Goal: Task Accomplishment & Management: Manage account settings

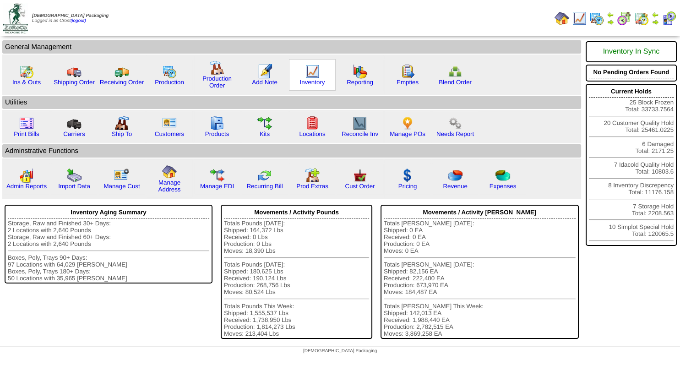
click at [310, 77] on img at bounding box center [312, 71] width 15 height 15
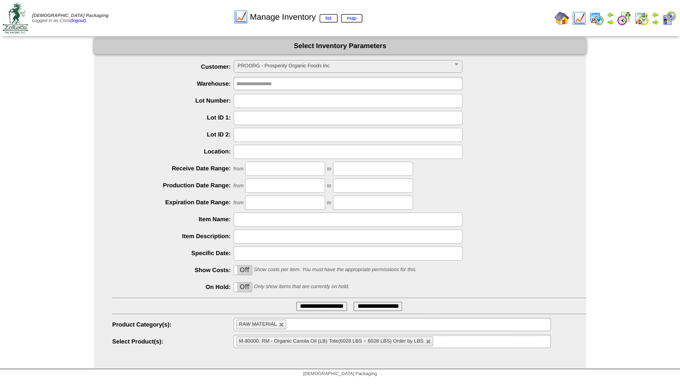
click at [655, 21] on img at bounding box center [655, 21] width 7 height 7
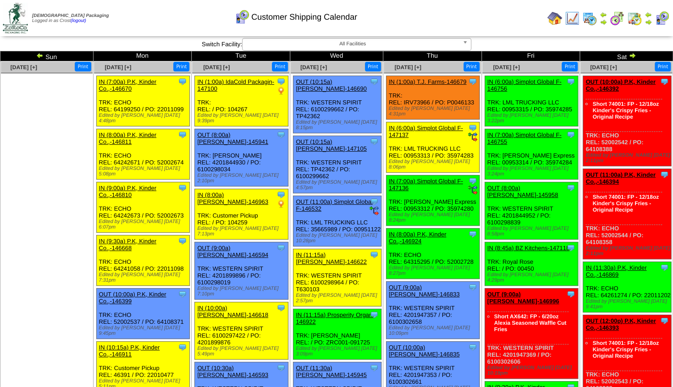
click at [38, 54] on img at bounding box center [39, 55] width 7 height 7
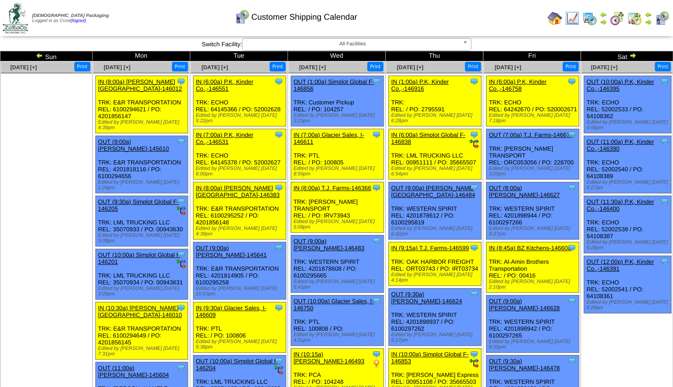
click at [557, 19] on img at bounding box center [554, 18] width 15 height 15
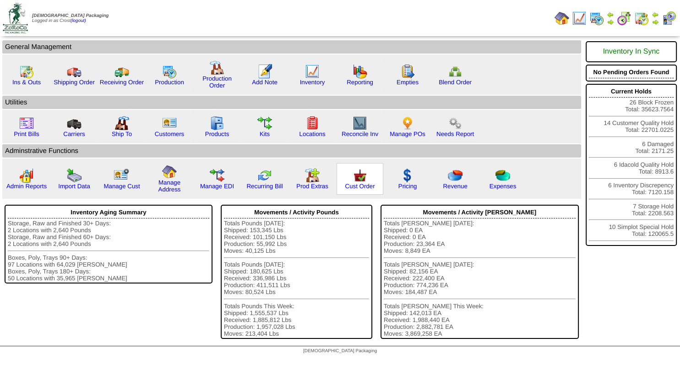
click at [359, 183] on img at bounding box center [360, 175] width 15 height 15
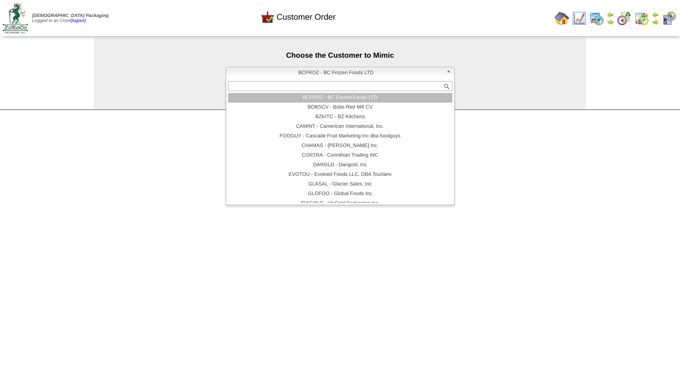
drag, startPoint x: 317, startPoint y: 72, endPoint x: 313, endPoint y: 82, distance: 10.2
click at [317, 73] on span "BCFROZ - BC Frozen Foods LTD" at bounding box center [336, 72] width 213 height 11
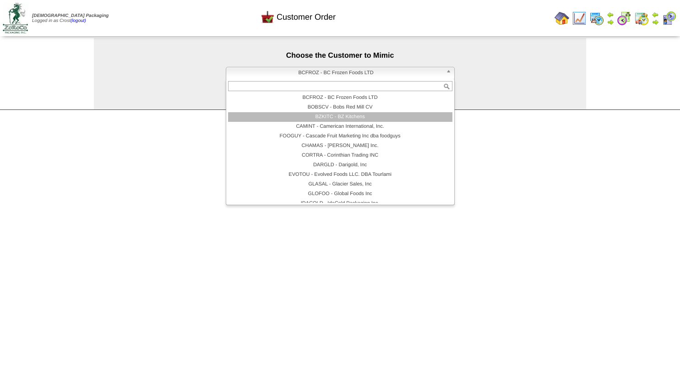
click at [329, 119] on li "BZKITC - BZ Kitchens" at bounding box center [340, 117] width 225 height 10
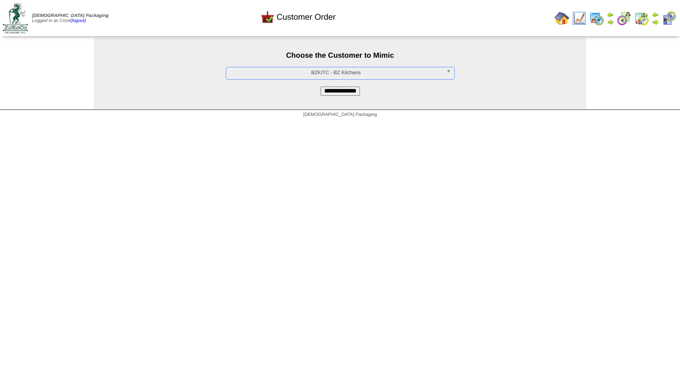
click at [338, 92] on input "**********" at bounding box center [340, 91] width 39 height 9
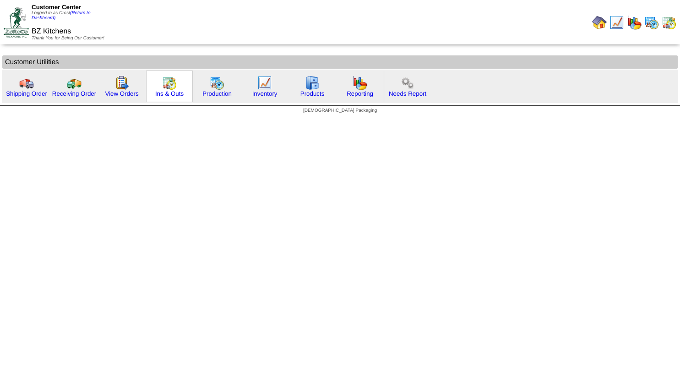
click at [167, 87] on img at bounding box center [169, 83] width 15 height 15
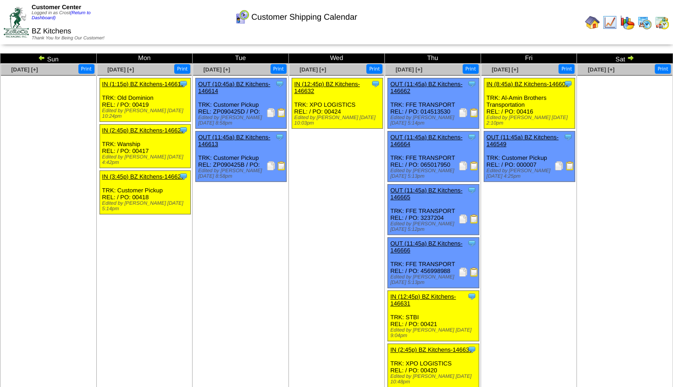
click at [280, 112] on img at bounding box center [281, 112] width 9 height 9
click at [595, 22] on img at bounding box center [592, 22] width 15 height 15
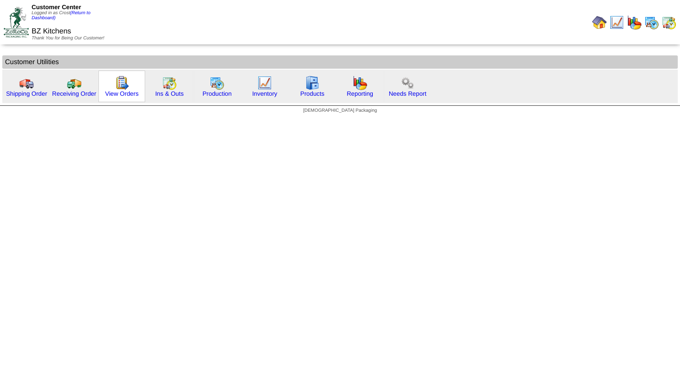
click at [115, 84] on img at bounding box center [122, 83] width 15 height 15
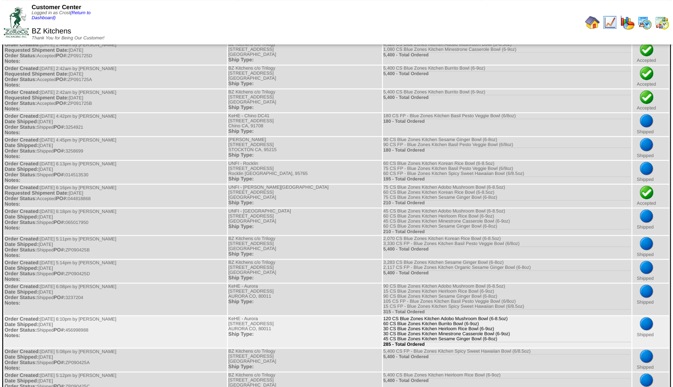
scroll to position [198, 0]
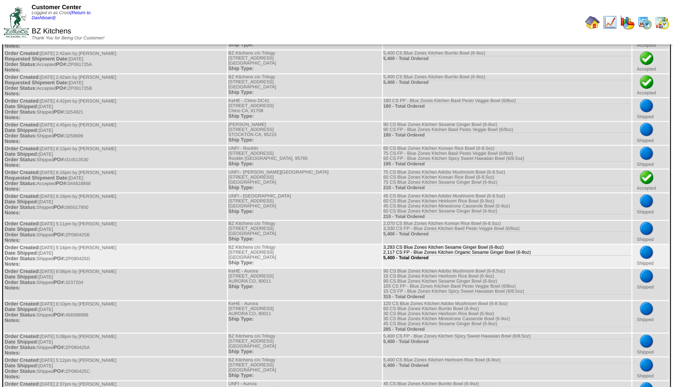
drag, startPoint x: 441, startPoint y: 275, endPoint x: 461, endPoint y: 275, distance: 20.2
click at [461, 268] on td "3,283 CS Blue Zones Kitchen Sesame Ginger Bowl (6-8oz) 2,117 CS FP - Blue Zones…" at bounding box center [507, 256] width 248 height 23
click at [439, 268] on td "3,283 CS Blue Zones Kitchen Sesame Ginger Bowl (6-8oz) 2,117 CS FP - Blue Zones…" at bounding box center [507, 256] width 248 height 23
drag, startPoint x: 454, startPoint y: 270, endPoint x: 395, endPoint y: 272, distance: 59.1
click at [394, 268] on td "3,283 CS Blue Zones Kitchen Sesame Ginger Bowl (6-8oz) 2,117 CS FP - Blue Zones…" at bounding box center [507, 256] width 248 height 23
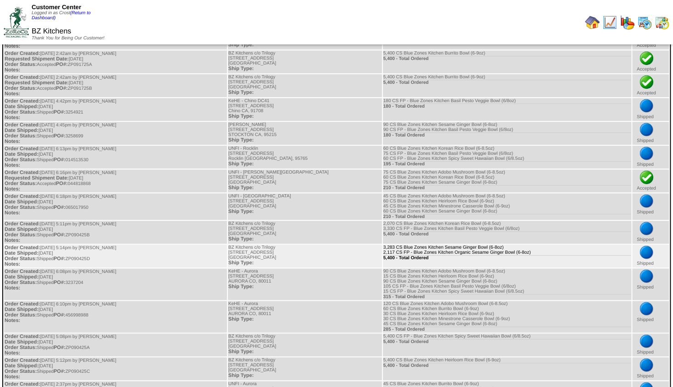
click at [430, 261] on div "5,400 - Total Ordered" at bounding box center [506, 257] width 247 height 5
click at [384, 268] on td "3,283 CS Blue Zones Kitchen Sesame Ginger Bowl (6-8oz) 2,117 CS FP - Blue Zones…" at bounding box center [507, 256] width 248 height 23
drag, startPoint x: 430, startPoint y: 283, endPoint x: 279, endPoint y: 286, distance: 151.2
click at [208, 268] on tr "Order Created: 09/04/2025 at 5:14pm by Trichards Date Shipped: 09/09/2025 Order…" at bounding box center [336, 256] width 664 height 23
click at [429, 261] on div "5,400 - Total Ordered" at bounding box center [506, 257] width 247 height 5
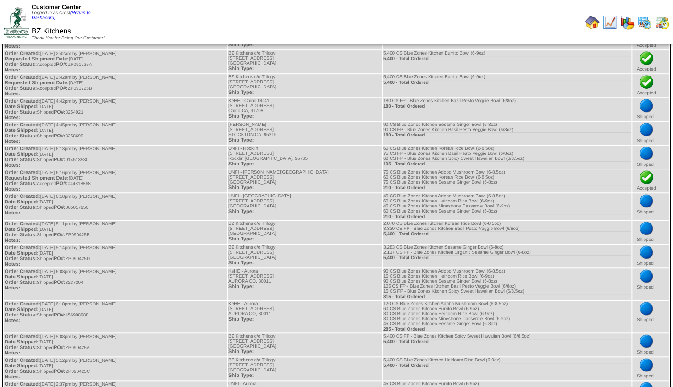
drag, startPoint x: 418, startPoint y: 256, endPoint x: 371, endPoint y: 247, distance: 48.1
click at [590, 24] on img at bounding box center [592, 22] width 15 height 15
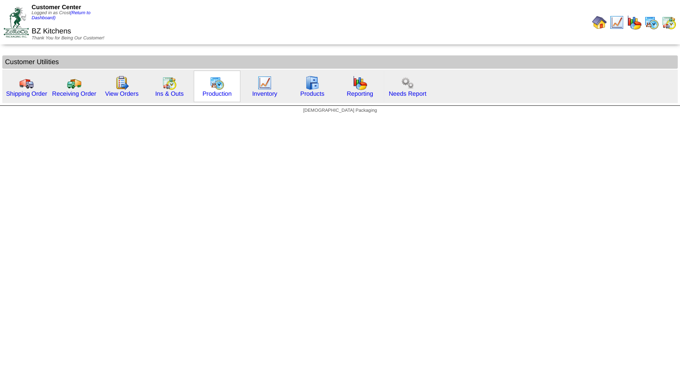
click at [215, 88] on img at bounding box center [217, 83] width 15 height 15
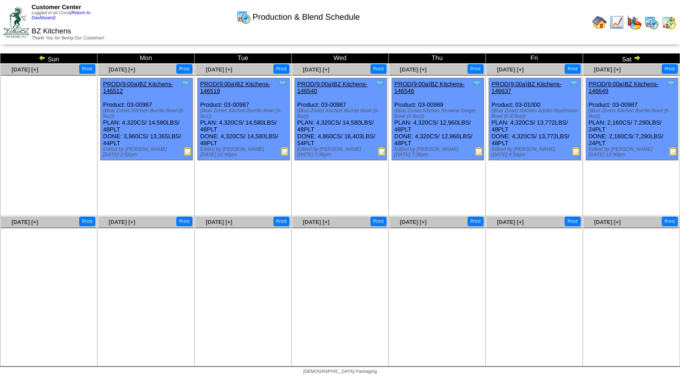
click at [665, 23] on img at bounding box center [669, 22] width 15 height 15
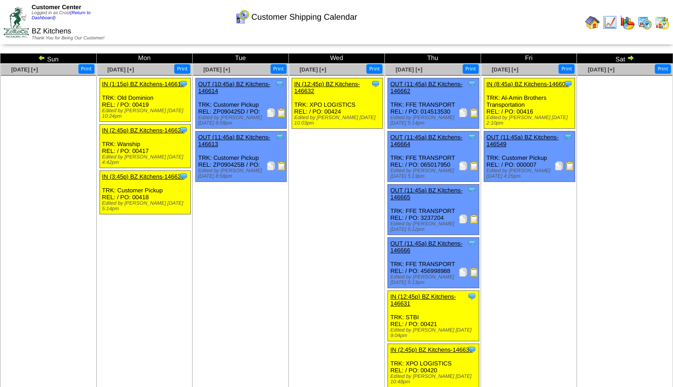
click at [231, 137] on link "OUT (11:45a) BZ Kitchens-146613" at bounding box center [234, 141] width 72 height 14
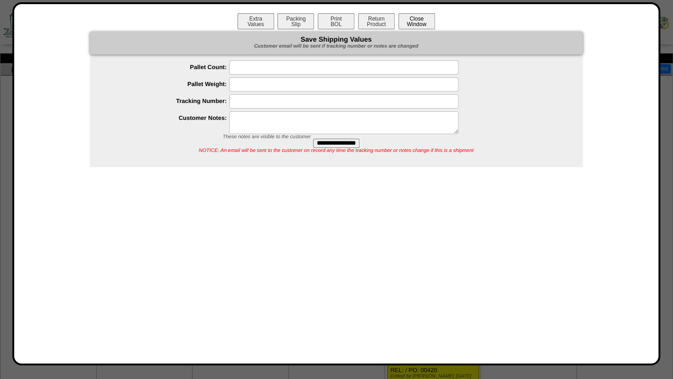
click at [409, 23] on button "Close Window" at bounding box center [416, 21] width 37 height 16
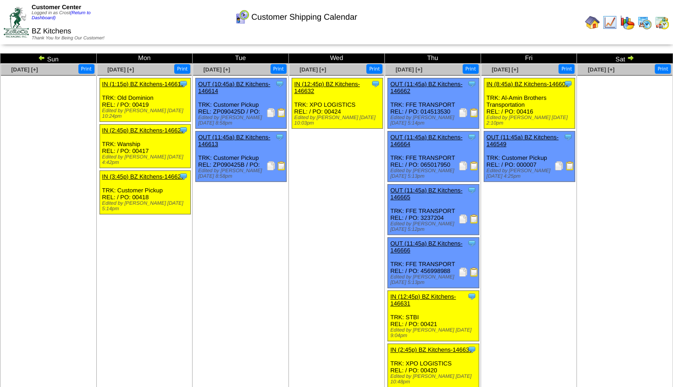
click at [609, 24] on img at bounding box center [609, 22] width 15 height 15
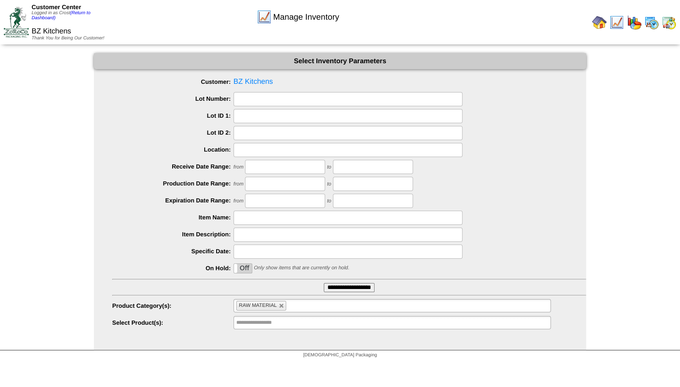
click at [598, 24] on img at bounding box center [600, 22] width 15 height 15
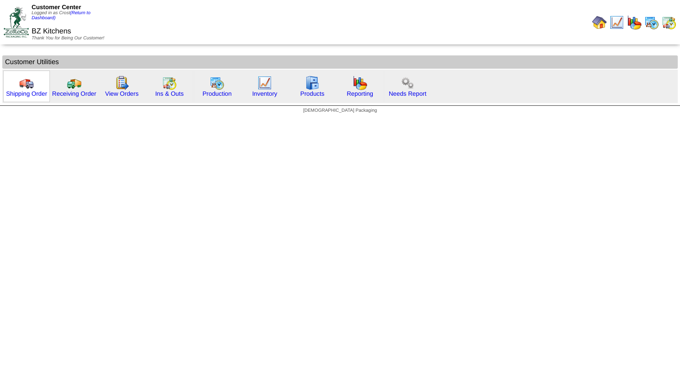
click at [29, 86] on img at bounding box center [26, 83] width 15 height 15
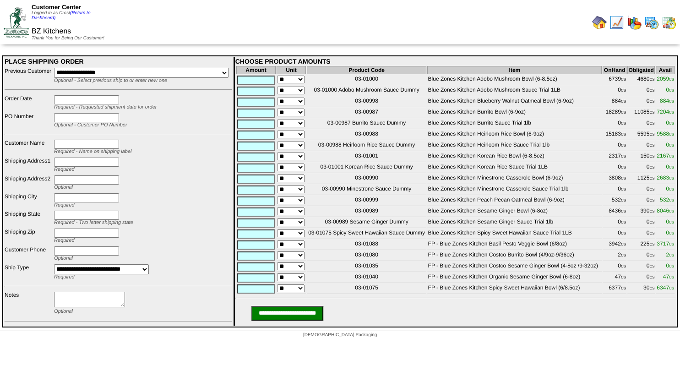
click at [649, 21] on img at bounding box center [652, 22] width 15 height 15
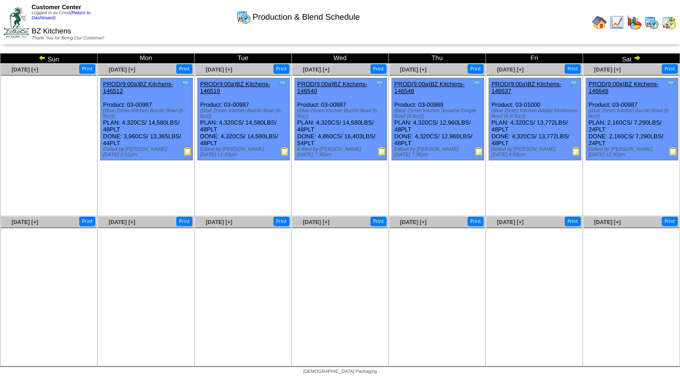
click at [41, 59] on img at bounding box center [41, 57] width 7 height 7
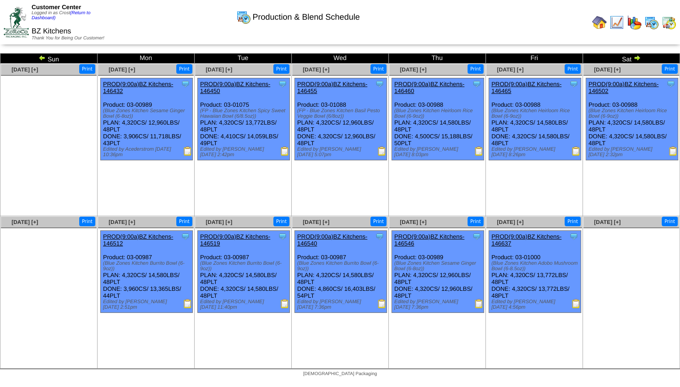
click at [596, 23] on img at bounding box center [600, 22] width 15 height 15
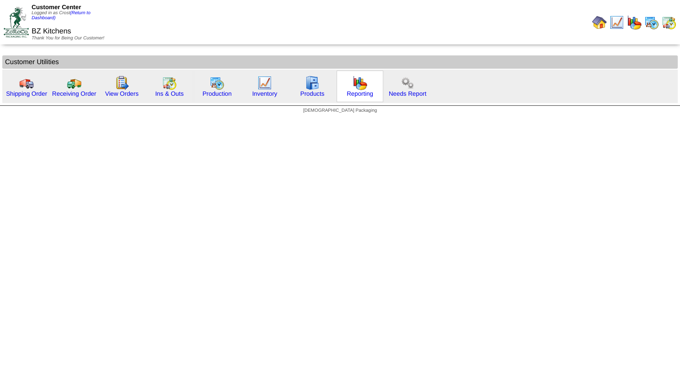
click at [360, 86] on img at bounding box center [360, 83] width 15 height 15
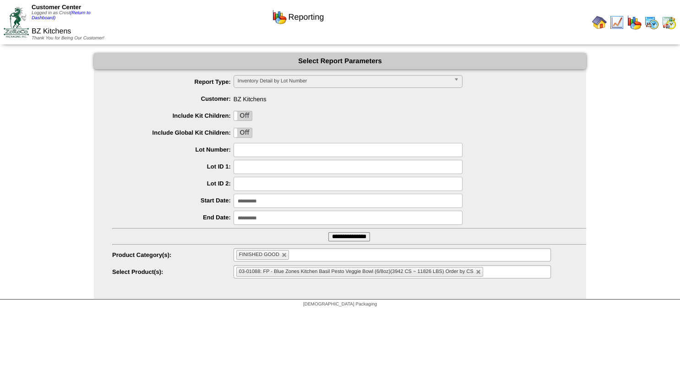
click at [338, 237] on input "**********" at bounding box center [350, 236] width 42 height 9
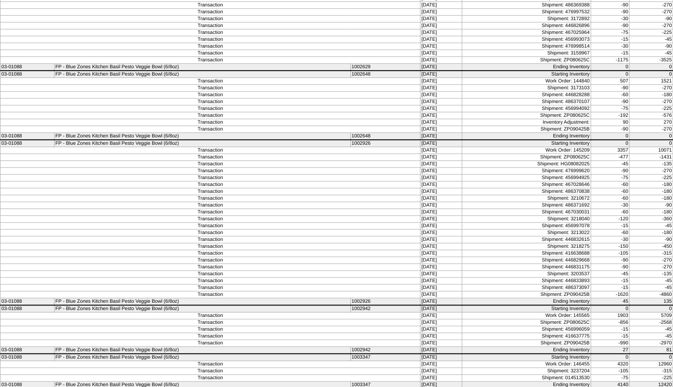
scroll to position [273, 0]
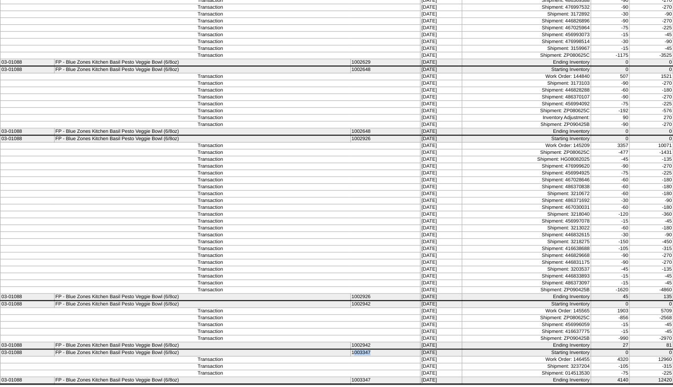
drag, startPoint x: 350, startPoint y: 353, endPoint x: 379, endPoint y: 353, distance: 29.3
click at [379, 353] on td "1003347" at bounding box center [385, 352] width 70 height 7
click at [162, 38] on td "Transaction" at bounding box center [210, 41] width 420 height 7
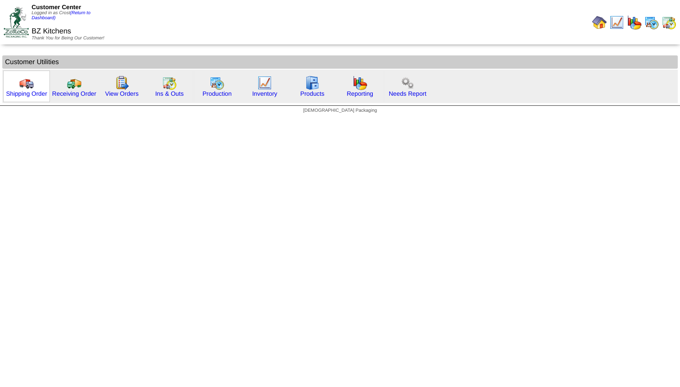
click at [28, 88] on img at bounding box center [26, 83] width 15 height 15
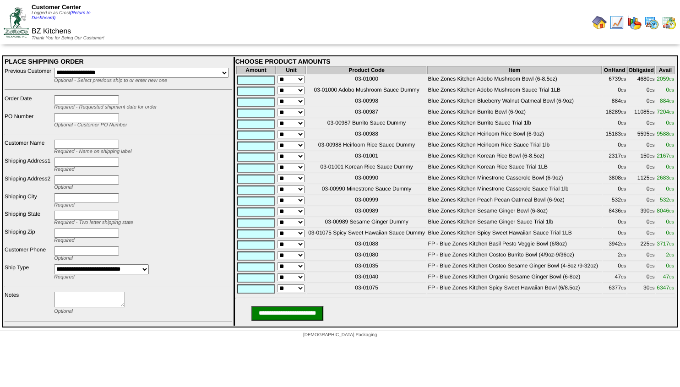
click at [654, 80] on table "Amount Unit Product Code Item OnHand Obligated Avail ** 03-01000 Blue Zones Kit…" at bounding box center [456, 180] width 440 height 230
drag, startPoint x: 657, startPoint y: 115, endPoint x: 677, endPoint y: 113, distance: 19.8
click at [677, 113] on table "PLACE SHIPPING ORDER CHOOSE PRODUCT AMOUNTS Amount Unit Product Code Item OnHan…" at bounding box center [340, 191] width 676 height 272
click at [663, 113] on span "7204 CS" at bounding box center [665, 112] width 17 height 6
click at [665, 24] on img at bounding box center [669, 22] width 15 height 15
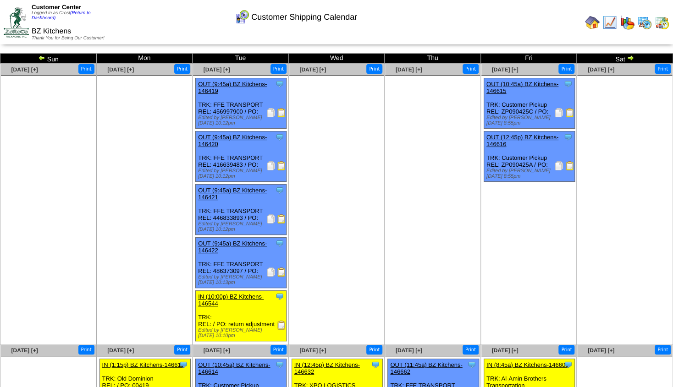
click at [630, 60] on img at bounding box center [629, 57] width 7 height 7
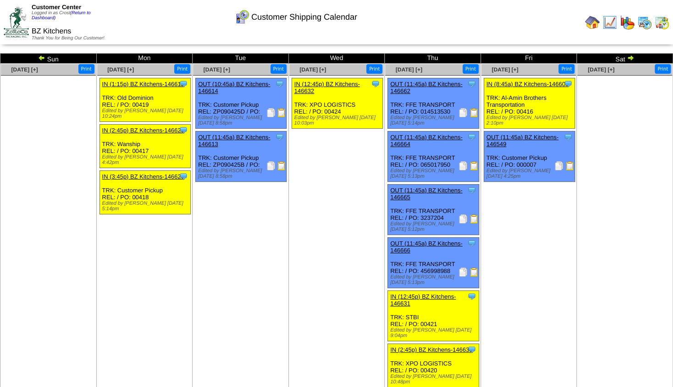
click at [630, 60] on img at bounding box center [629, 57] width 7 height 7
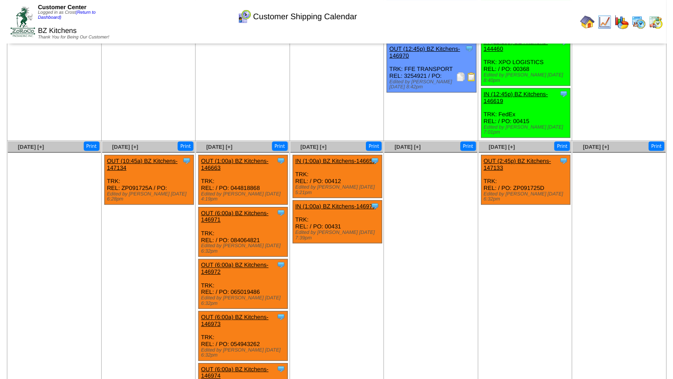
scroll to position [87, 0]
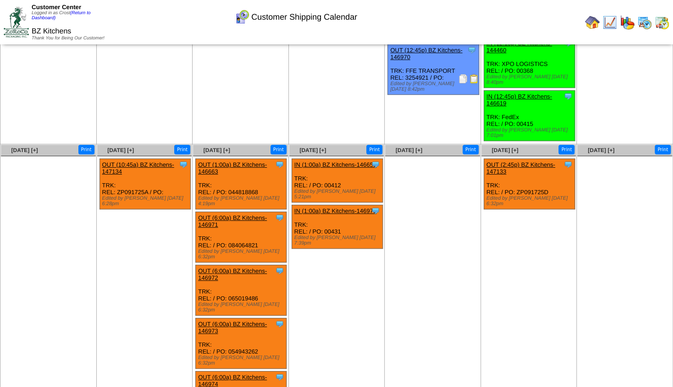
click at [133, 161] on link "OUT (10:45a) BZ Kitchens-147134" at bounding box center [138, 168] width 72 height 14
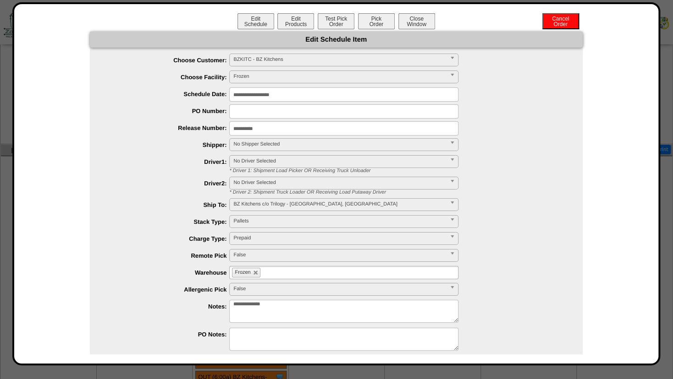
click at [255, 144] on span "No Shipper Selected" at bounding box center [339, 144] width 213 height 11
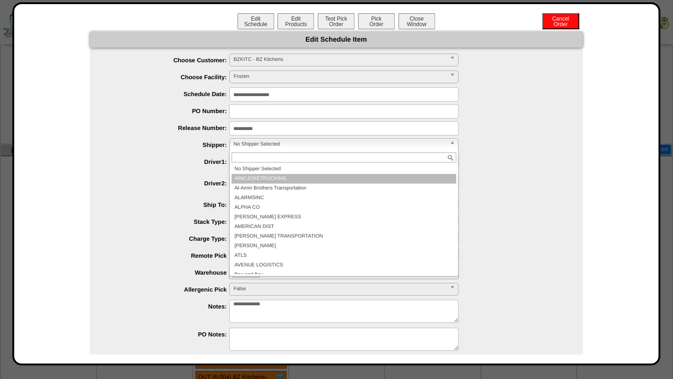
click at [250, 178] on li "AINOJOKETRUCKING" at bounding box center [343, 179] width 225 height 10
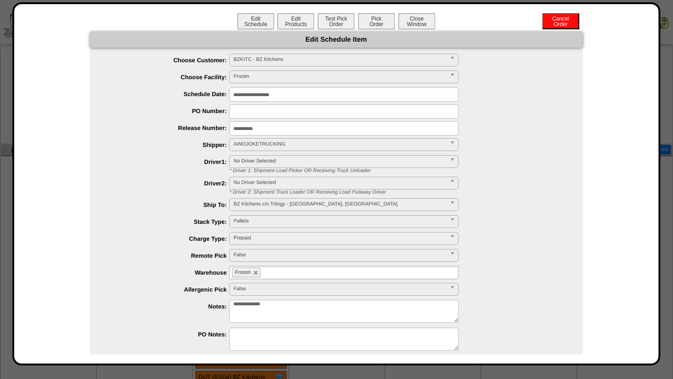
drag, startPoint x: 650, startPoint y: 148, endPoint x: 669, endPoint y: 227, distance: 81.1
click at [669, 227] on body "**********" at bounding box center [336, 255] width 673 height 685
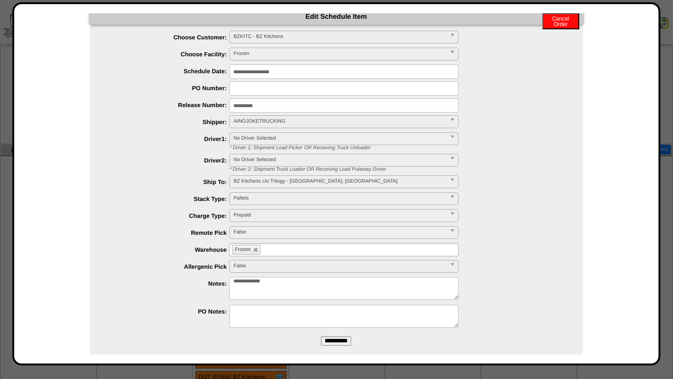
scroll to position [36, 0]
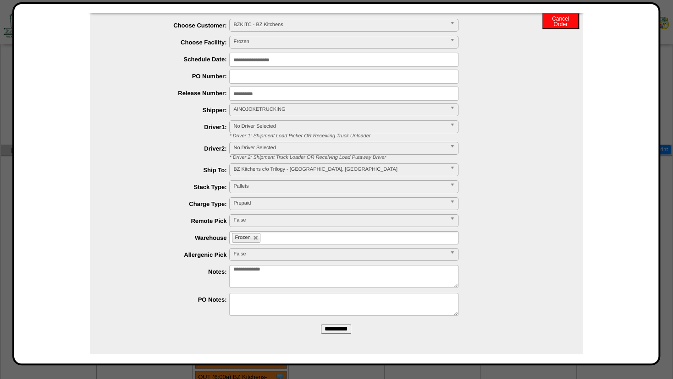
click at [323, 325] on input "**********" at bounding box center [336, 329] width 30 height 9
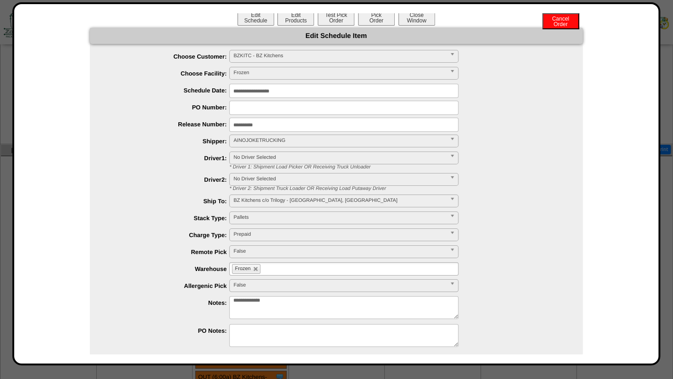
scroll to position [0, 0]
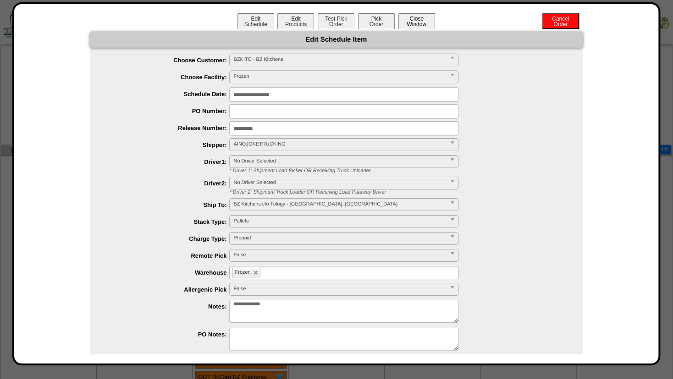
click at [418, 21] on button "Close Window" at bounding box center [416, 21] width 37 height 16
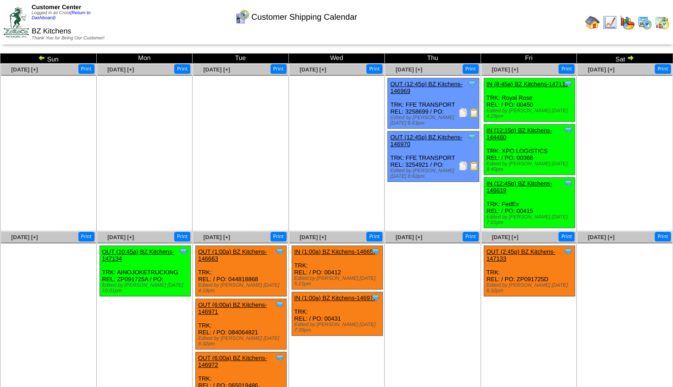
click at [127, 248] on link "OUT (10:45a) BZ Kitchens-147134" at bounding box center [138, 255] width 72 height 14
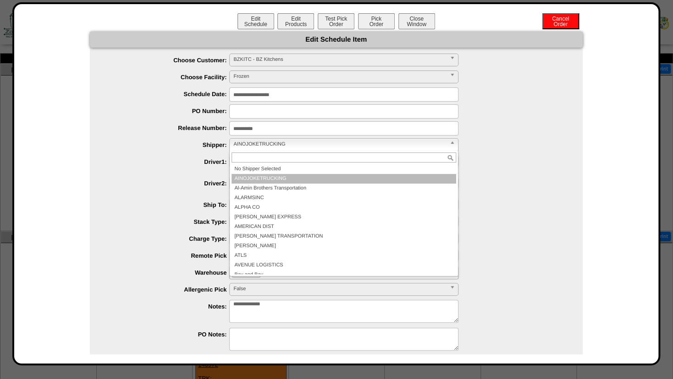
click at [240, 143] on span "AINOJOKETRUCKING" at bounding box center [339, 144] width 213 height 11
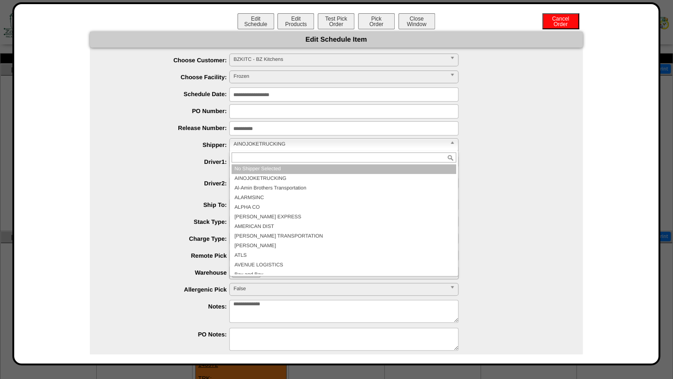
click at [249, 168] on li "No Shipper Selected" at bounding box center [343, 170] width 225 height 10
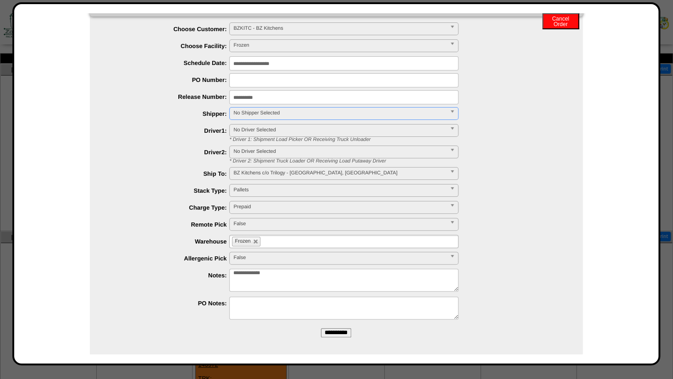
scroll to position [36, 0]
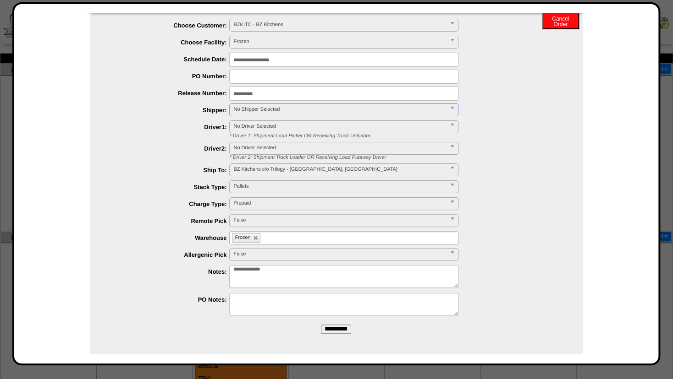
click at [323, 330] on input "**********" at bounding box center [336, 329] width 30 height 9
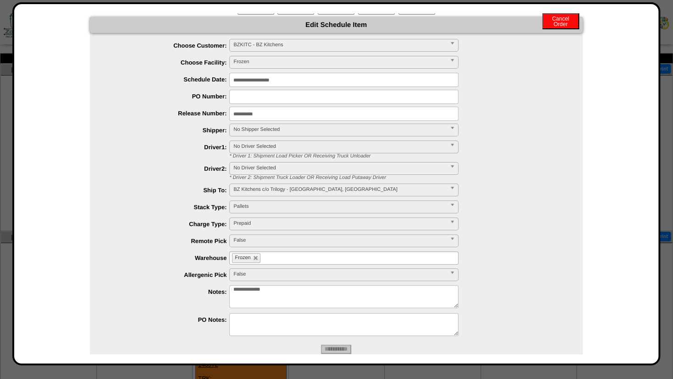
scroll to position [0, 0]
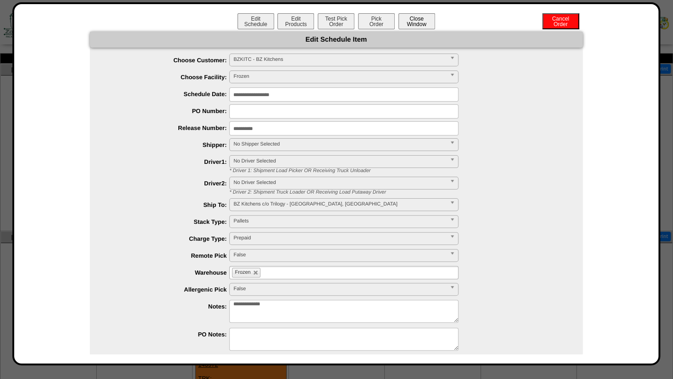
click at [411, 23] on button "Close Window" at bounding box center [416, 21] width 37 height 16
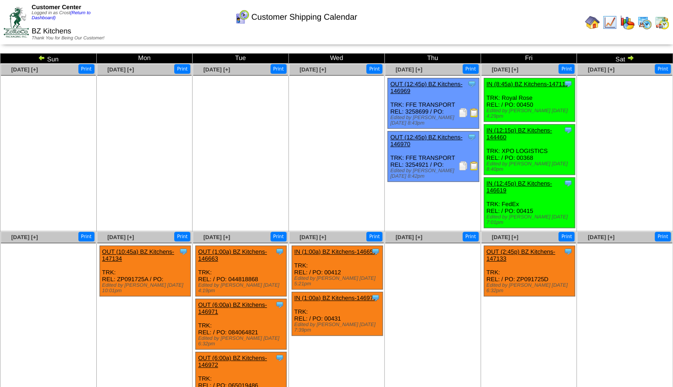
drag, startPoint x: 609, startPoint y: 26, endPoint x: 604, endPoint y: 29, distance: 6.1
click at [609, 26] on img at bounding box center [609, 22] width 15 height 15
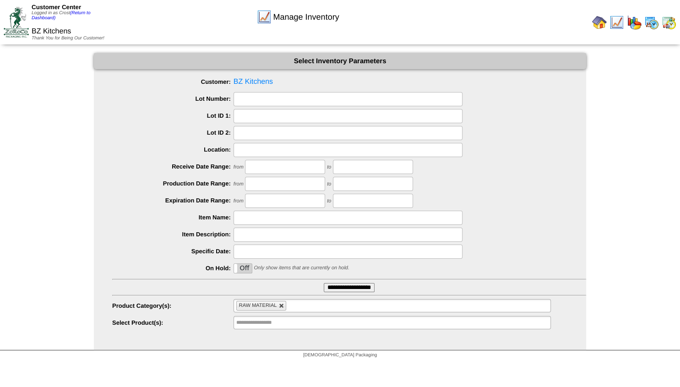
click at [283, 305] on link at bounding box center [281, 305] width 5 height 5
type input "**********"
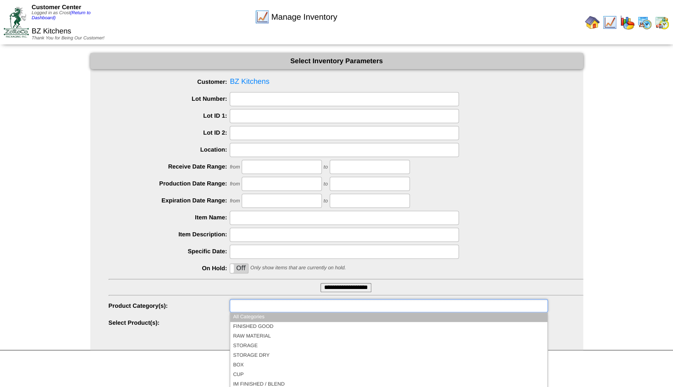
click at [259, 307] on input "text" at bounding box center [261, 305] width 59 height 11
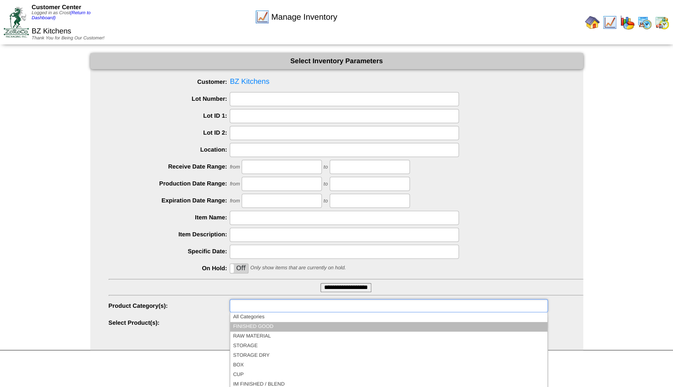
click at [247, 326] on li "FINISHED GOOD" at bounding box center [388, 327] width 317 height 10
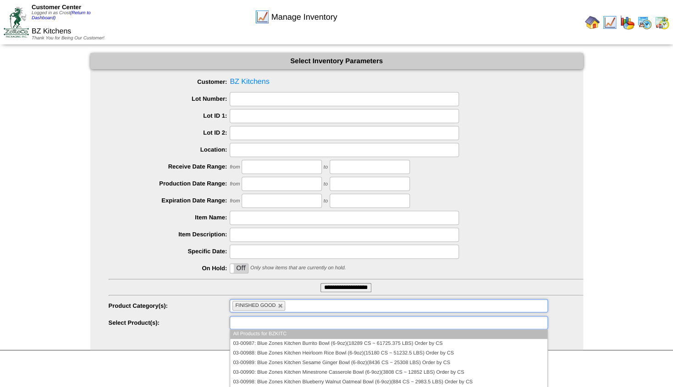
click at [247, 325] on input "text" at bounding box center [261, 322] width 59 height 11
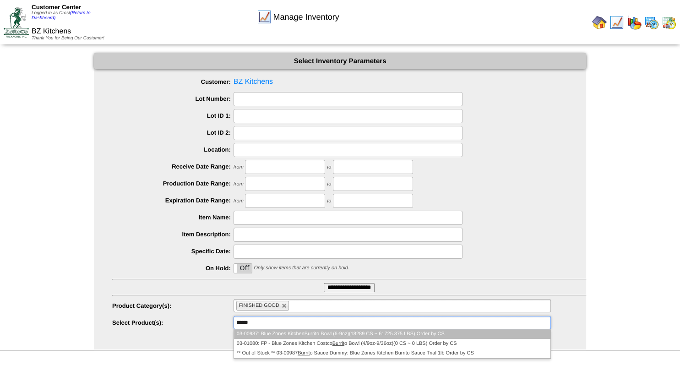
type input "******"
click at [284, 335] on li "03-00987: Blue Zones Kitchen Burrit o Bowl (6-9oz)(18289 CS ~ 61725.375 LBS) Or…" at bounding box center [392, 334] width 317 height 10
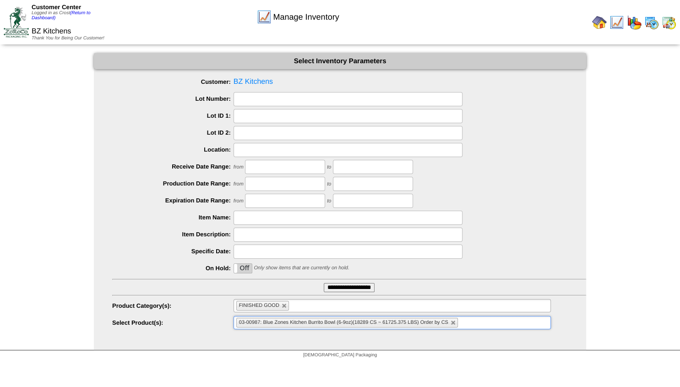
click at [482, 325] on ul "03-00987: Blue Zones Kitchen Burrito Bowl (6-9oz)(18289 CS ~ 61725.375 LBS) Ord…" at bounding box center [393, 322] width 318 height 13
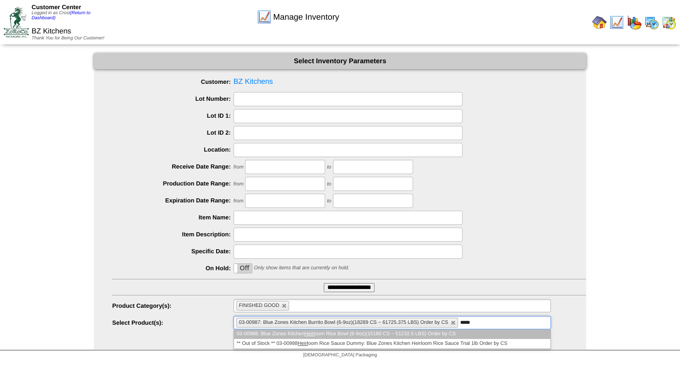
type input "*****"
click at [315, 337] on em "Heirl" at bounding box center [310, 333] width 11 height 5
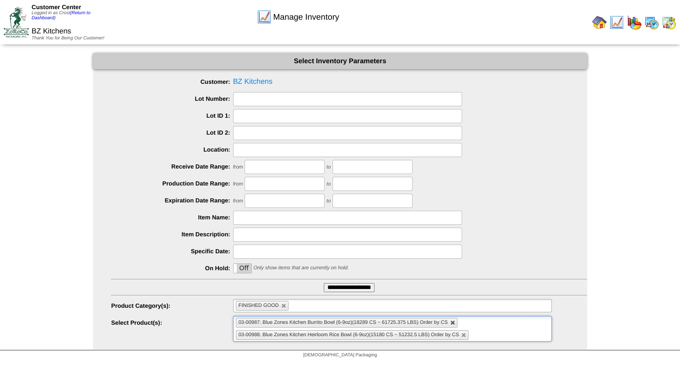
click at [453, 324] on link at bounding box center [452, 322] width 5 height 5
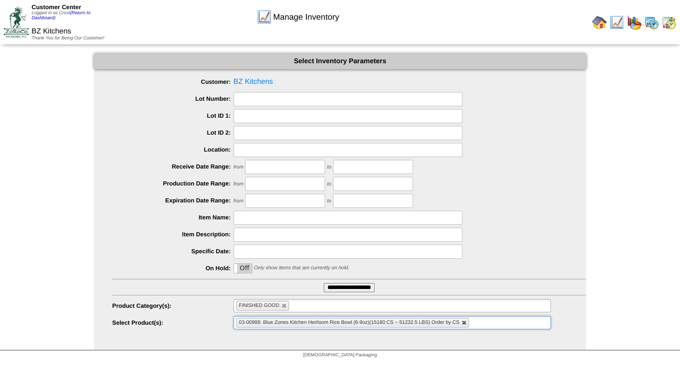
click at [464, 323] on link at bounding box center [464, 322] width 5 height 5
type input "**********"
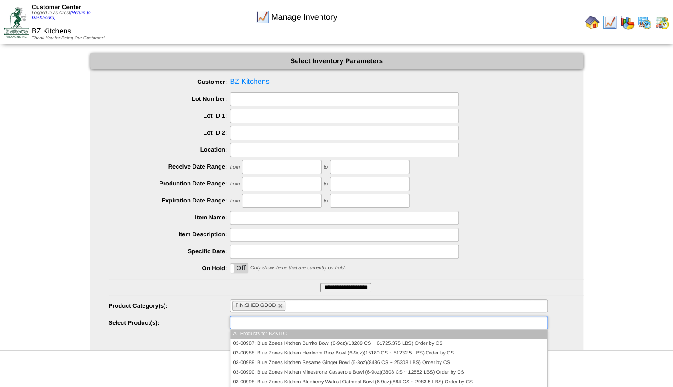
click at [256, 328] on input "text" at bounding box center [261, 322] width 59 height 11
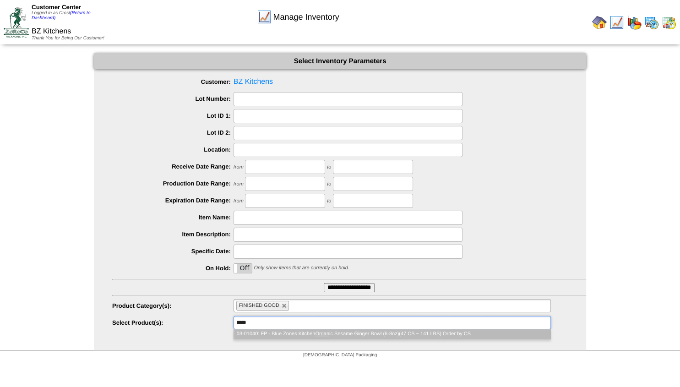
type input "*****"
click at [325, 338] on li "03-01040: FP - Blue Zones Kitchen Organ ic Sesame Ginger Bowl (6-8oz)(47 CS ~ 1…" at bounding box center [392, 334] width 317 height 10
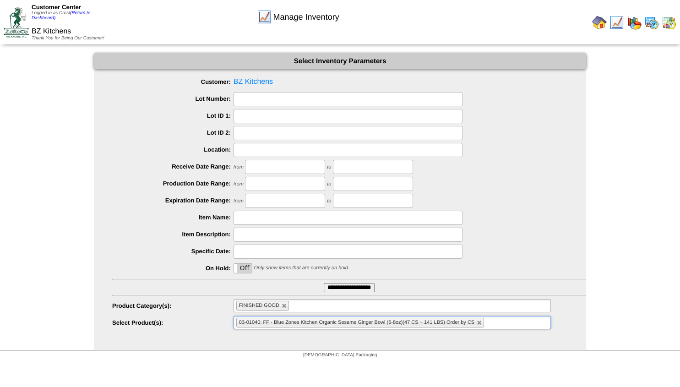
click at [670, 25] on img at bounding box center [669, 22] width 15 height 15
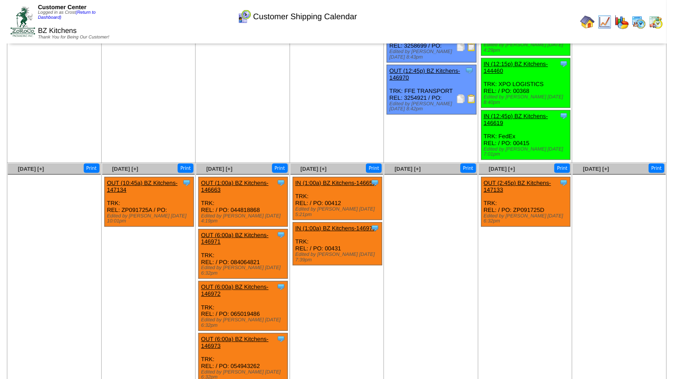
scroll to position [99, 0]
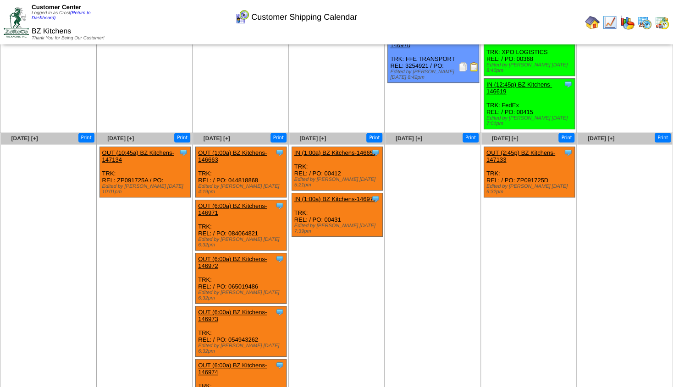
click at [222, 149] on link "OUT (1:00a) BZ Kitchens-146663" at bounding box center [232, 156] width 69 height 14
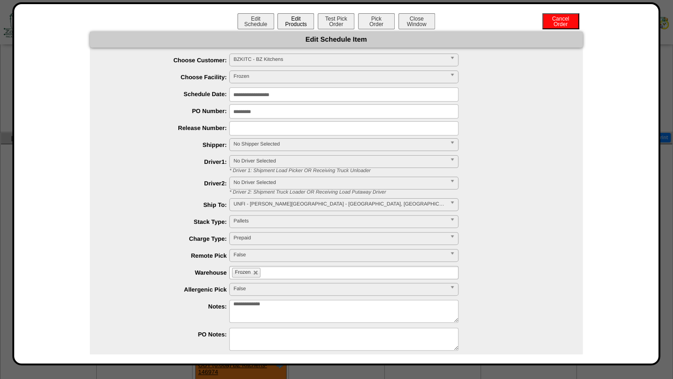
click at [296, 26] on button "Edit Products" at bounding box center [295, 21] width 37 height 16
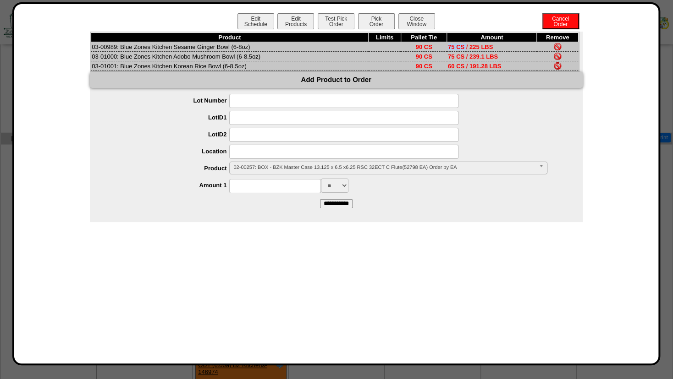
drag, startPoint x: 455, startPoint y: 45, endPoint x: 442, endPoint y: 47, distance: 13.0
click at [442, 47] on tr "03-00989: Blue Zones Kitchen Sesame Ginger Bowl (6-8oz) 90 CS 75 CS / 225 LBS" at bounding box center [334, 47] width 487 height 10
click at [117, 47] on td "03-00989: Blue Zones Kitchen Sesame Ginger Bowl (6-8oz)" at bounding box center [230, 47] width 278 height 10
click at [256, 172] on span "02-00257: BOX - BZK Master Case 13.125 x 6.5 x6.25 RSC 32ECT C Flute(52798 EA) …" at bounding box center [383, 167] width 301 height 11
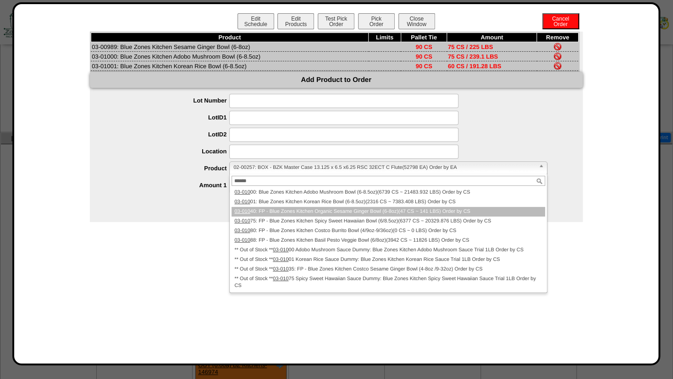
type input "******"
click at [285, 217] on li "03-010 40: FP - Blue Zones Kitchen Organic Sesame Ginger Bowl (6-8oz)(47 CS ~ 1…" at bounding box center [387, 212] width 313 height 10
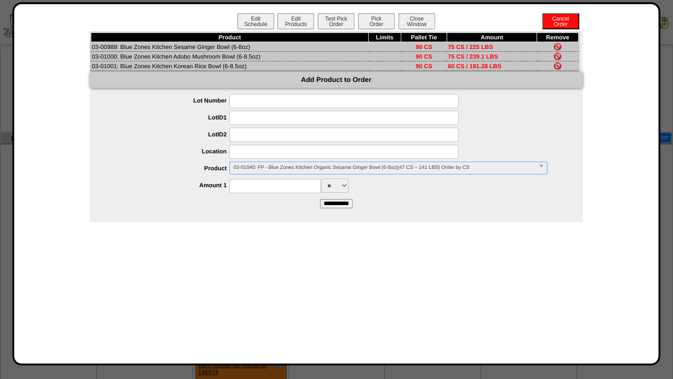
click at [250, 191] on input at bounding box center [275, 186] width 92 height 14
type input "**"
click at [311, 156] on input at bounding box center [343, 152] width 229 height 14
click at [343, 207] on input "**********" at bounding box center [336, 203] width 33 height 9
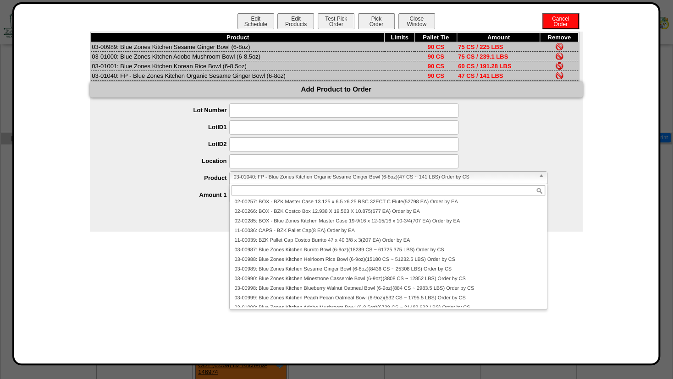
scroll to position [25, 0]
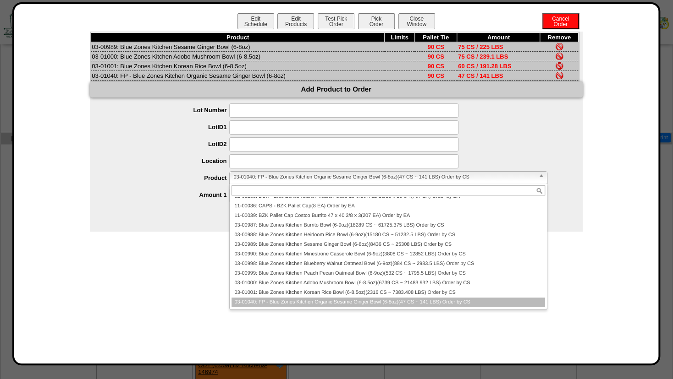
click at [260, 183] on span "03-01040: FP - Blue Zones Kitchen Organic Sesame Ginger Bowl (6-8oz)(47 CS ~ 14…" at bounding box center [383, 177] width 301 height 11
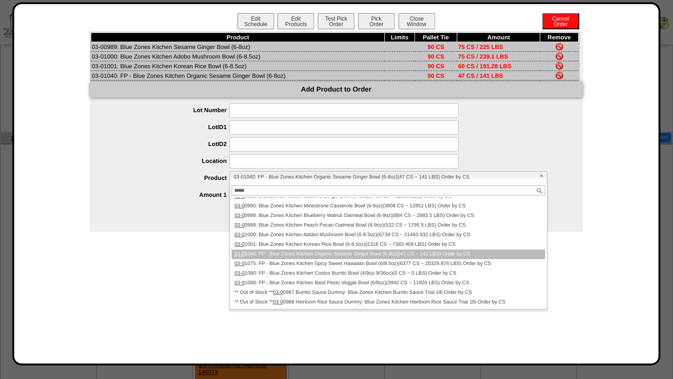
scroll to position [0, 0]
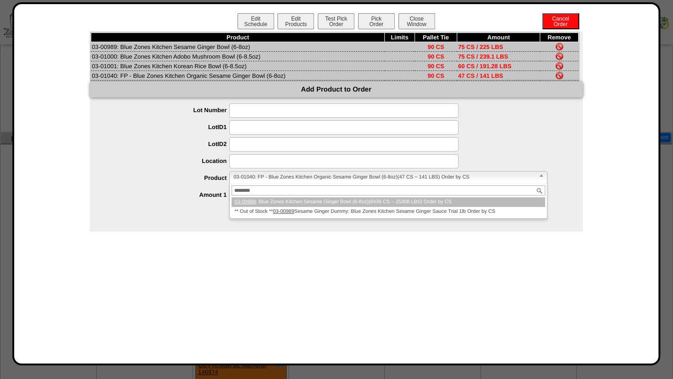
type input "********"
click at [266, 207] on li "03-00989 : Blue Zones Kitchen Sesame Ginger Bowl (6-8oz)(8436 CS ~ 25308 LBS) O…" at bounding box center [387, 203] width 313 height 10
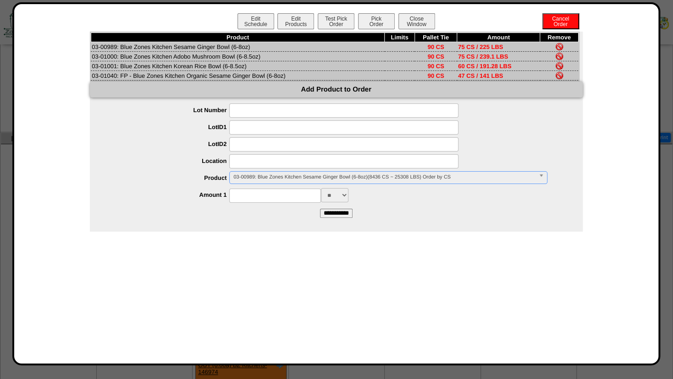
click at [252, 203] on input at bounding box center [275, 196] width 92 height 14
type input "**"
click at [414, 203] on div "** ** *** ***" at bounding box center [345, 195] width 474 height 14
click at [333, 218] on input "**********" at bounding box center [336, 213] width 33 height 9
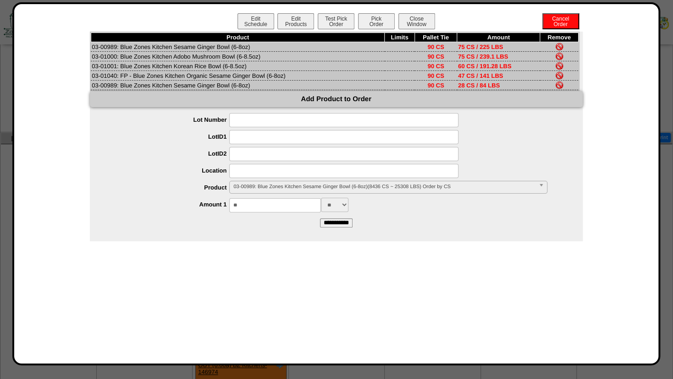
click at [560, 45] on img at bounding box center [558, 46] width 7 height 7
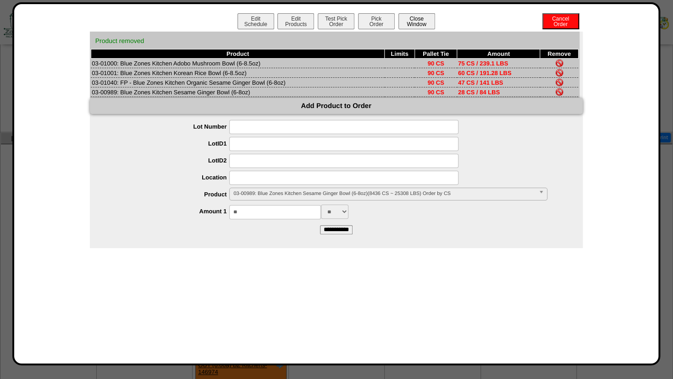
click at [422, 20] on button "Close Window" at bounding box center [416, 21] width 37 height 16
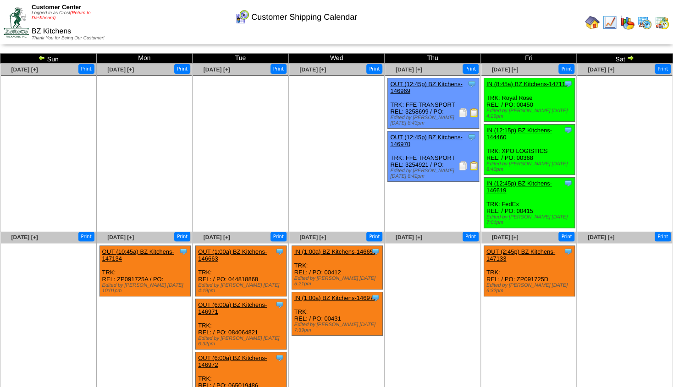
click at [77, 16] on link "(Return to Dashboard)" at bounding box center [61, 16] width 59 height 10
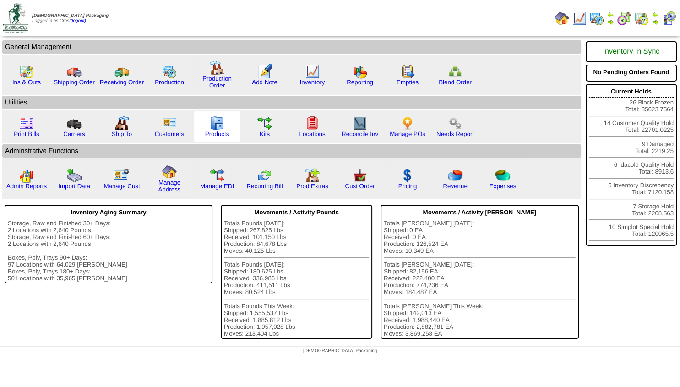
click at [217, 127] on img at bounding box center [217, 123] width 15 height 15
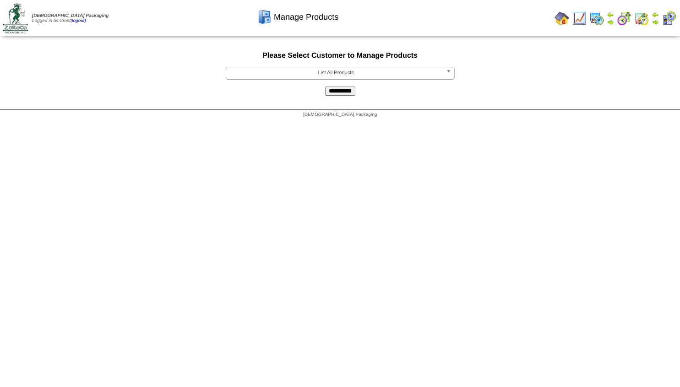
click at [305, 78] on span "List All Products" at bounding box center [336, 72] width 213 height 11
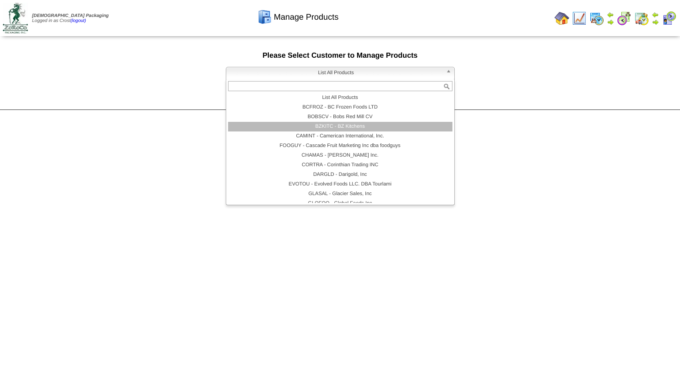
click at [318, 126] on li "BZKITC - BZ Kitchens" at bounding box center [340, 127] width 225 height 10
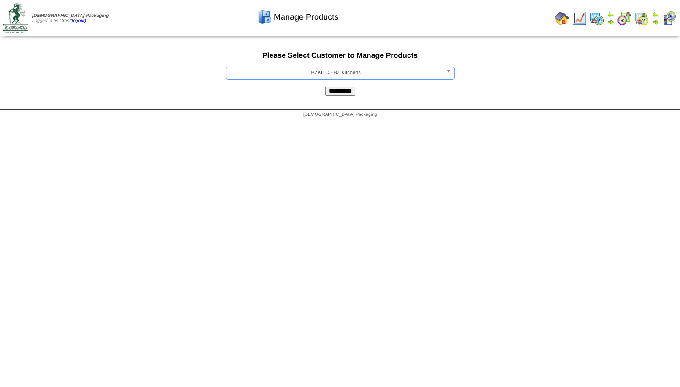
click at [339, 94] on input "**********" at bounding box center [340, 91] width 30 height 9
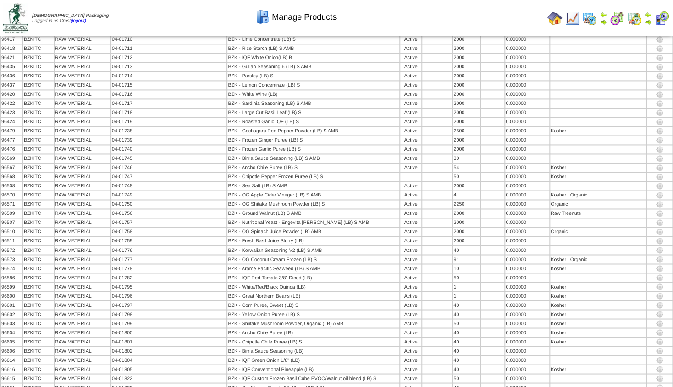
scroll to position [792, 0]
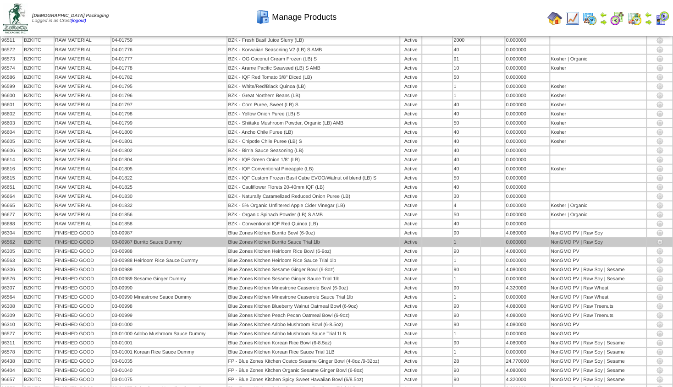
click at [660, 241] on img at bounding box center [659, 241] width 7 height 7
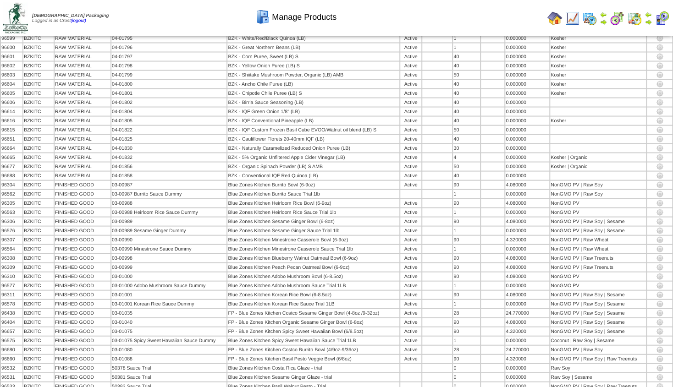
scroll to position [850, 0]
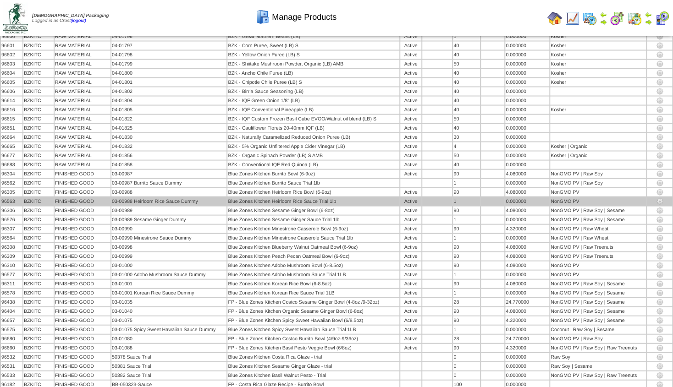
click at [658, 202] on img at bounding box center [659, 201] width 7 height 7
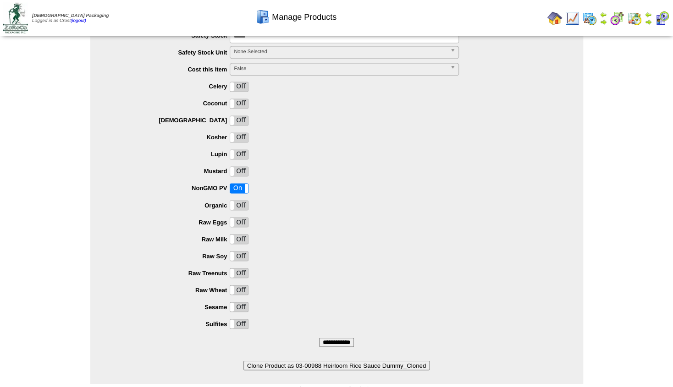
scroll to position [647, 0]
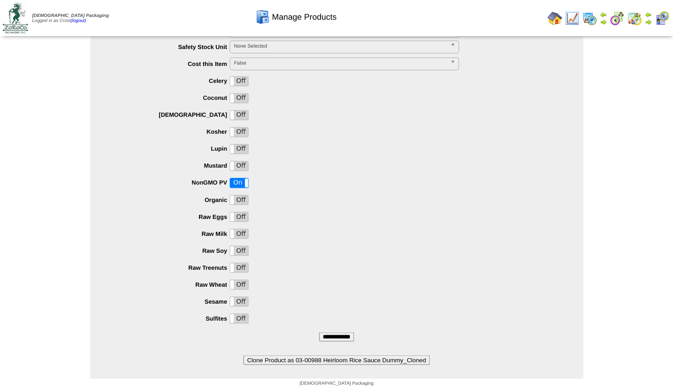
click at [335, 333] on input "**********" at bounding box center [336, 336] width 35 height 9
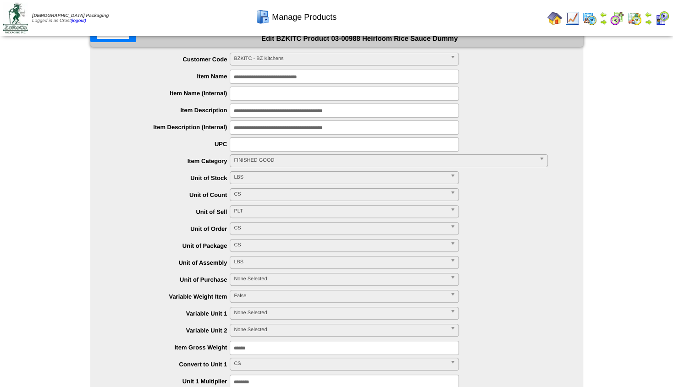
scroll to position [0, 0]
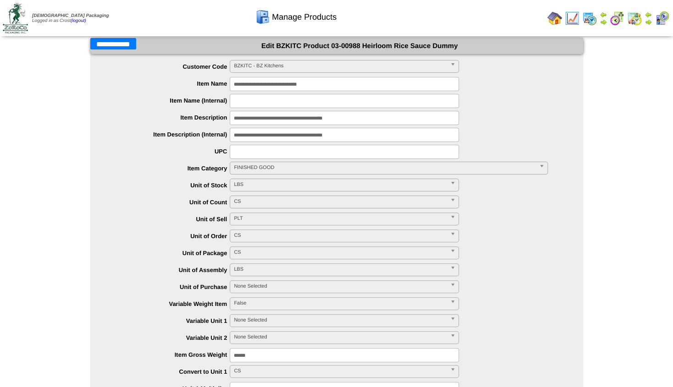
click at [115, 47] on input "**********" at bounding box center [113, 43] width 46 height 11
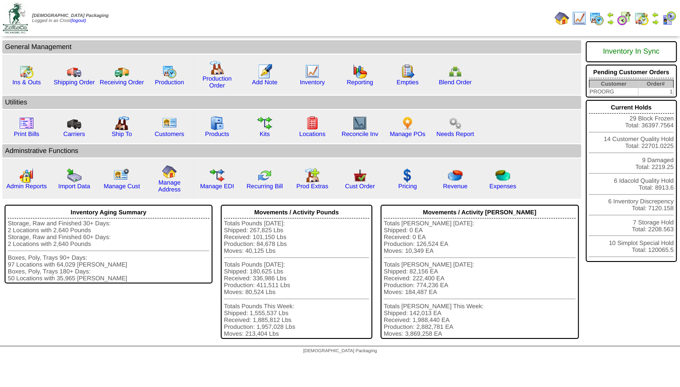
click at [654, 19] on img at bounding box center [655, 21] width 7 height 7
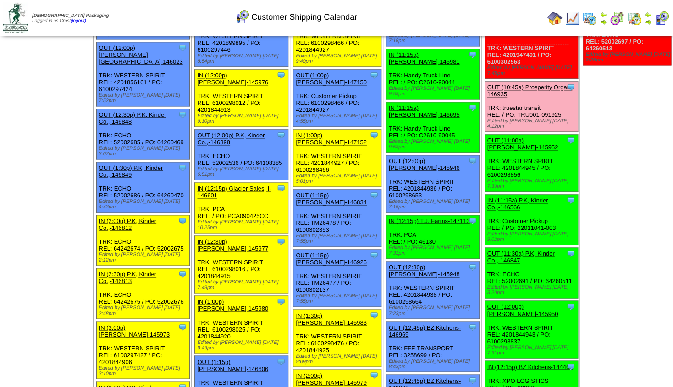
scroll to position [532, 0]
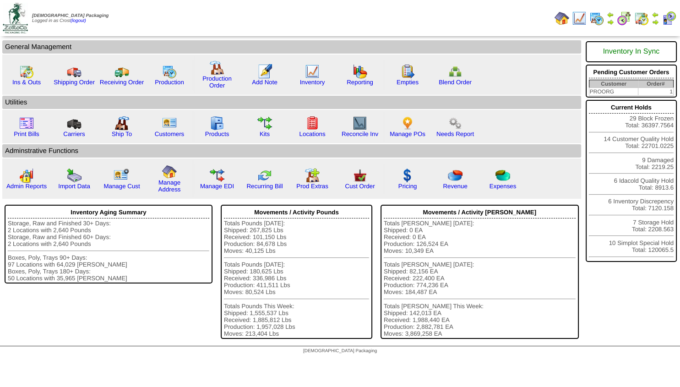
click at [655, 22] on img at bounding box center [655, 21] width 7 height 7
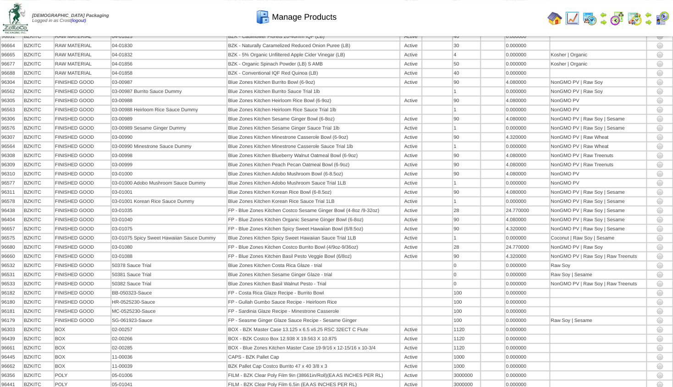
scroll to position [923, 0]
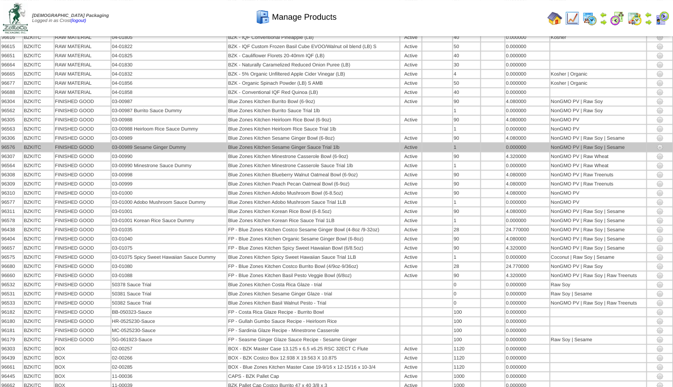
click at [660, 144] on img at bounding box center [659, 146] width 7 height 7
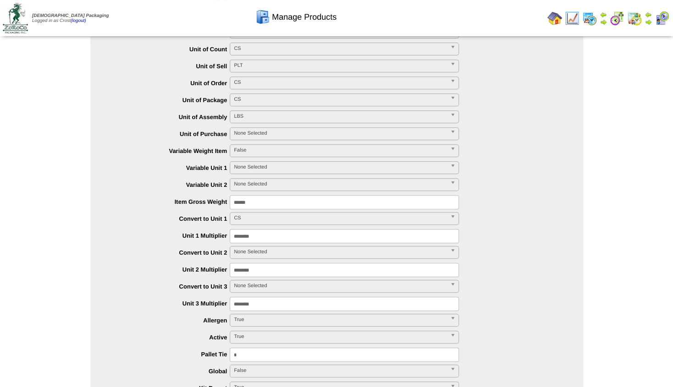
scroll to position [198, 0]
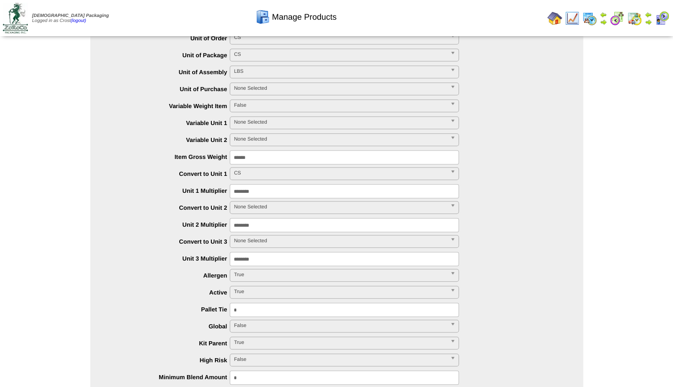
click at [252, 292] on span "True" at bounding box center [340, 291] width 213 height 11
click at [248, 302] on li "False" at bounding box center [344, 303] width 225 height 10
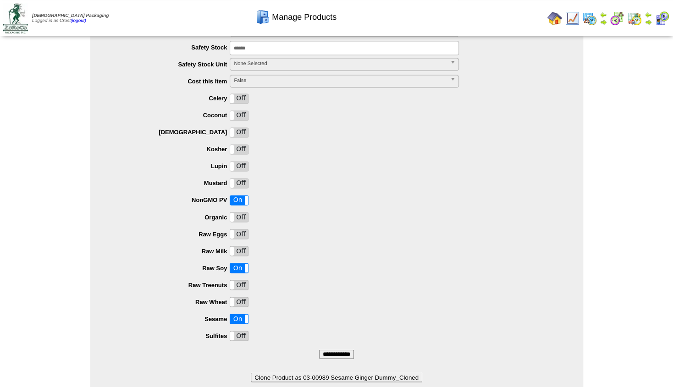
scroll to position [645, 0]
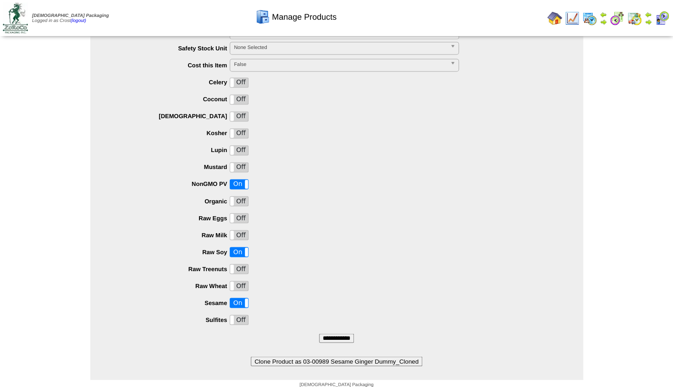
click at [339, 340] on input "**********" at bounding box center [336, 338] width 35 height 9
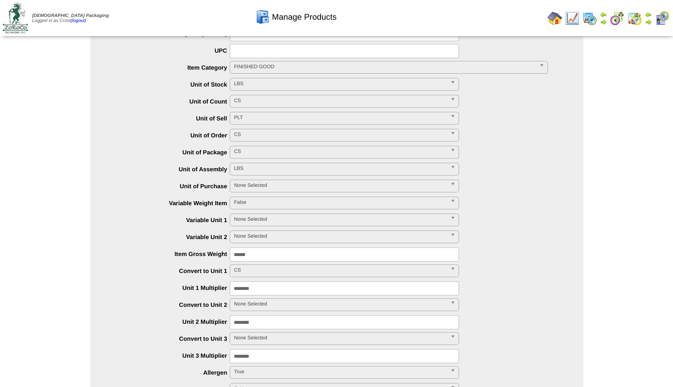
scroll to position [0, 0]
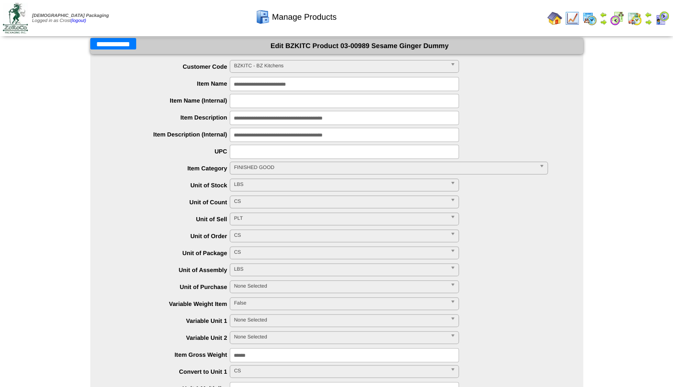
click at [115, 45] on input "**********" at bounding box center [113, 43] width 46 height 11
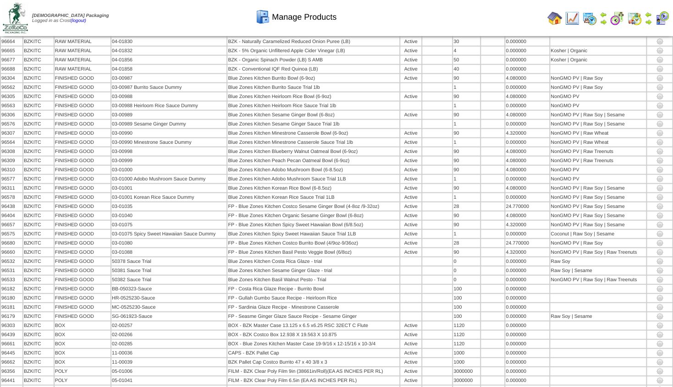
scroll to position [944, 0]
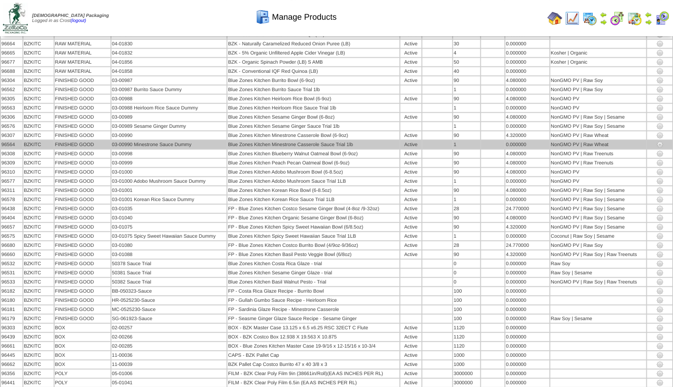
click at [661, 143] on img at bounding box center [659, 144] width 7 height 7
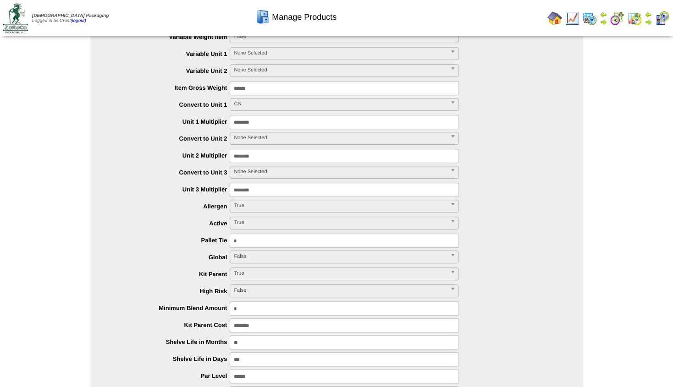
scroll to position [277, 0]
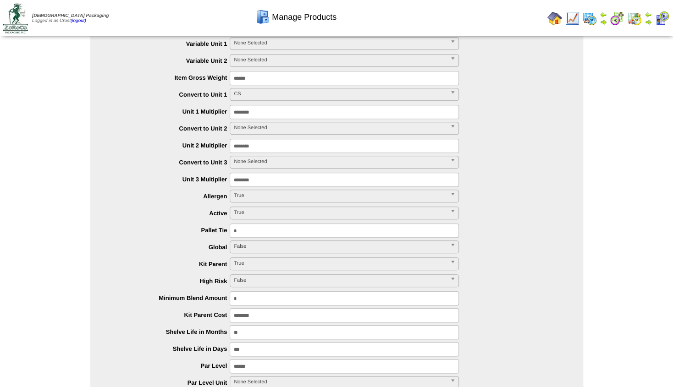
click at [247, 214] on span "True" at bounding box center [340, 212] width 213 height 11
click at [240, 225] on li "False" at bounding box center [344, 224] width 225 height 10
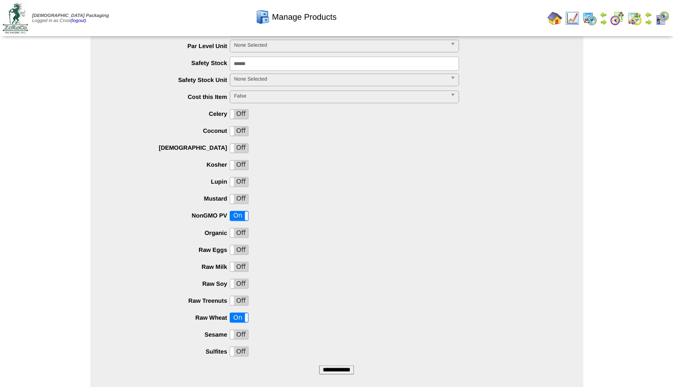
scroll to position [639, 0]
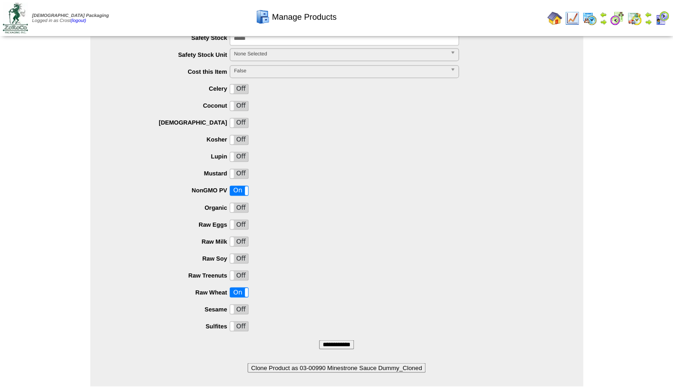
click at [333, 341] on input "**********" at bounding box center [336, 344] width 35 height 9
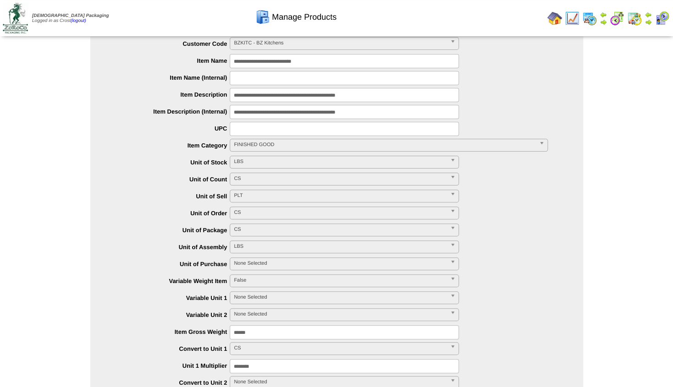
scroll to position [0, 0]
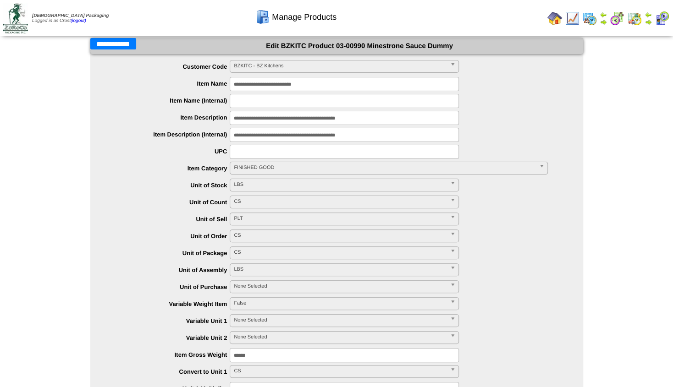
click at [111, 44] on input "**********" at bounding box center [113, 43] width 46 height 11
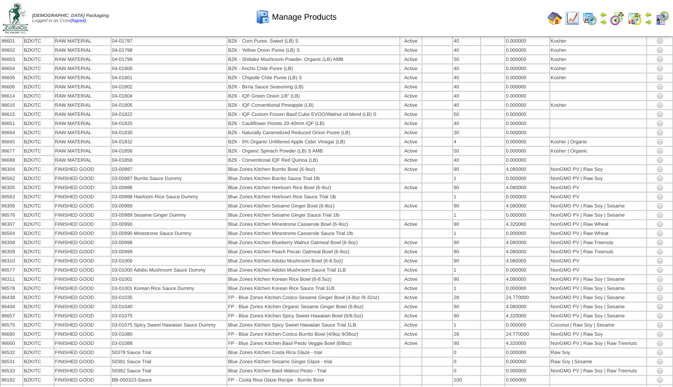
scroll to position [848, 0]
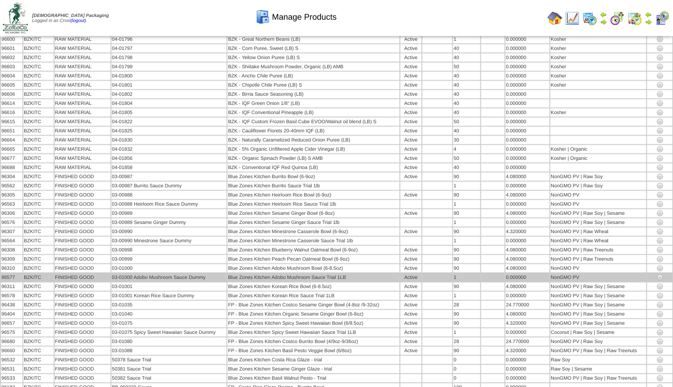
click at [659, 277] on img at bounding box center [659, 277] width 7 height 7
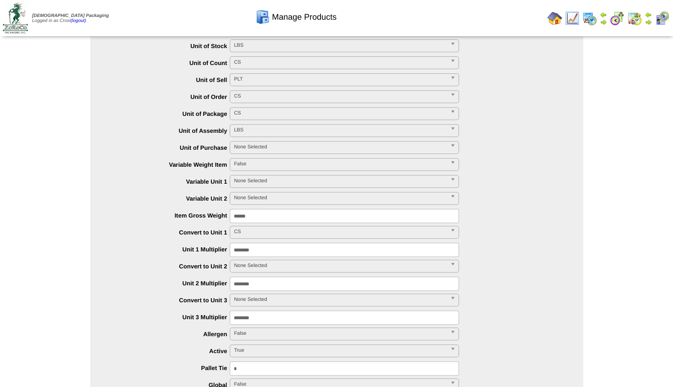
scroll to position [155, 0]
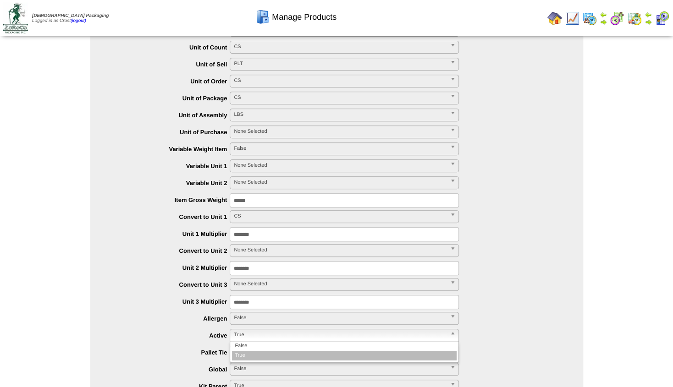
click at [248, 334] on span "True" at bounding box center [340, 334] width 213 height 11
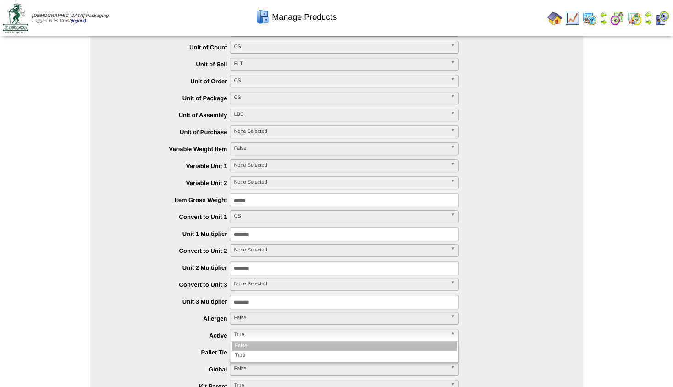
drag, startPoint x: 240, startPoint y: 343, endPoint x: 291, endPoint y: 333, distance: 51.4
click at [241, 343] on li "False" at bounding box center [344, 346] width 225 height 10
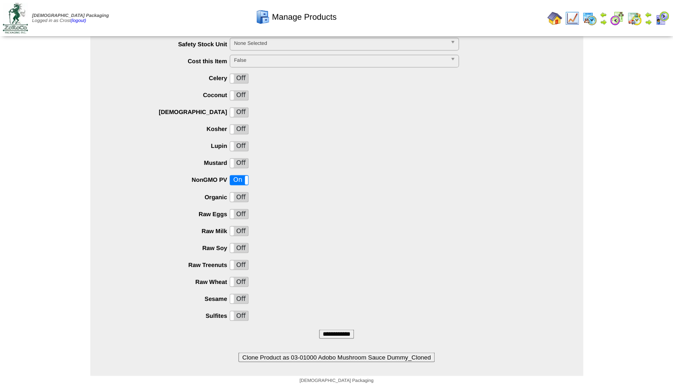
scroll to position [647, 0]
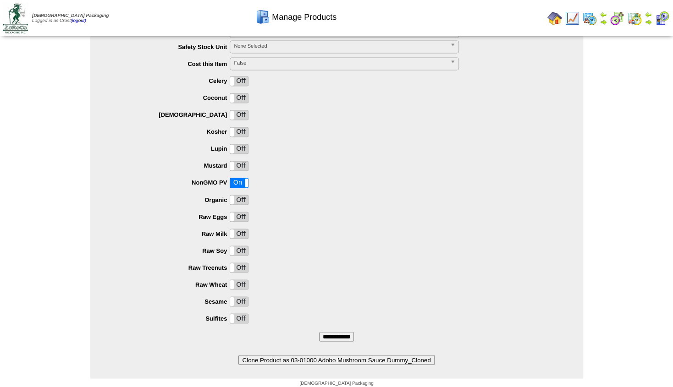
click at [329, 335] on input "**********" at bounding box center [336, 336] width 35 height 9
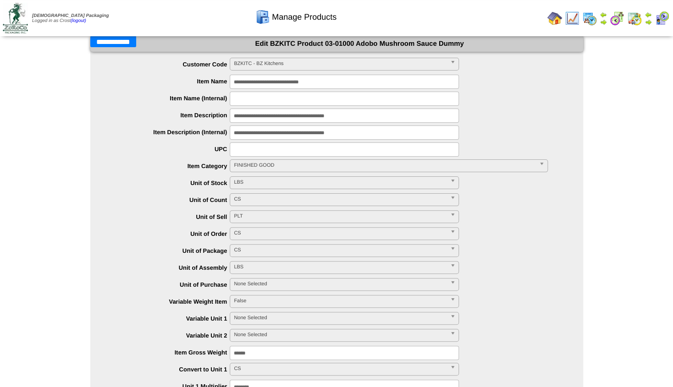
scroll to position [0, 0]
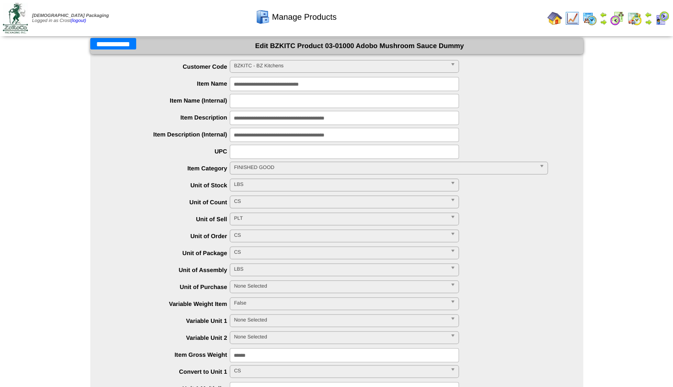
click at [114, 43] on input "**********" at bounding box center [113, 43] width 46 height 11
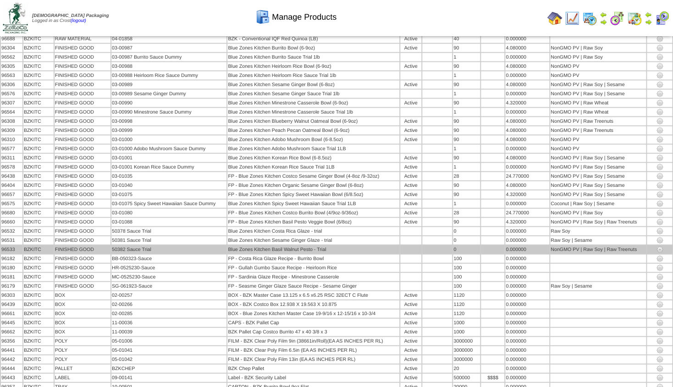
scroll to position [977, 0]
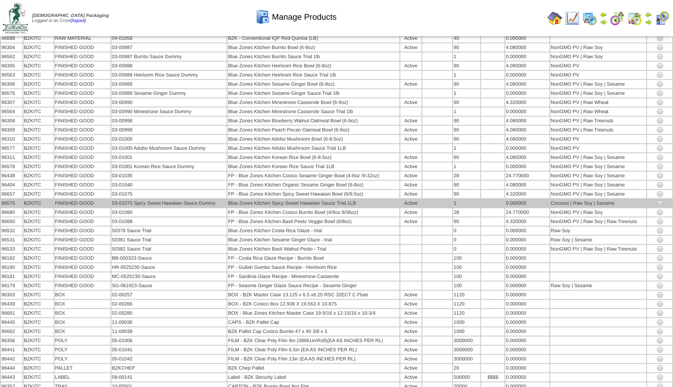
click at [660, 202] on img at bounding box center [659, 203] width 7 height 7
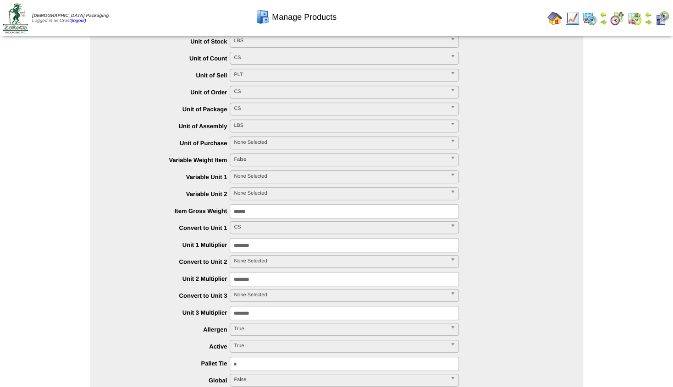
scroll to position [148, 0]
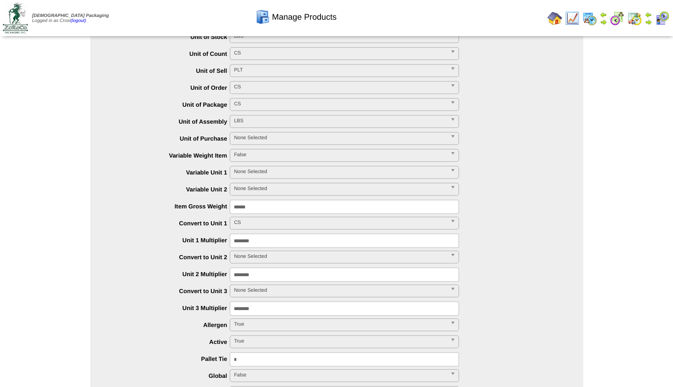
click at [252, 340] on span "True" at bounding box center [340, 341] width 213 height 11
click at [260, 354] on li "False" at bounding box center [344, 353] width 225 height 10
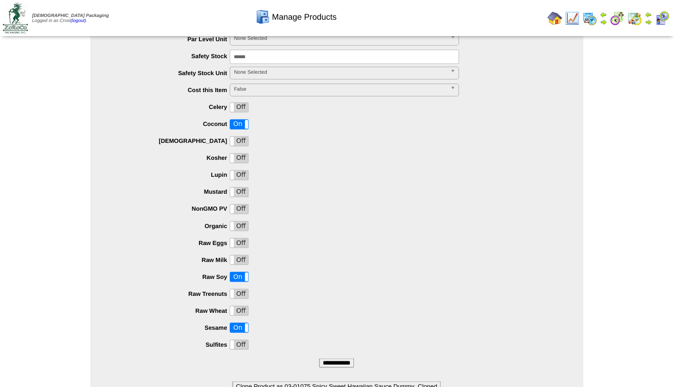
scroll to position [653, 0]
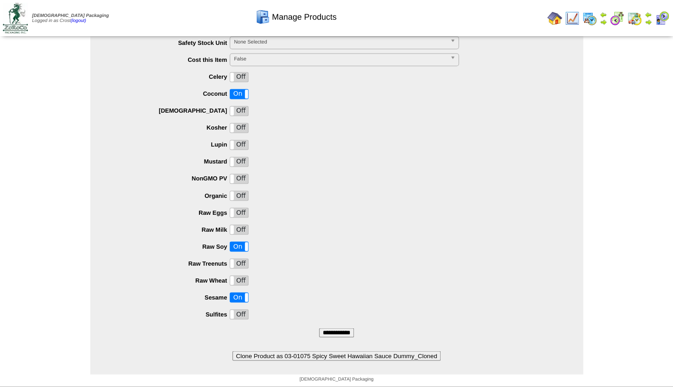
drag, startPoint x: 331, startPoint y: 328, endPoint x: 337, endPoint y: 327, distance: 6.0
click at [331, 328] on input "**********" at bounding box center [336, 332] width 35 height 9
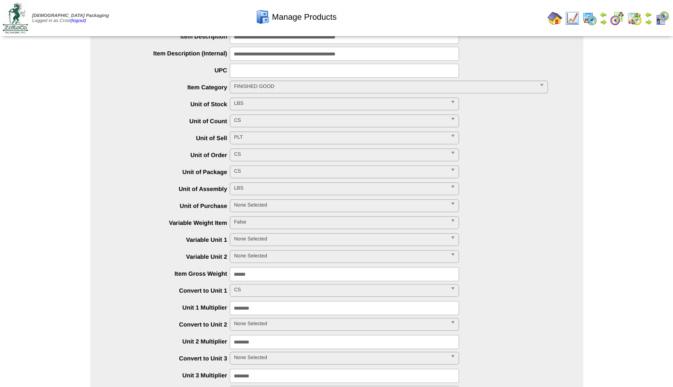
scroll to position [0, 0]
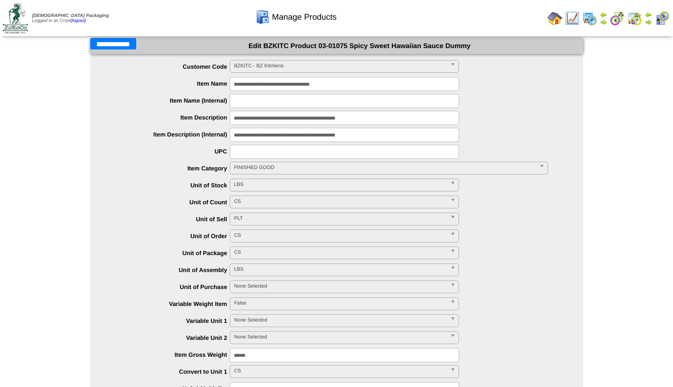
click at [114, 43] on input "**********" at bounding box center [113, 43] width 46 height 11
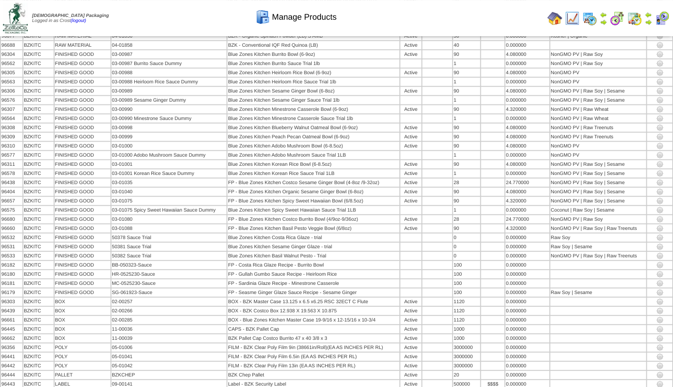
scroll to position [970, 0]
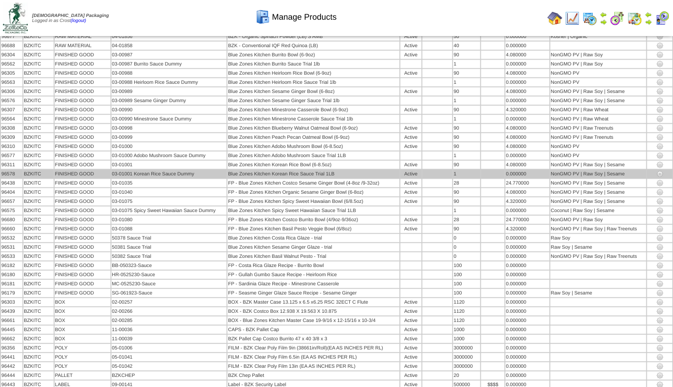
click at [659, 174] on img at bounding box center [659, 173] width 7 height 7
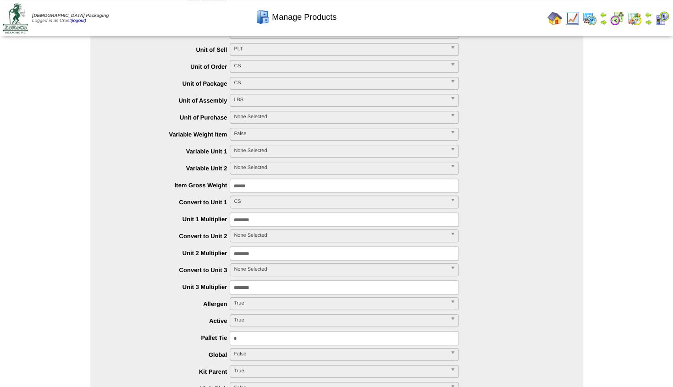
scroll to position [180, 0]
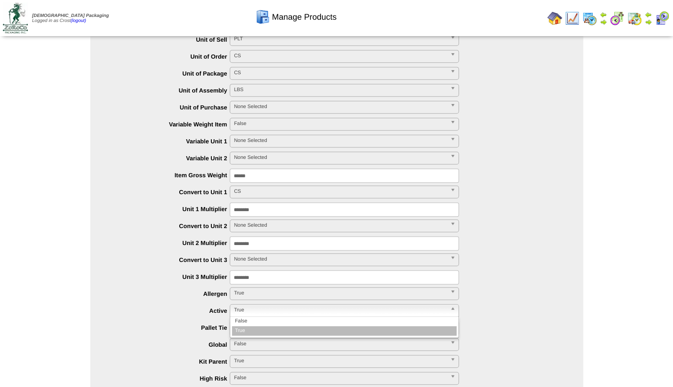
click at [254, 308] on span "True" at bounding box center [340, 310] width 213 height 11
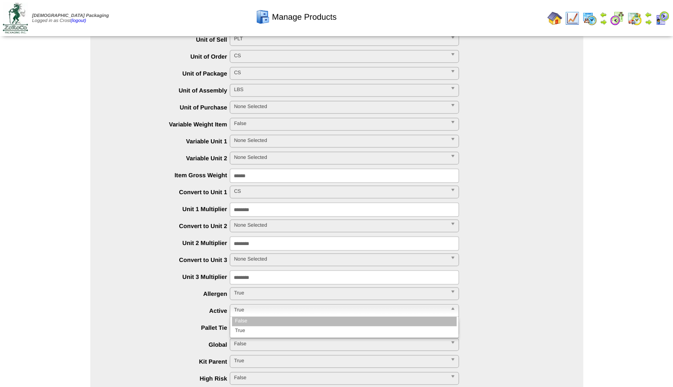
click at [257, 319] on li "False" at bounding box center [344, 322] width 225 height 10
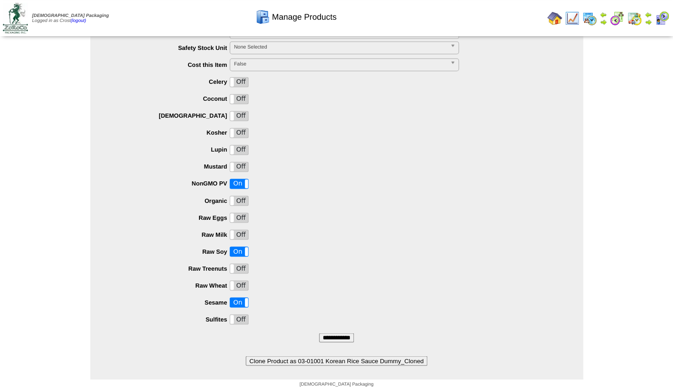
scroll to position [653, 0]
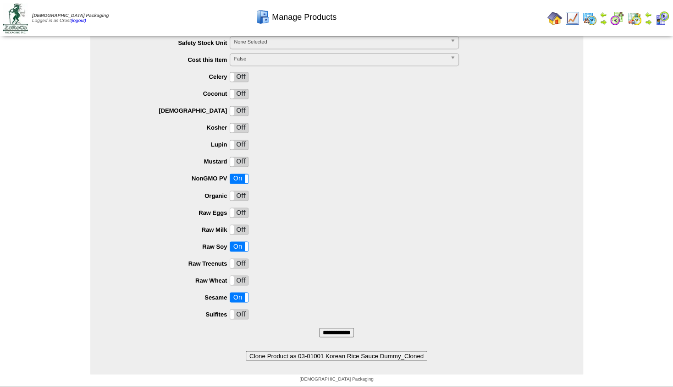
click at [344, 328] on input "**********" at bounding box center [336, 332] width 35 height 9
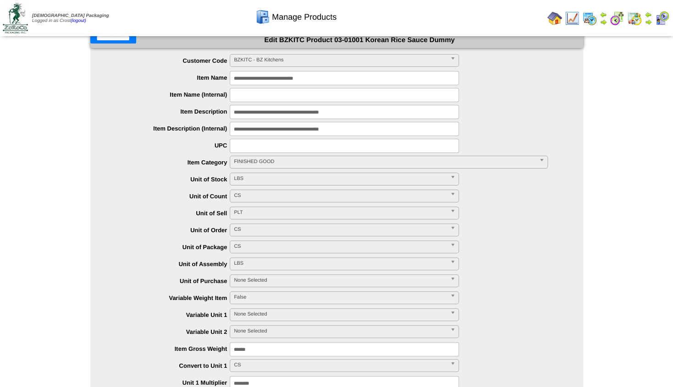
scroll to position [0, 0]
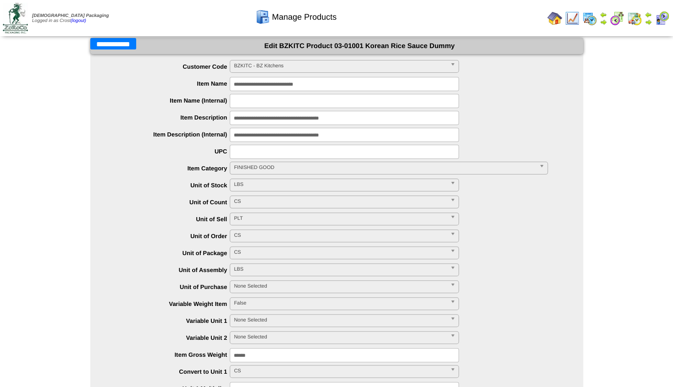
click at [118, 41] on input "**********" at bounding box center [113, 43] width 46 height 11
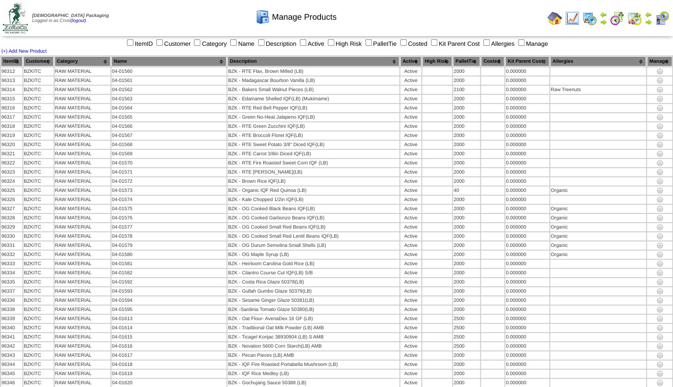
click at [554, 21] on img at bounding box center [554, 18] width 15 height 15
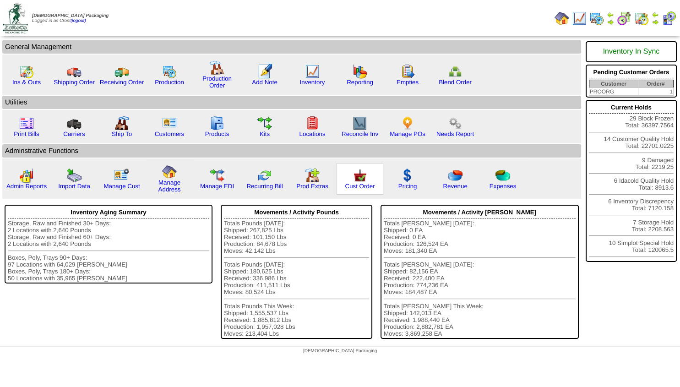
click at [361, 183] on img at bounding box center [360, 175] width 15 height 15
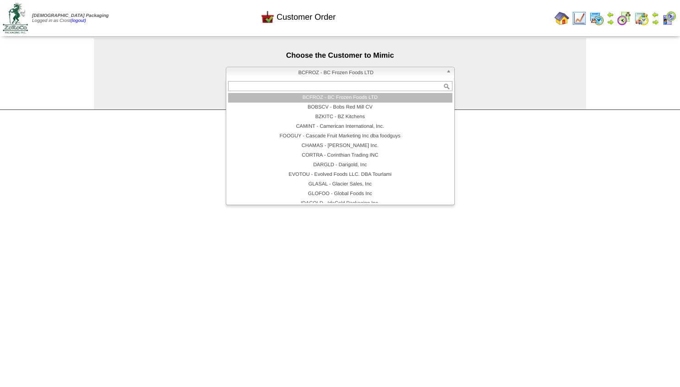
click at [307, 72] on span "BCFROZ - BC Frozen Foods LTD" at bounding box center [336, 72] width 213 height 11
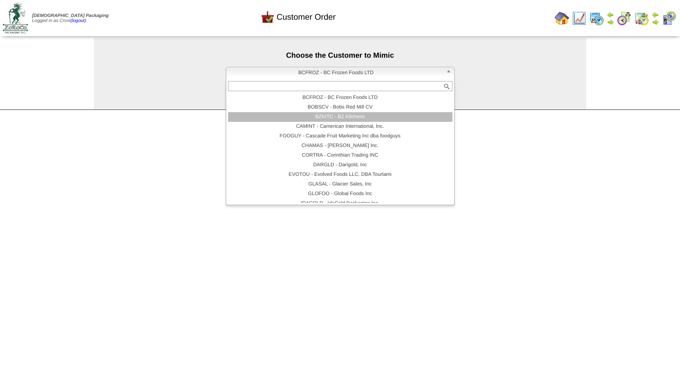
click at [371, 120] on li "BZKITC - BZ Kitchens" at bounding box center [340, 117] width 225 height 10
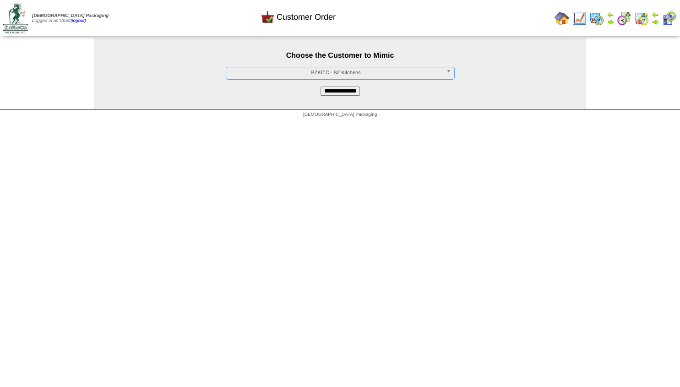
click at [335, 91] on input "**********" at bounding box center [340, 91] width 39 height 9
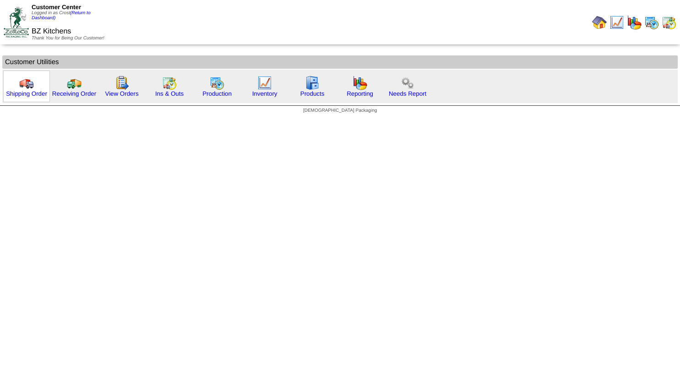
click at [21, 85] on img at bounding box center [26, 83] width 15 height 15
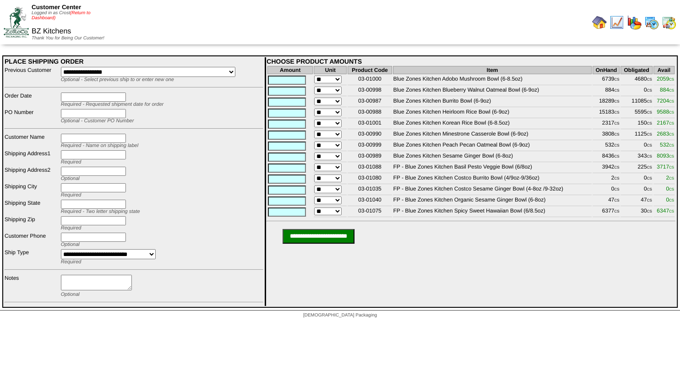
click at [84, 14] on link "(Return to Dashboard)" at bounding box center [61, 16] width 59 height 10
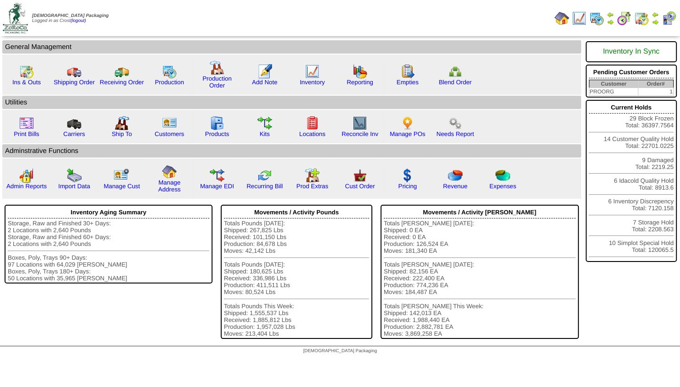
click at [656, 22] on img at bounding box center [655, 21] width 7 height 7
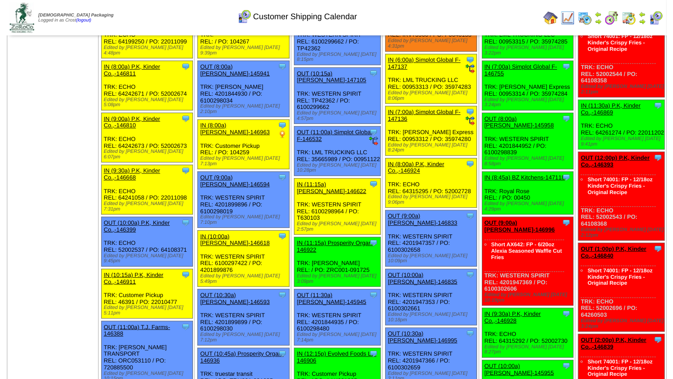
scroll to position [91, 0]
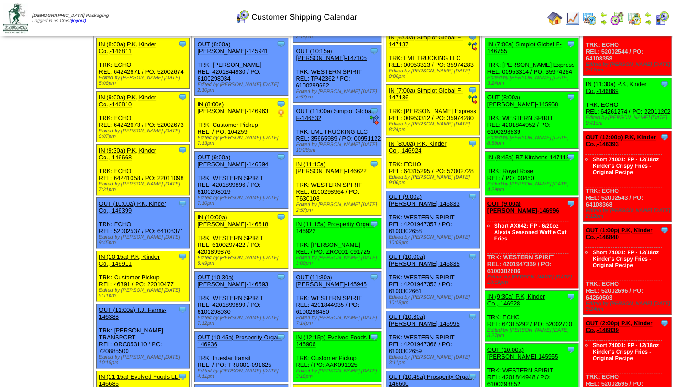
click at [521, 94] on link "OUT (8:00a) Lamb-Weston-145958" at bounding box center [522, 101] width 71 height 14
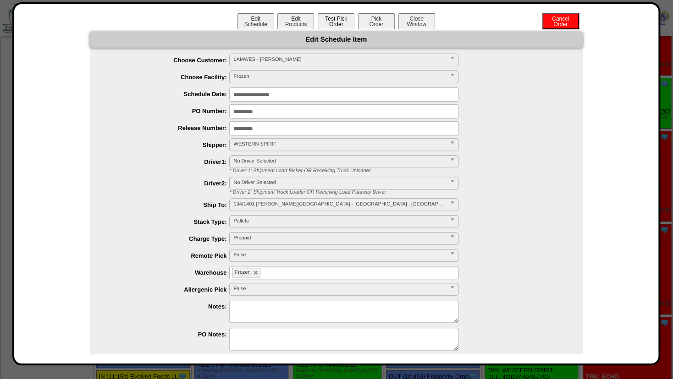
click at [325, 22] on button "Test Pick Order" at bounding box center [336, 21] width 37 height 16
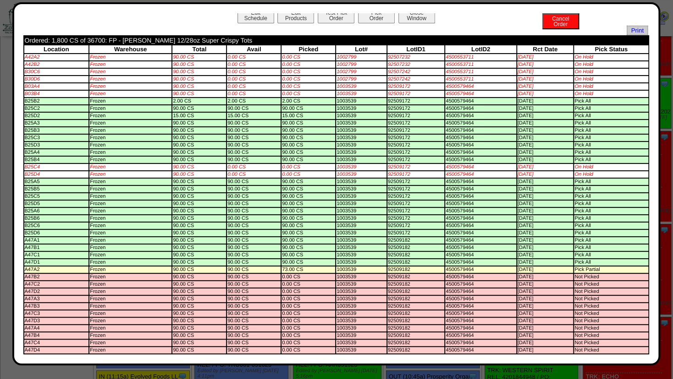
scroll to position [0, 0]
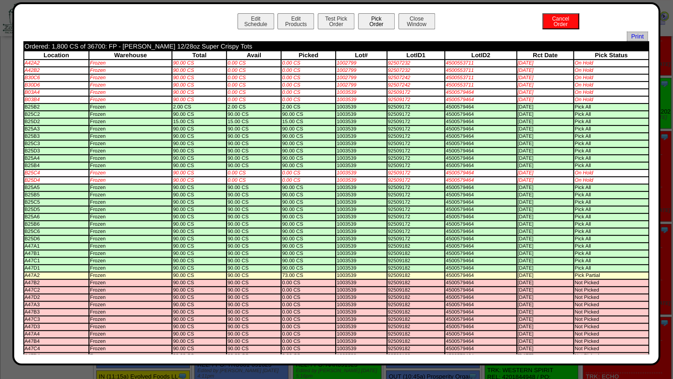
click at [371, 21] on button "Pick Order" at bounding box center [376, 21] width 37 height 16
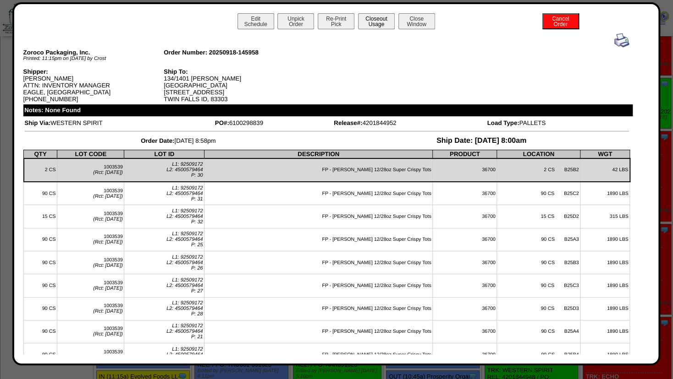
click at [374, 17] on button "Closeout Usage" at bounding box center [376, 21] width 37 height 16
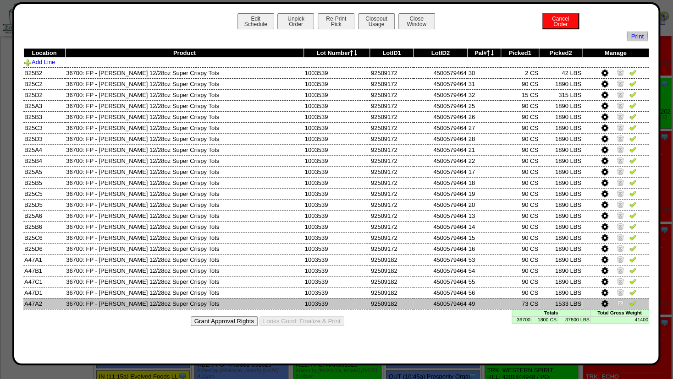
click at [603, 302] on icon at bounding box center [604, 304] width 7 height 8
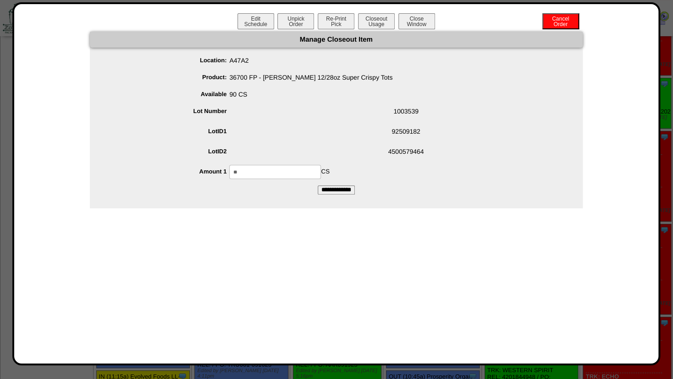
drag, startPoint x: 255, startPoint y: 171, endPoint x: 115, endPoint y: 174, distance: 139.8
click at [229, 172] on input "**" at bounding box center [275, 172] width 92 height 14
type input "*"
type input "**"
click at [338, 138] on span "92509182" at bounding box center [345, 133] width 474 height 17
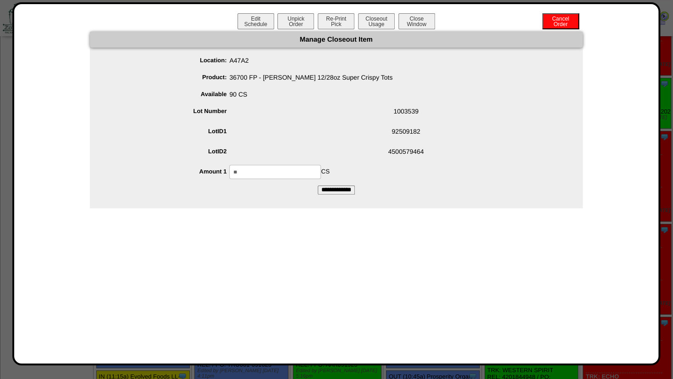
click at [330, 187] on input "**********" at bounding box center [336, 190] width 37 height 9
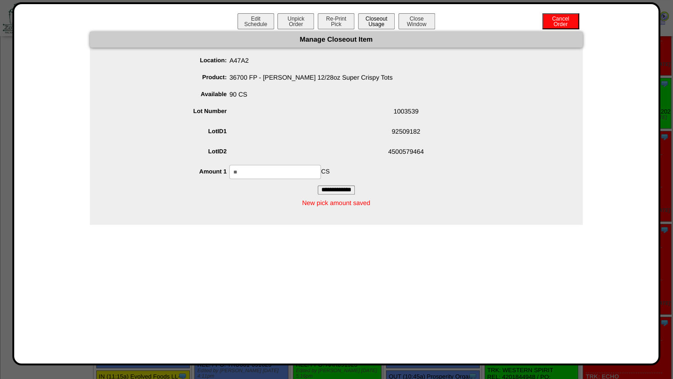
click at [373, 29] on button "Closeout Usage" at bounding box center [376, 21] width 37 height 16
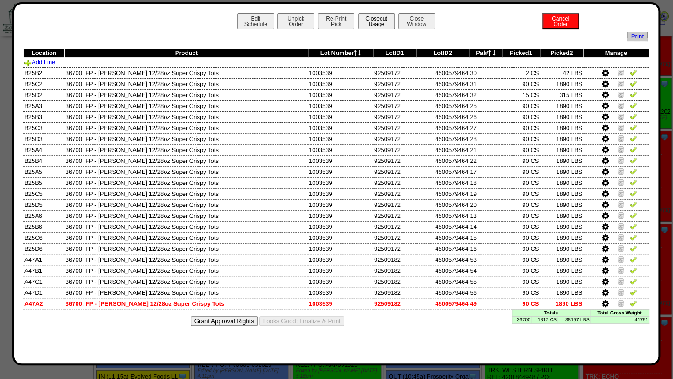
click at [370, 21] on button "Closeout Usage" at bounding box center [376, 21] width 37 height 16
click at [416, 22] on button "Close Window" at bounding box center [416, 21] width 37 height 16
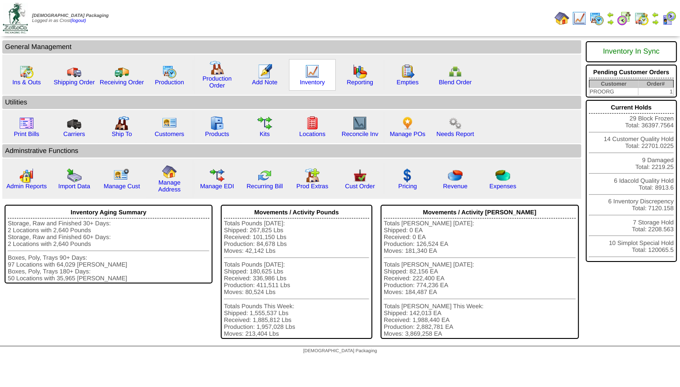
click at [308, 69] on img at bounding box center [312, 71] width 15 height 15
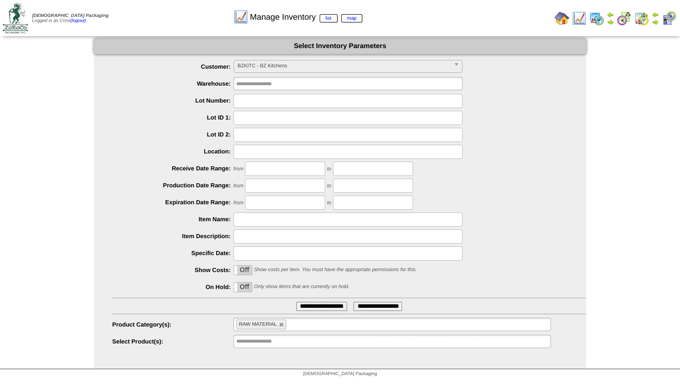
click at [262, 64] on span "BZKITC - BZ Kitchens" at bounding box center [344, 65] width 213 height 11
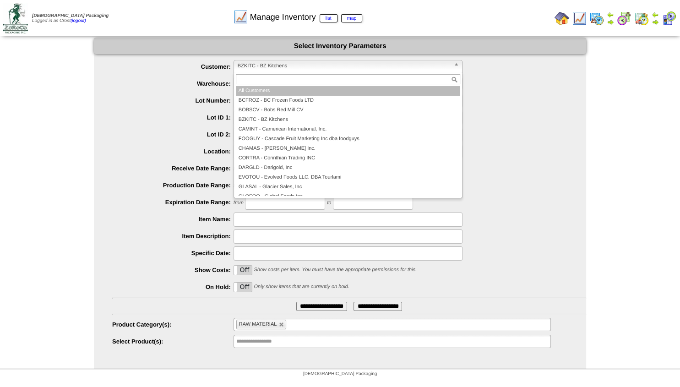
click at [263, 92] on li "All Customers" at bounding box center [348, 91] width 225 height 10
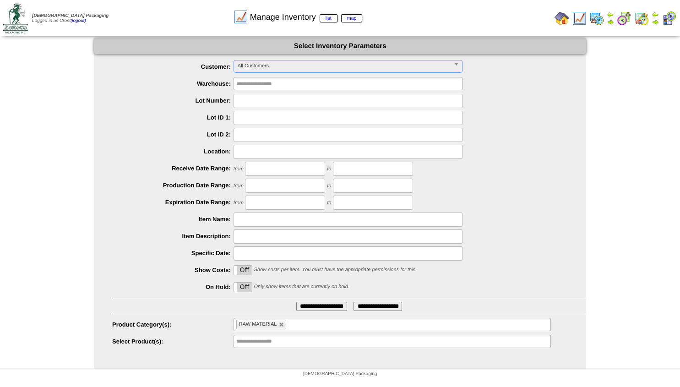
click at [246, 285] on label "Off" at bounding box center [243, 287] width 18 height 9
click at [284, 326] on link at bounding box center [281, 324] width 5 height 5
type input "**********"
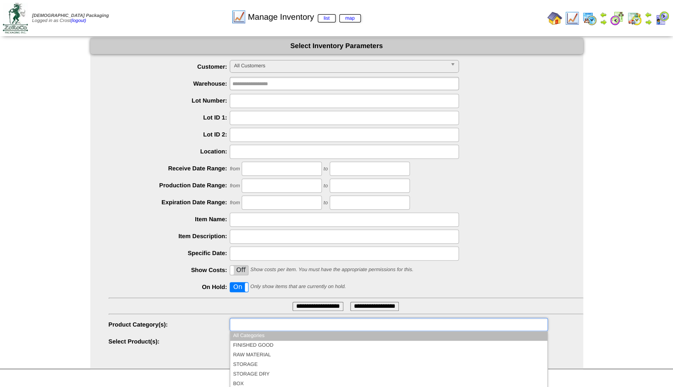
click at [269, 328] on input "text" at bounding box center [261, 324] width 59 height 11
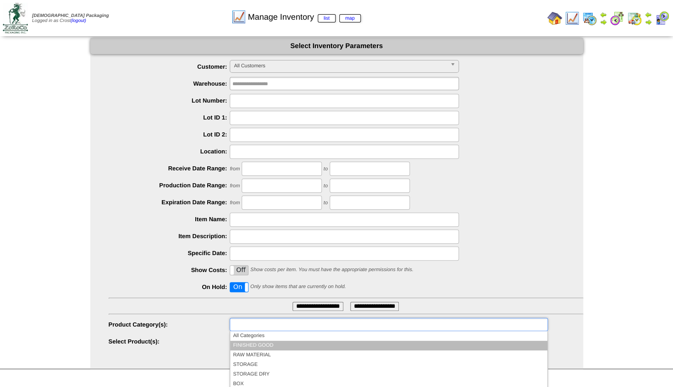
click at [249, 344] on li "FINISHED GOOD" at bounding box center [388, 346] width 317 height 10
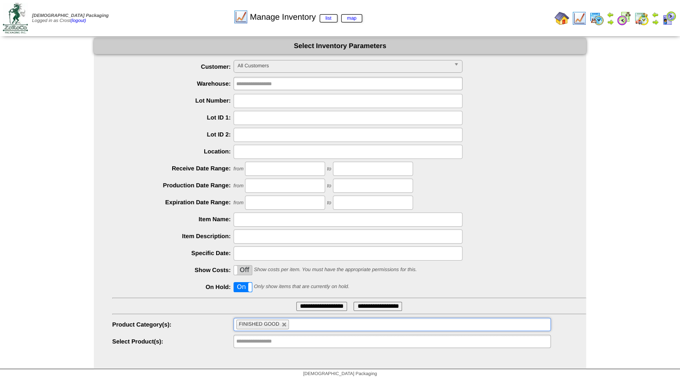
click at [307, 305] on input "**********" at bounding box center [321, 306] width 51 height 9
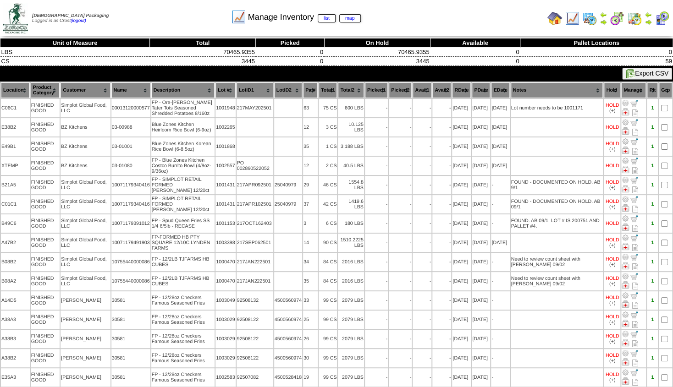
click at [77, 88] on th "Customer" at bounding box center [84, 90] width 49 height 16
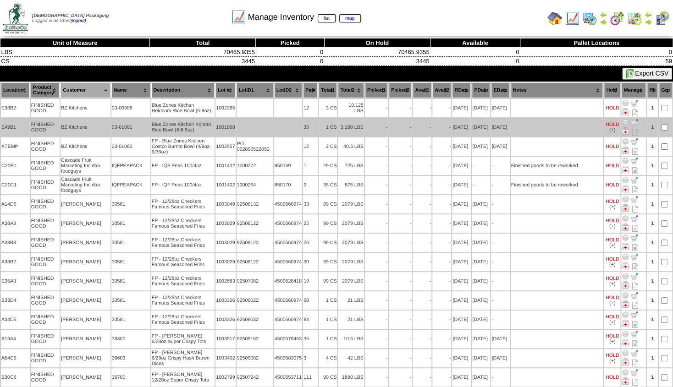
click at [626, 130] on img at bounding box center [624, 130] width 7 height 7
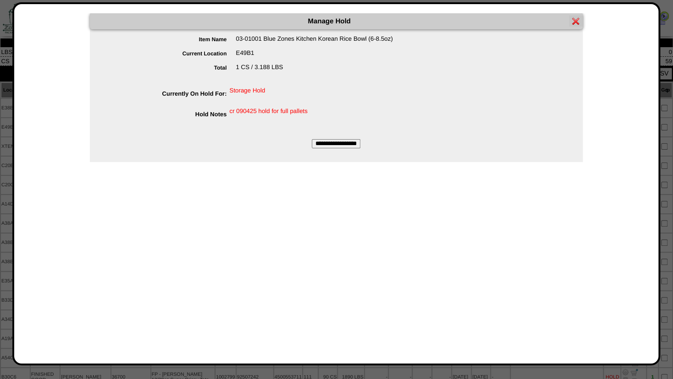
click at [335, 142] on input "**********" at bounding box center [336, 143] width 49 height 9
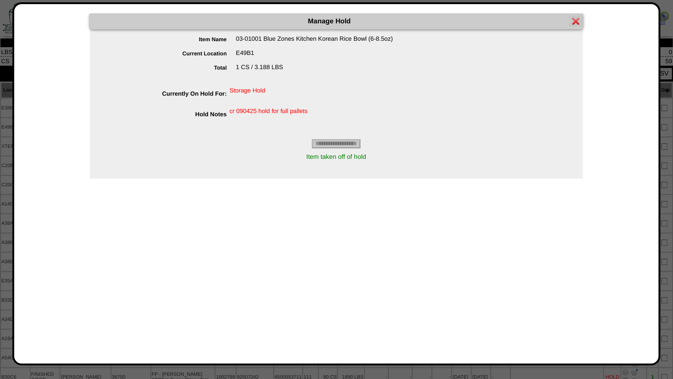
click at [575, 18] on img at bounding box center [575, 20] width 7 height 7
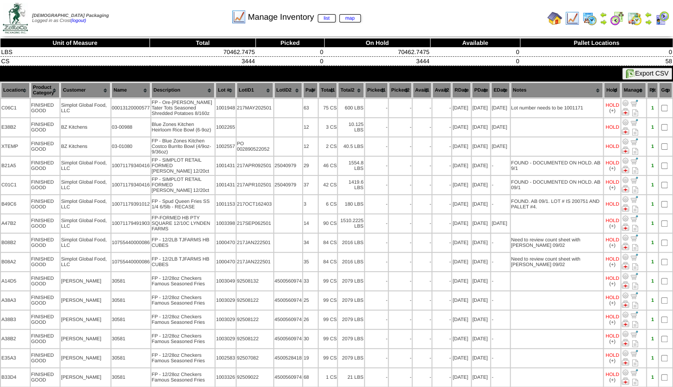
click at [76, 90] on th "Customer" at bounding box center [84, 90] width 49 height 16
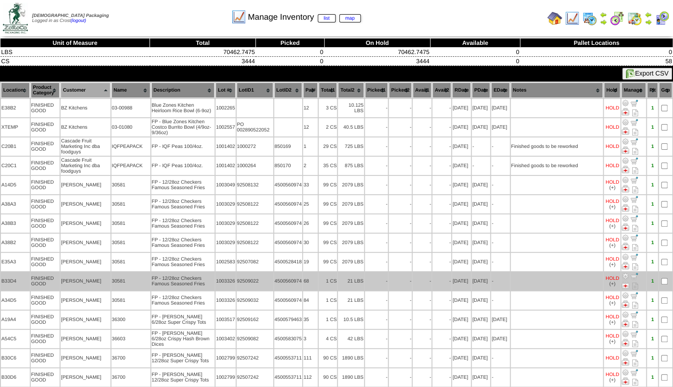
click at [625, 282] on img at bounding box center [624, 284] width 7 height 7
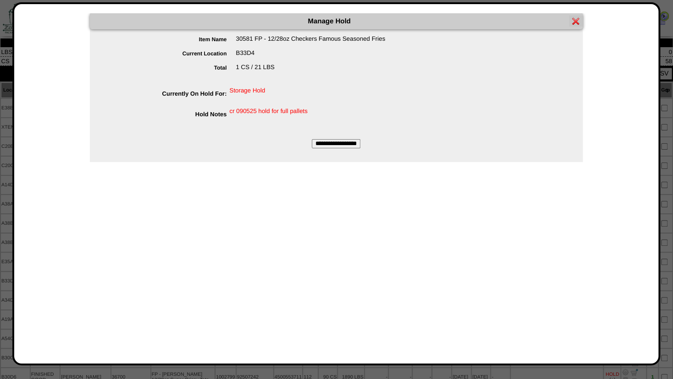
click at [334, 143] on input "**********" at bounding box center [336, 143] width 49 height 9
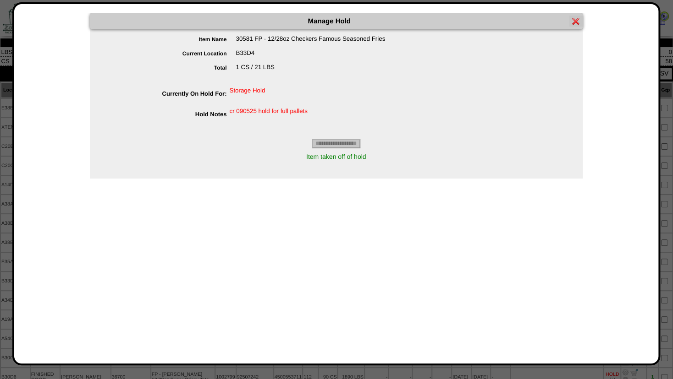
click at [573, 19] on img at bounding box center [575, 20] width 7 height 7
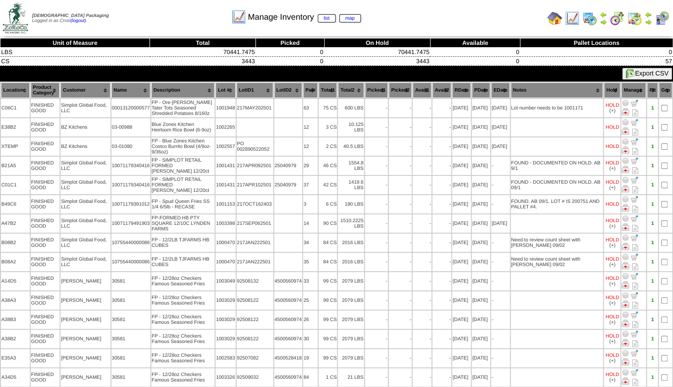
click at [73, 90] on th "Customer" at bounding box center [84, 90] width 49 height 16
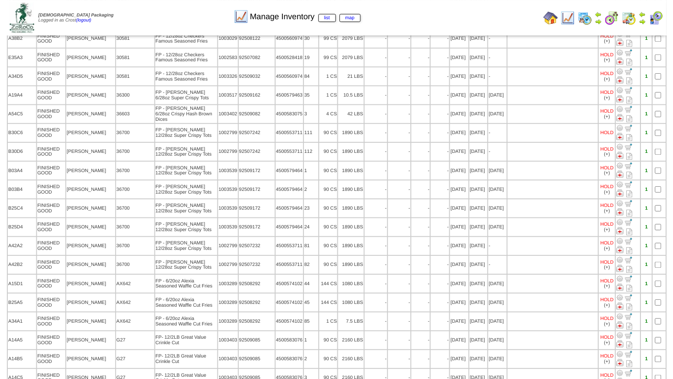
scroll to position [198, 0]
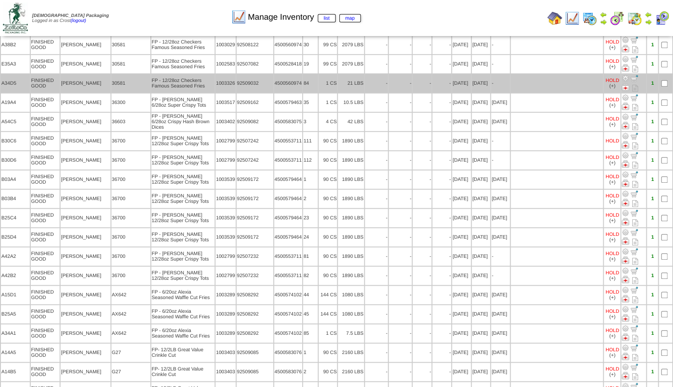
click at [626, 84] on img at bounding box center [624, 86] width 7 height 7
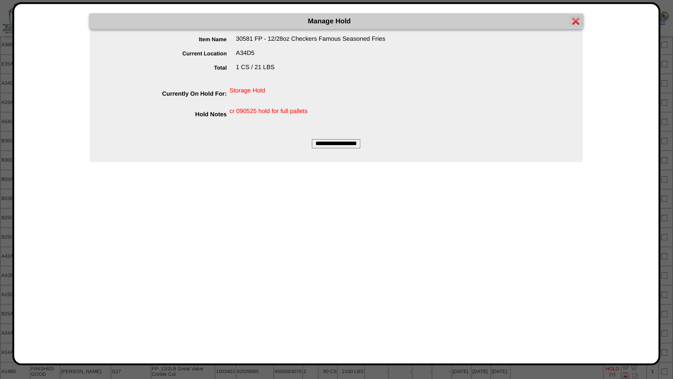
click at [335, 139] on form "Item Name 30581 FP - 12/28oz Checkers Famous Seasoned Fries Current Location A3…" at bounding box center [336, 91] width 493 height 113
click at [337, 141] on input "**********" at bounding box center [336, 143] width 49 height 9
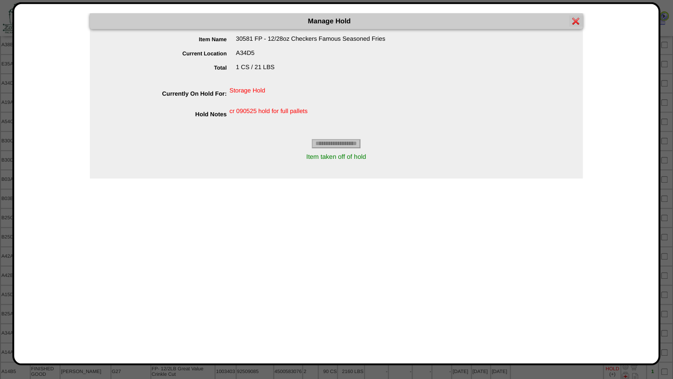
click at [576, 21] on img at bounding box center [575, 20] width 7 height 7
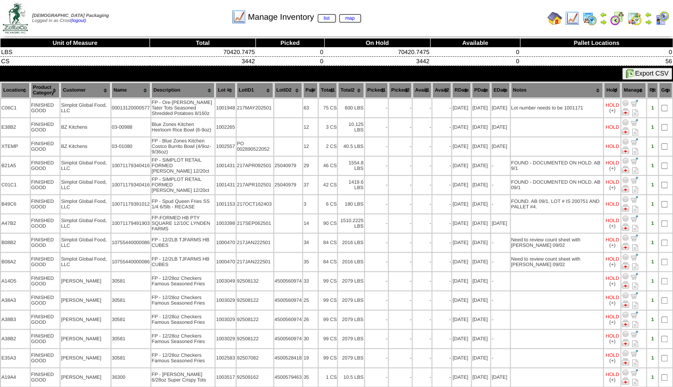
click at [86, 89] on th "Customer" at bounding box center [84, 90] width 49 height 16
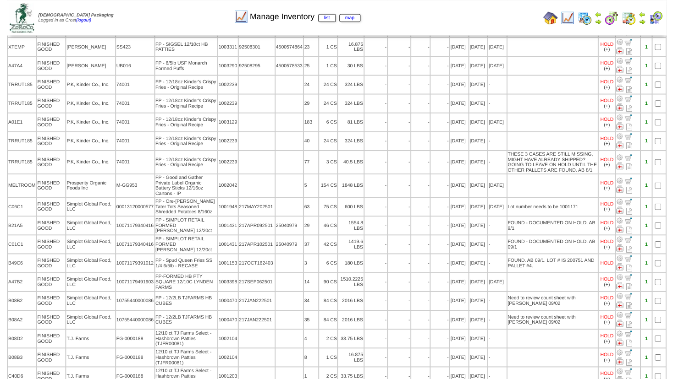
scroll to position [794, 0]
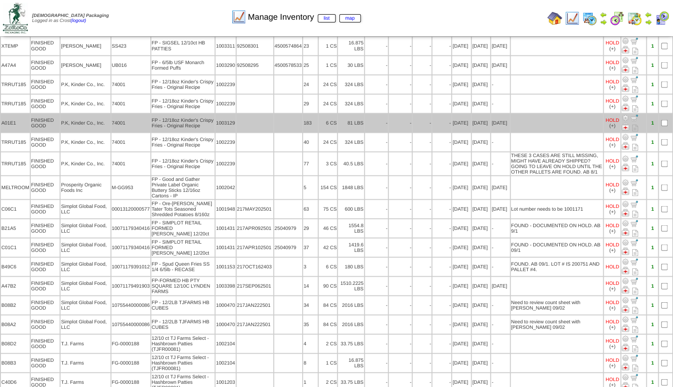
click at [624, 123] on img at bounding box center [624, 126] width 7 height 7
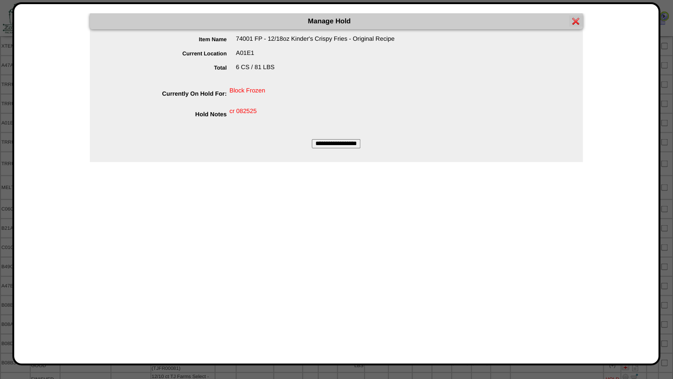
click at [333, 142] on input "**********" at bounding box center [336, 143] width 49 height 9
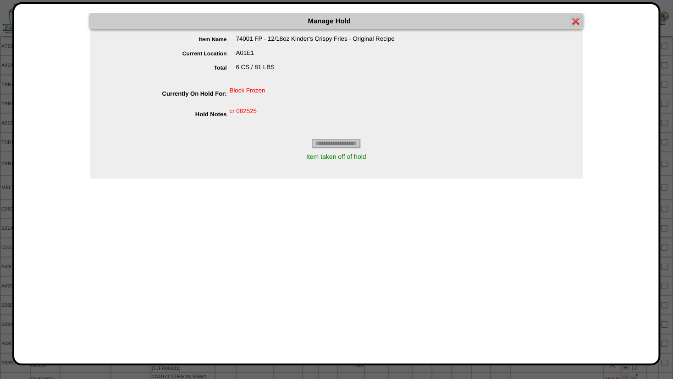
click at [575, 22] on img at bounding box center [575, 20] width 7 height 7
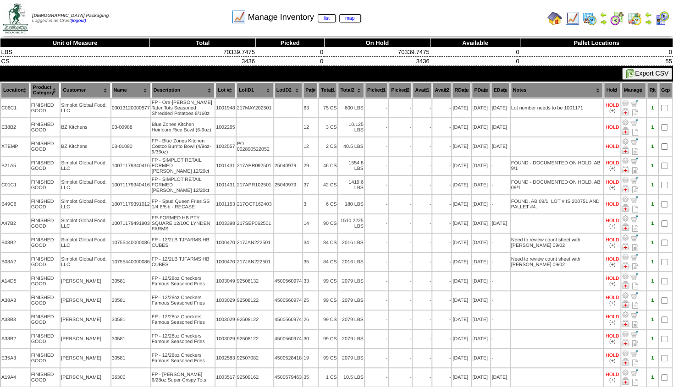
click at [73, 90] on th "Customer" at bounding box center [84, 90] width 49 height 16
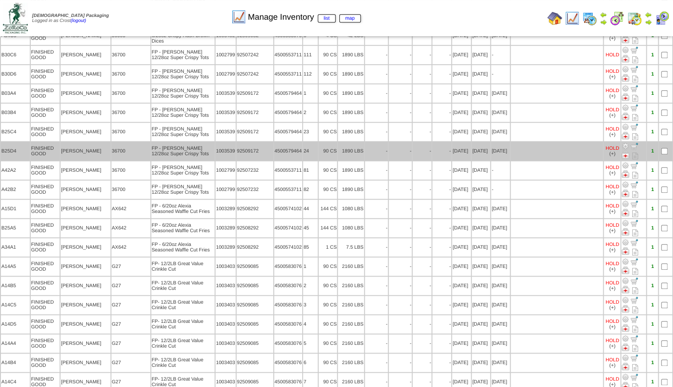
scroll to position [261, 0]
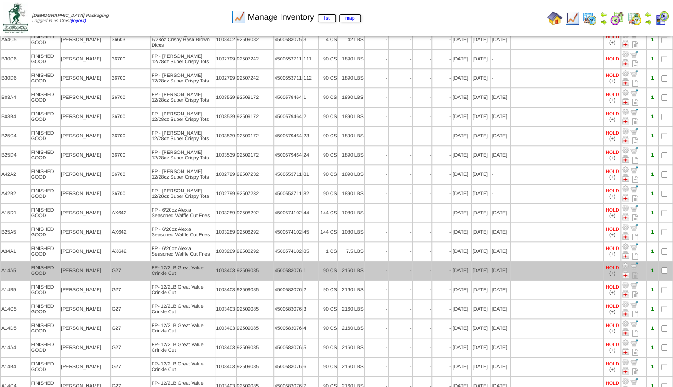
click at [612, 265] on div "HOLD" at bounding box center [612, 267] width 14 height 5
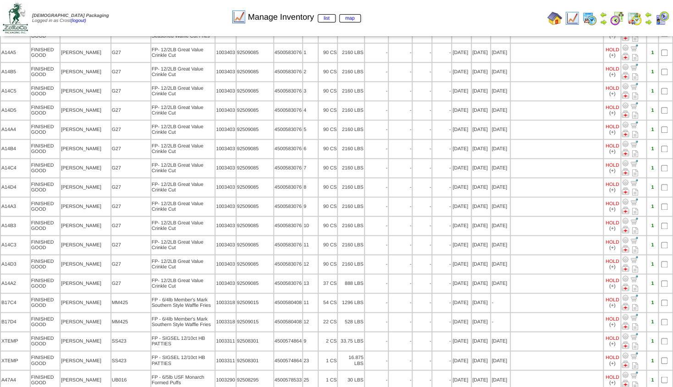
scroll to position [481, 0]
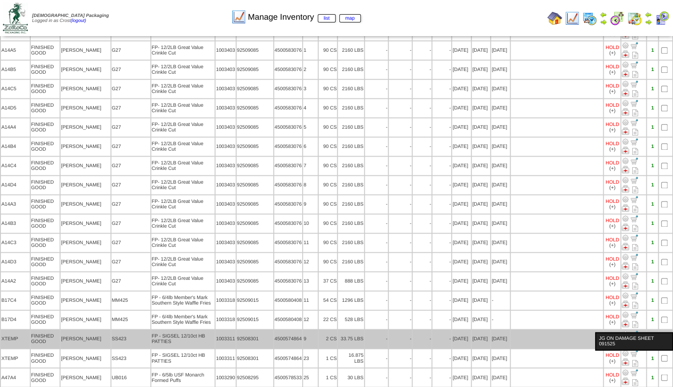
click at [610, 332] on div "JG ON DAMAGE SHEET 091525" at bounding box center [634, 341] width 78 height 18
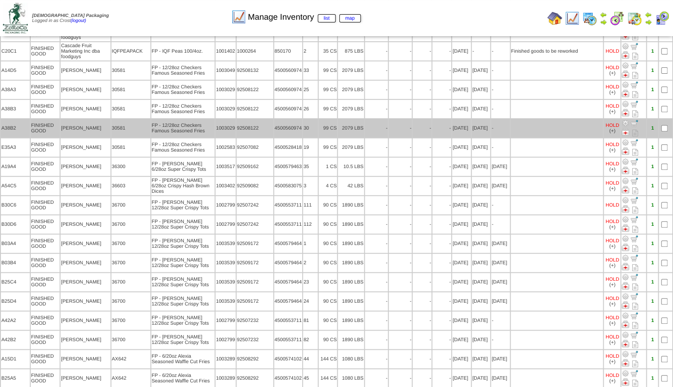
scroll to position [0, 0]
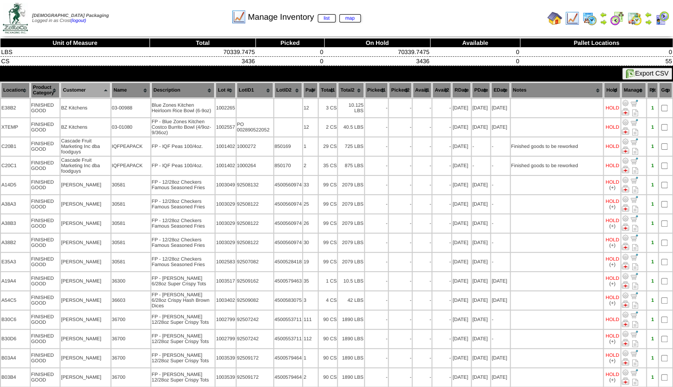
click at [576, 14] on img at bounding box center [572, 18] width 15 height 15
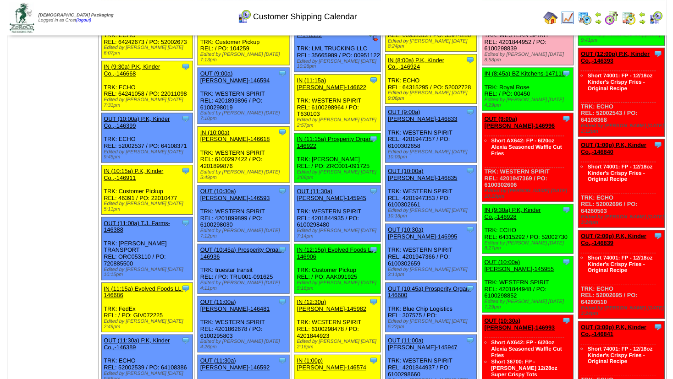
scroll to position [198, 0]
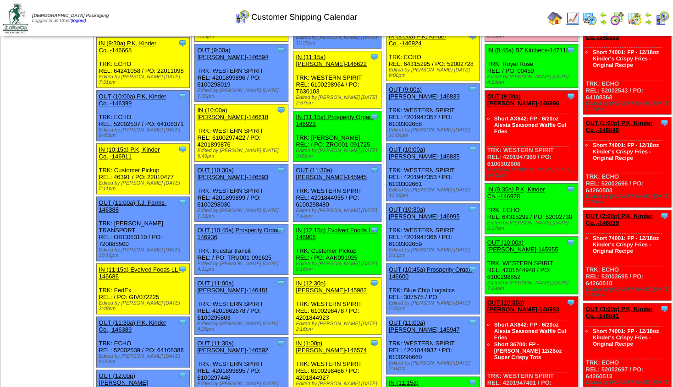
click at [521, 239] on link "OUT (10:00a) [PERSON_NAME]-145955" at bounding box center [522, 246] width 71 height 14
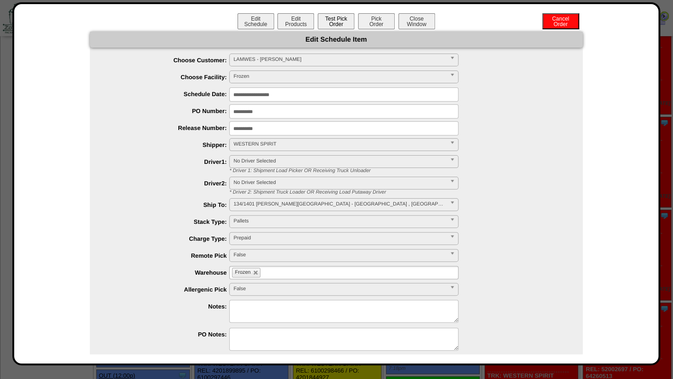
click at [328, 18] on button "Test Pick Order" at bounding box center [336, 21] width 37 height 16
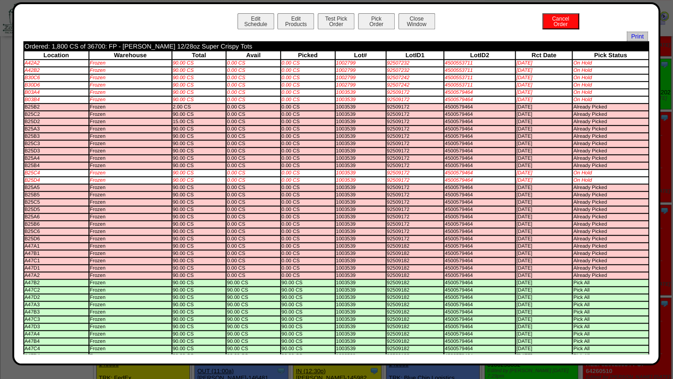
scroll to position [49, 0]
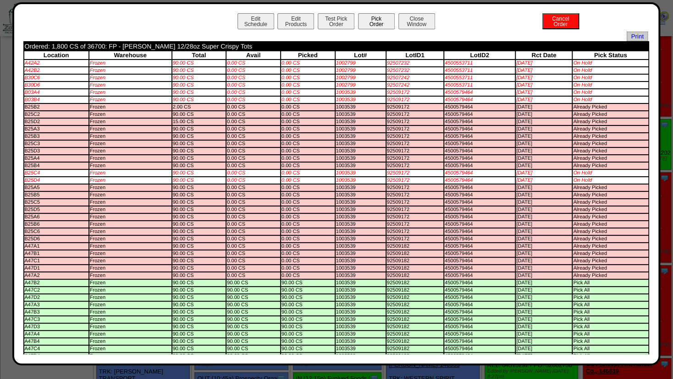
click at [368, 23] on button "Pick Order" at bounding box center [376, 21] width 37 height 16
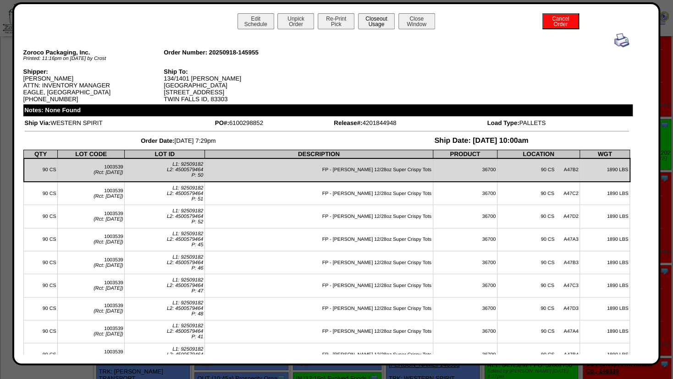
click at [370, 22] on button "Closeout Usage" at bounding box center [376, 21] width 37 height 16
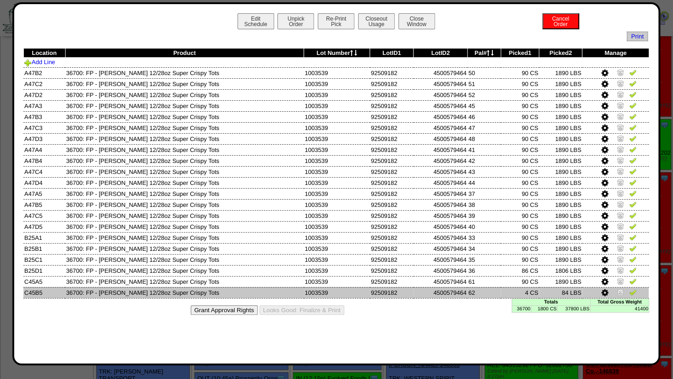
click at [621, 289] on img at bounding box center [619, 292] width 7 height 7
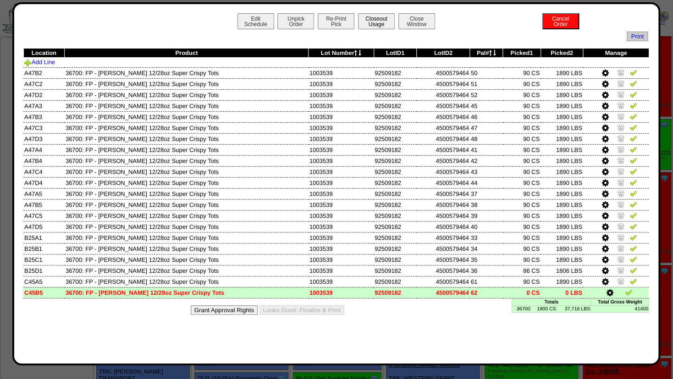
click at [374, 25] on button "Closeout Usage" at bounding box center [376, 21] width 37 height 16
click at [420, 18] on button "Close Window" at bounding box center [416, 21] width 37 height 16
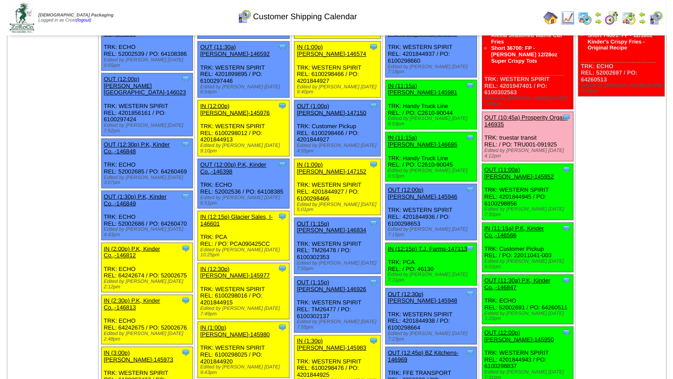
scroll to position [508, 0]
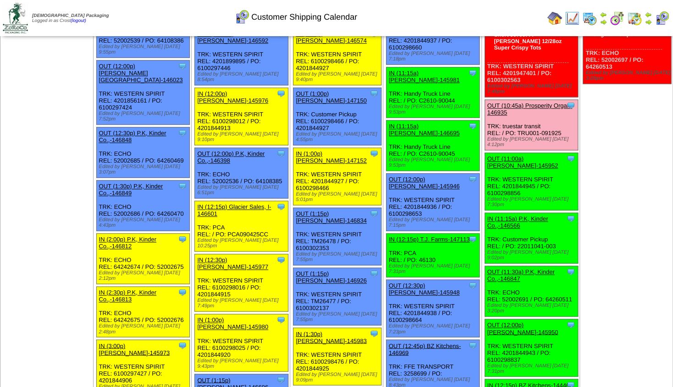
click at [514, 155] on link "OUT (11:00a) [PERSON_NAME]-145952" at bounding box center [522, 162] width 71 height 14
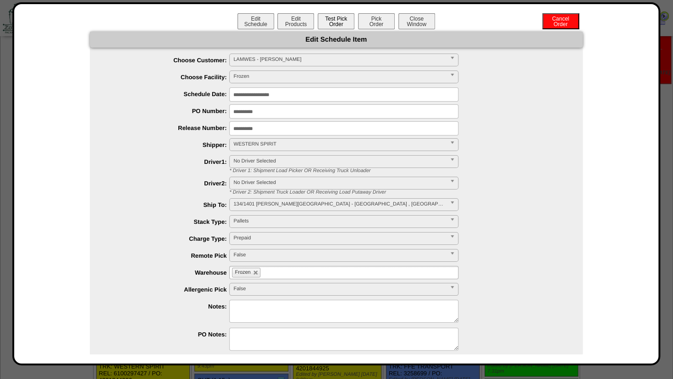
click at [329, 23] on button "Test Pick Order" at bounding box center [336, 21] width 37 height 16
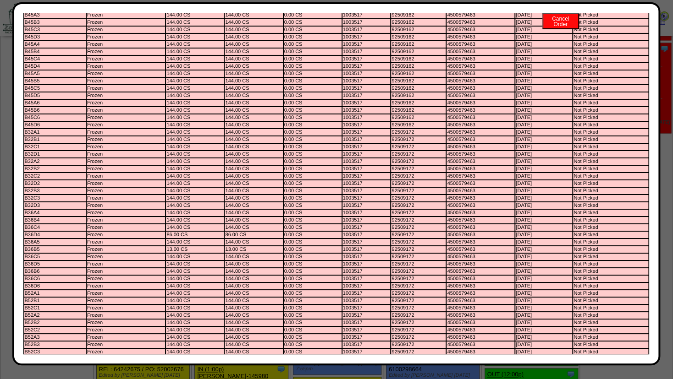
scroll to position [0, 0]
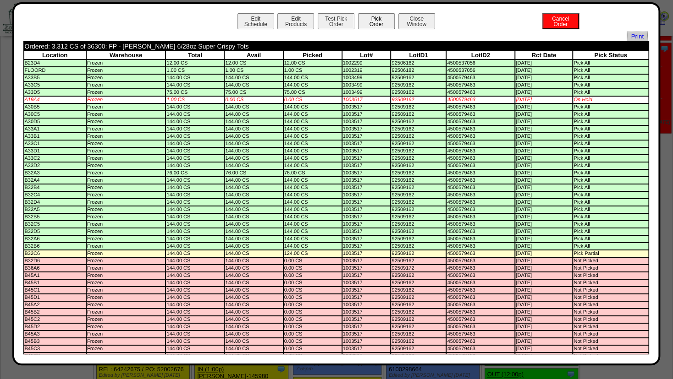
click at [372, 20] on button "Pick Order" at bounding box center [376, 21] width 37 height 16
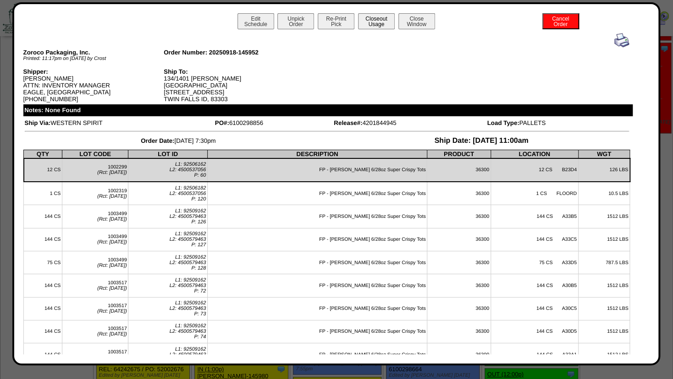
click at [374, 19] on button "Closeout Usage" at bounding box center [376, 21] width 37 height 16
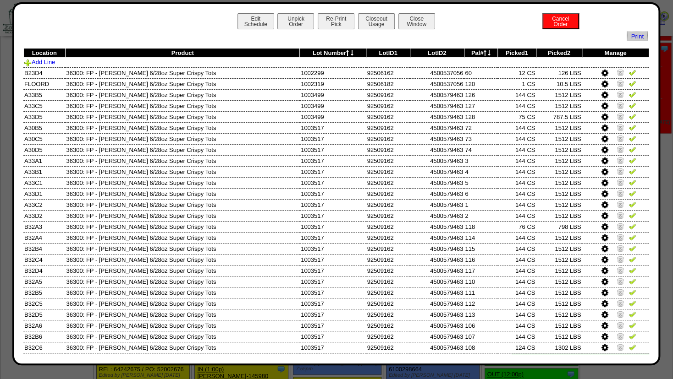
scroll to position [23, 0]
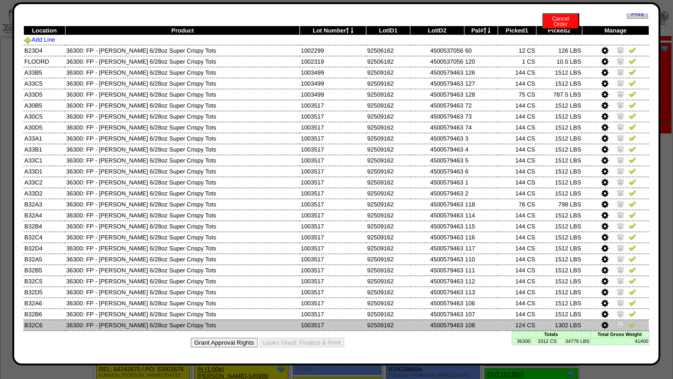
click at [601, 324] on icon at bounding box center [604, 326] width 7 height 8
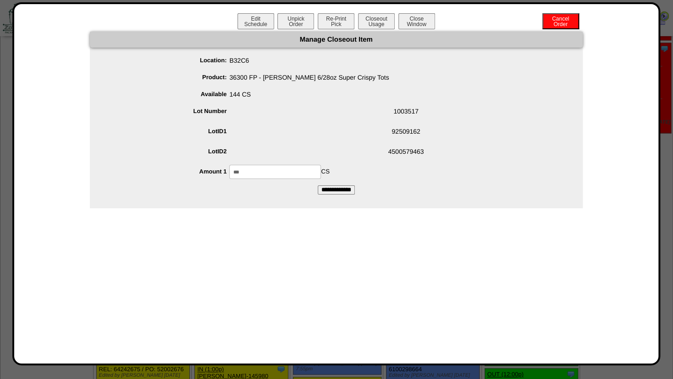
drag, startPoint x: 277, startPoint y: 173, endPoint x: 120, endPoint y: 172, distance: 157.2
click at [229, 172] on input "***" at bounding box center [275, 172] width 92 height 14
type input "***"
drag, startPoint x: 318, startPoint y: 121, endPoint x: 323, endPoint y: 127, distance: 7.9
click at [317, 122] on ul "Location: B32C6 Product: 36300 FP - Lamb Weston 6/28oz Super Crispy Tots Availa…" at bounding box center [336, 117] width 493 height 126
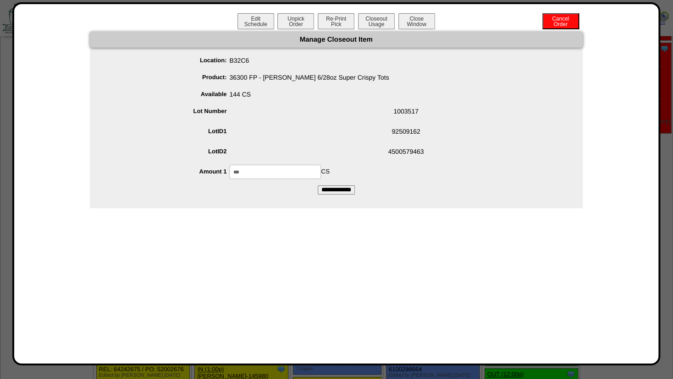
click at [339, 191] on input "**********" at bounding box center [336, 190] width 37 height 9
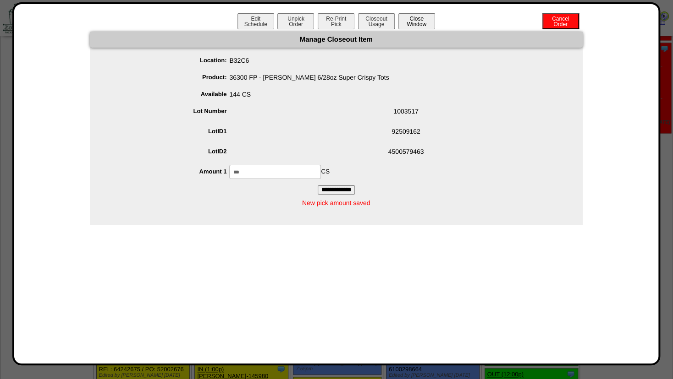
click at [422, 22] on button "Close Window" at bounding box center [416, 21] width 37 height 16
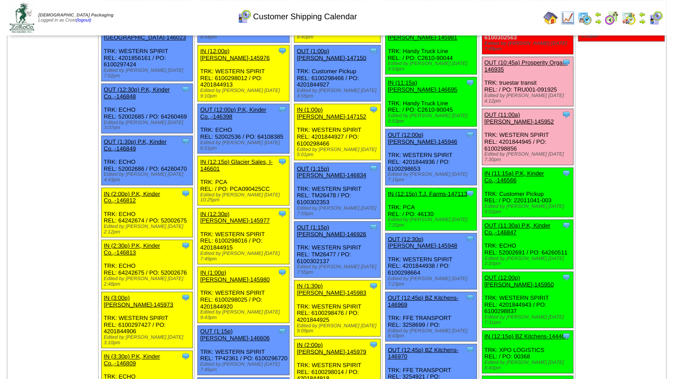
scroll to position [573, 0]
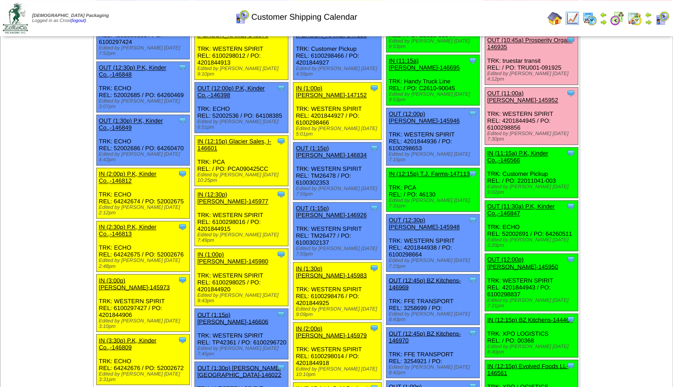
click at [521, 256] on link "OUT (12:00p) [PERSON_NAME]-145950" at bounding box center [522, 263] width 71 height 14
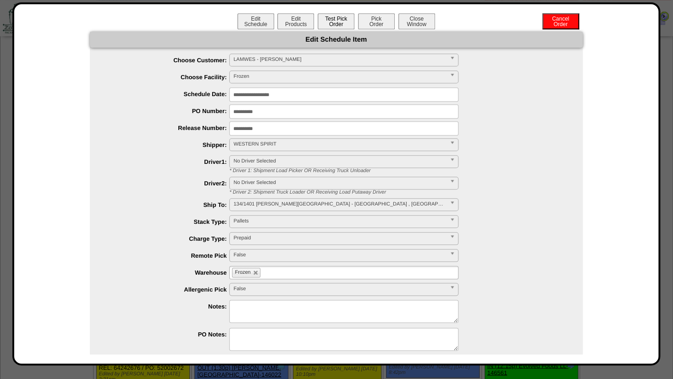
scroll to position [573, 0]
click at [330, 21] on button "Test Pick Order" at bounding box center [336, 21] width 37 height 16
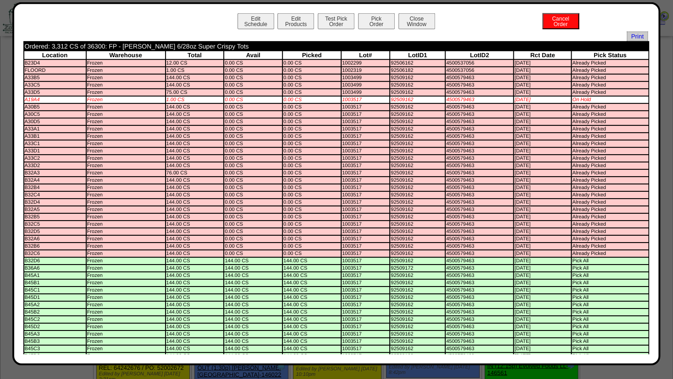
scroll to position [0, 0]
click at [287, 19] on button "Edit Products" at bounding box center [295, 21] width 37 height 16
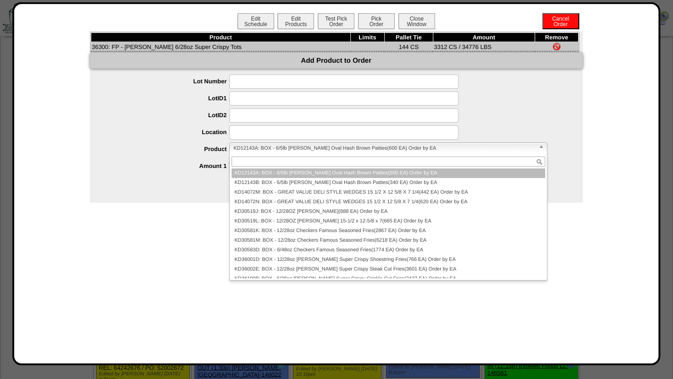
click at [243, 151] on span "KD12143A: BOX - 6/5lb Lamb Weston Oval Hash Brown Patties(600 EA) Order by EA" at bounding box center [383, 148] width 301 height 11
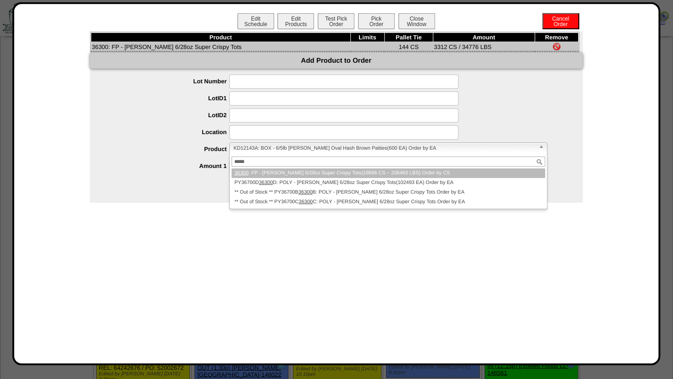
type input "*****"
click at [245, 172] on em "36300" at bounding box center [241, 172] width 14 height 5
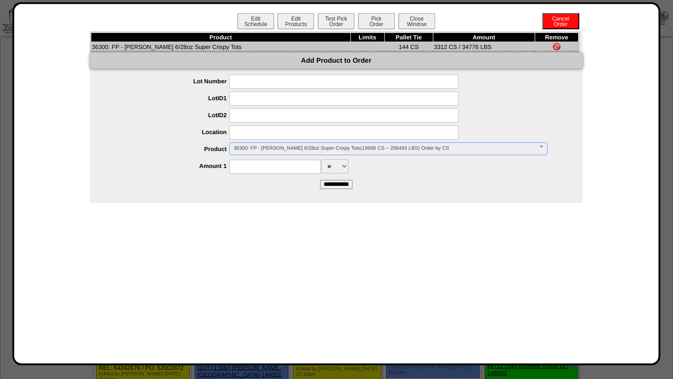
click at [247, 169] on input at bounding box center [275, 167] width 92 height 14
type input "****"
click at [244, 133] on input at bounding box center [343, 133] width 229 height 14
type input "*****"
click at [246, 115] on input at bounding box center [343, 116] width 229 height 14
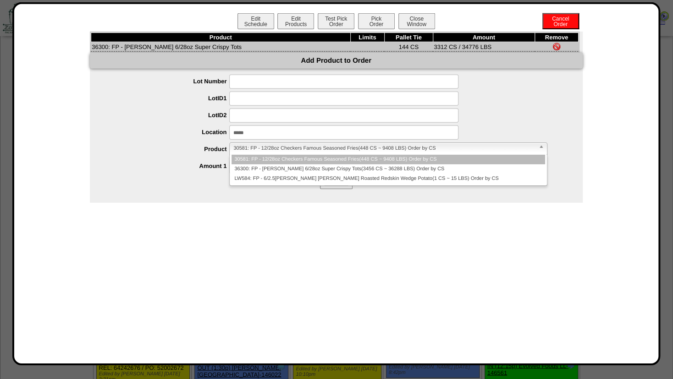
click at [275, 150] on span "30581: FP - 12/28oz Checkers Famous Seasoned Fries(448 CS ~ 9408 LBS) Order by …" at bounding box center [383, 148] width 301 height 11
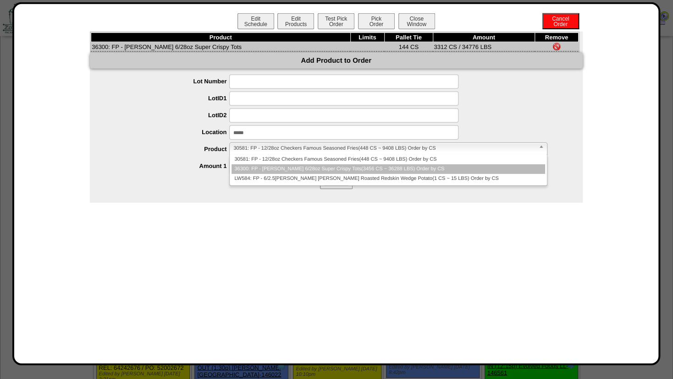
click at [264, 167] on li "36300: FP - Lamb Weston 6/28oz Super Crispy Tots(3456 CS ~ 36288 LBS) Order by …" at bounding box center [387, 170] width 313 height 10
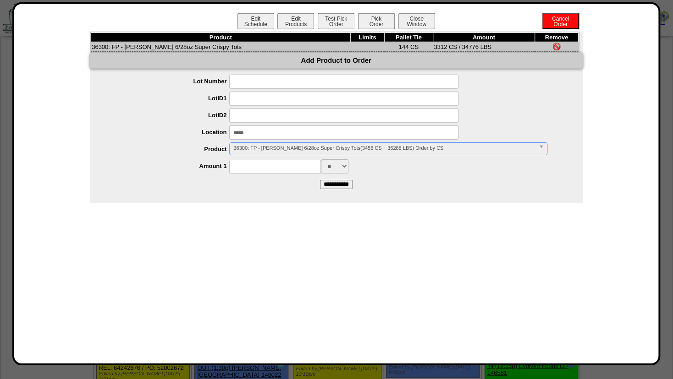
click at [261, 169] on input at bounding box center [275, 167] width 92 height 14
type input "****"
click at [331, 185] on input "**********" at bounding box center [336, 184] width 33 height 9
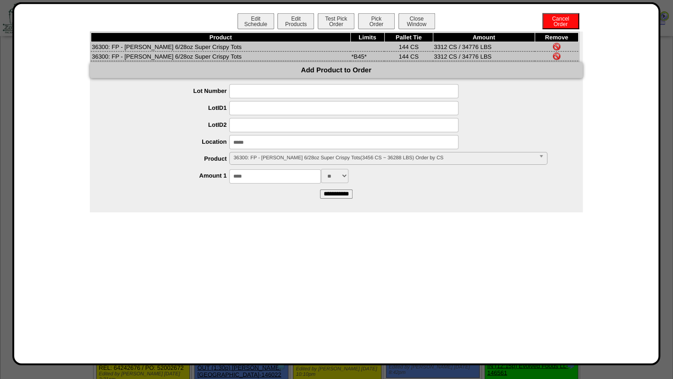
click at [555, 46] on img at bounding box center [556, 46] width 7 height 7
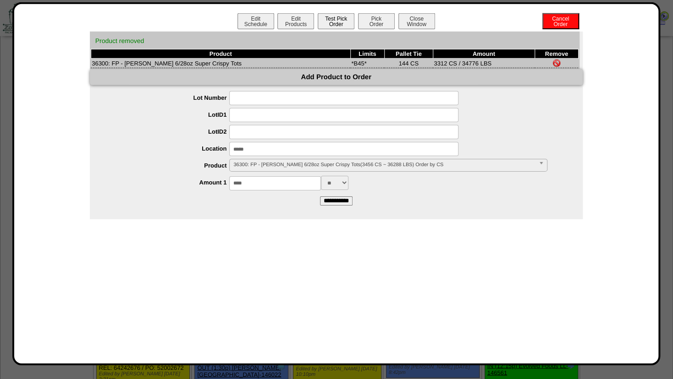
click at [336, 27] on button "Test Pick Order" at bounding box center [336, 21] width 37 height 16
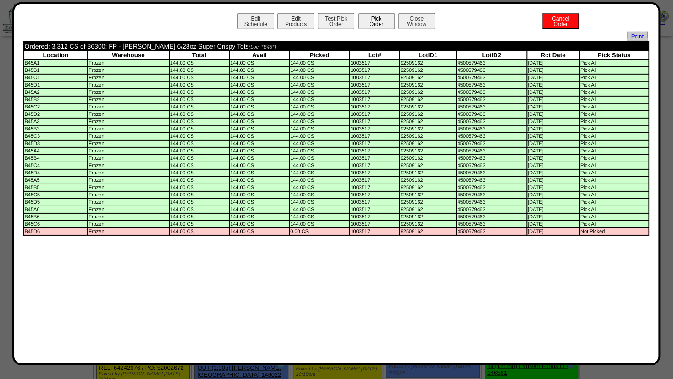
click at [370, 22] on button "Pick Order" at bounding box center [376, 21] width 37 height 16
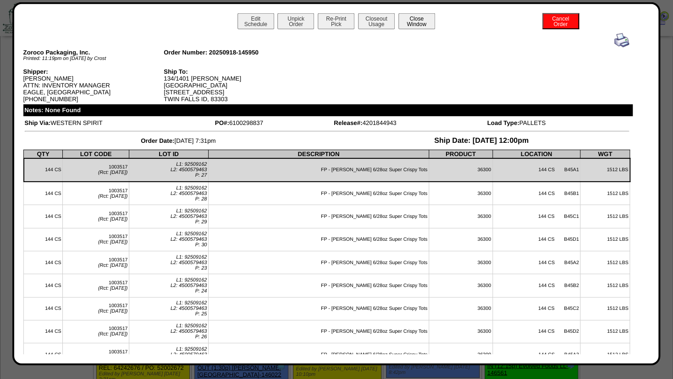
click at [417, 26] on button "Close Window" at bounding box center [416, 21] width 37 height 16
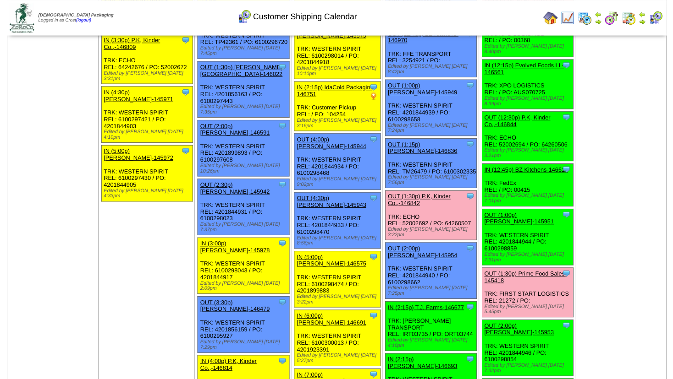
scroll to position [898, 0]
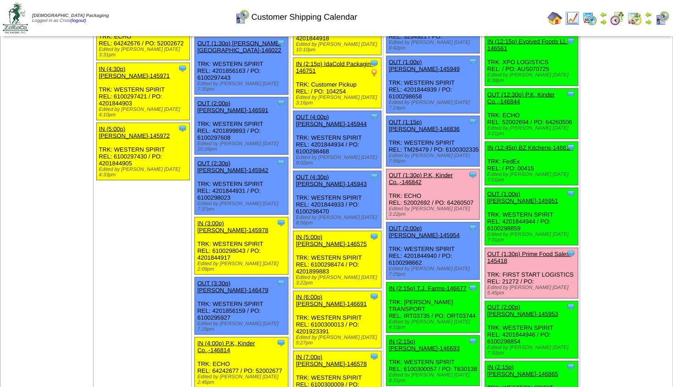
click at [510, 191] on link "OUT (1:00p) [PERSON_NAME]-145951" at bounding box center [522, 198] width 71 height 14
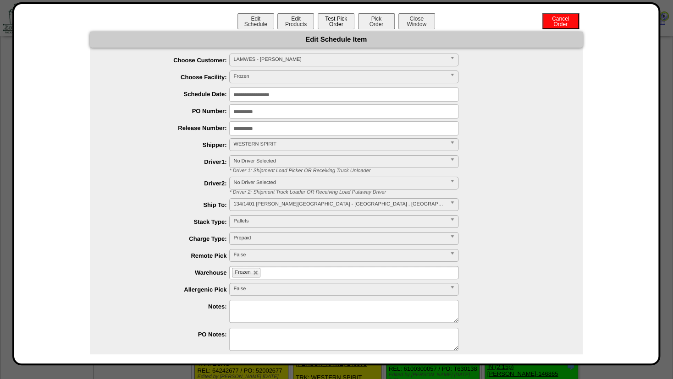
click at [334, 24] on button "Test Pick Order" at bounding box center [336, 21] width 37 height 16
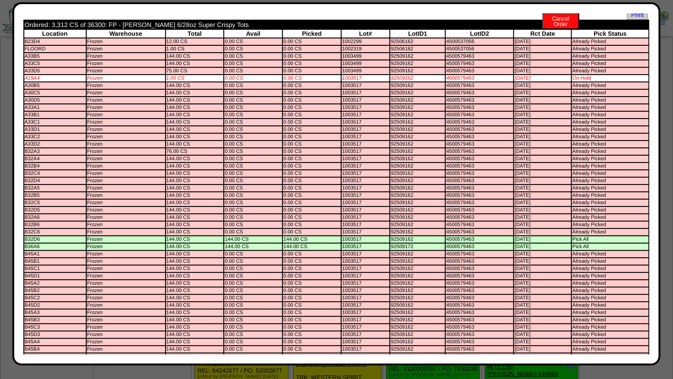
scroll to position [0, 0]
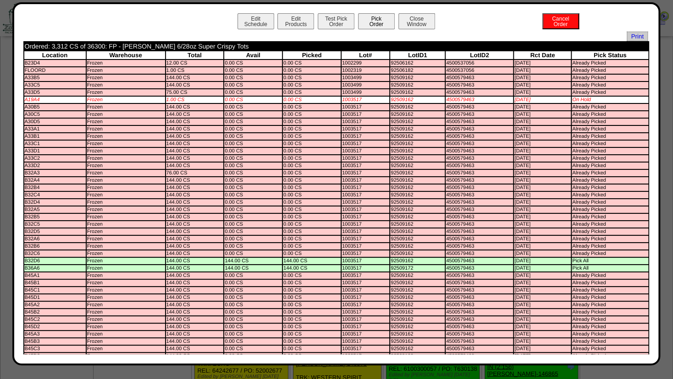
click at [370, 21] on button "Pick Order" at bounding box center [376, 21] width 37 height 16
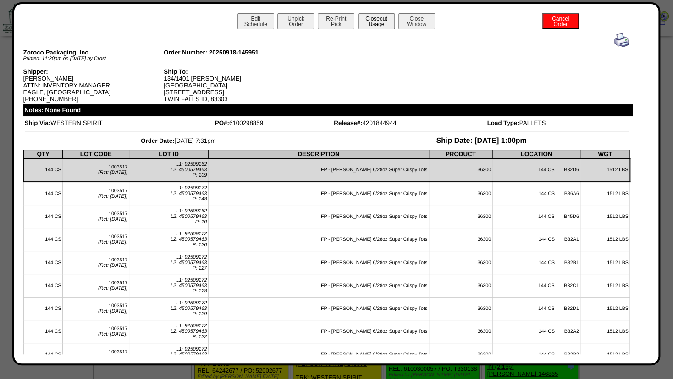
click at [372, 22] on button "Closeout Usage" at bounding box center [376, 21] width 37 height 16
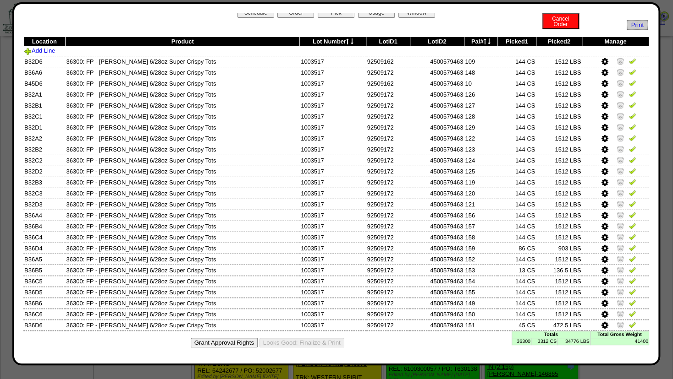
scroll to position [12, 0]
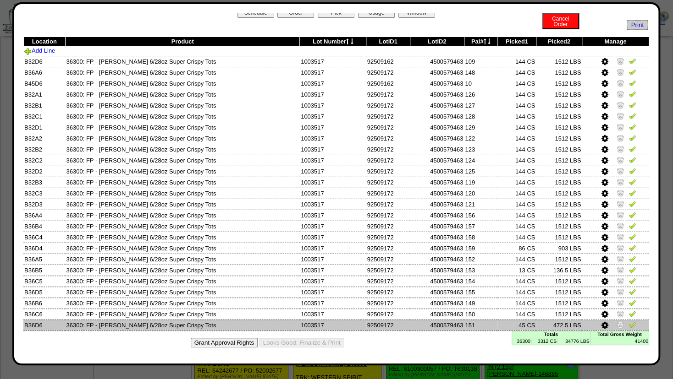
click at [616, 324] on img at bounding box center [619, 324] width 7 height 7
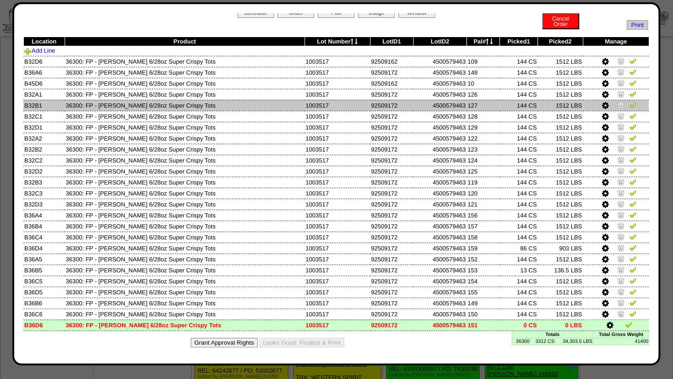
scroll to position [0, 0]
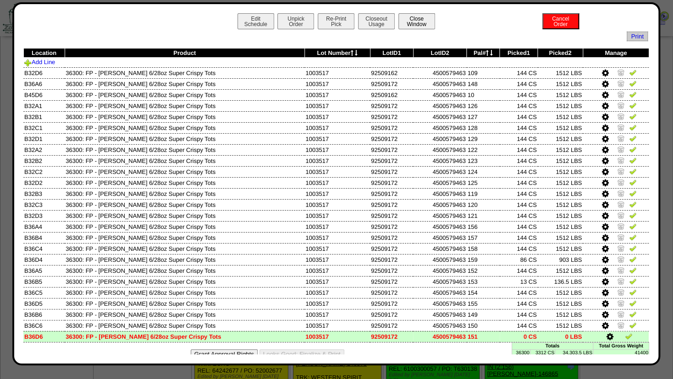
click at [411, 23] on button "Close Window" at bounding box center [416, 21] width 37 height 16
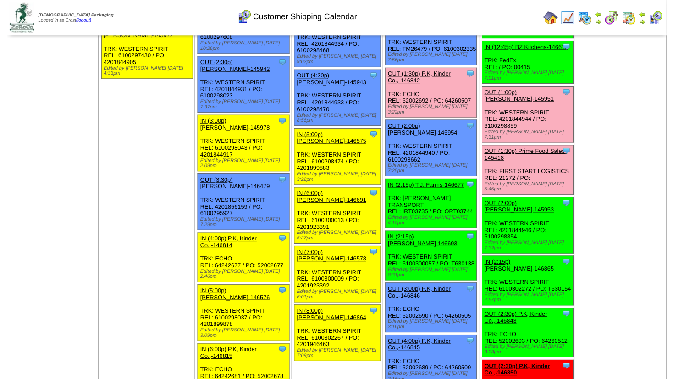
scroll to position [988, 0]
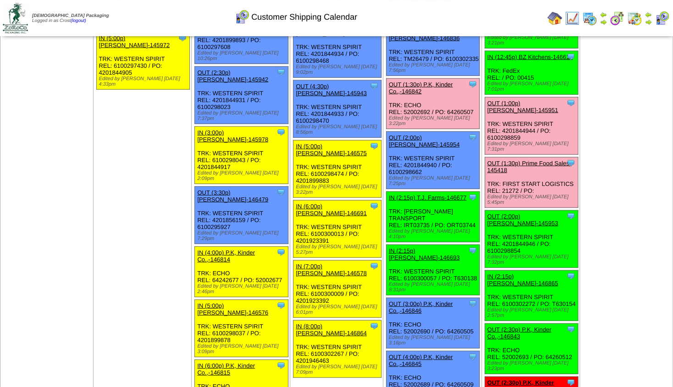
click at [514, 213] on link "OUT (2:00p) [PERSON_NAME]-145953" at bounding box center [522, 220] width 71 height 14
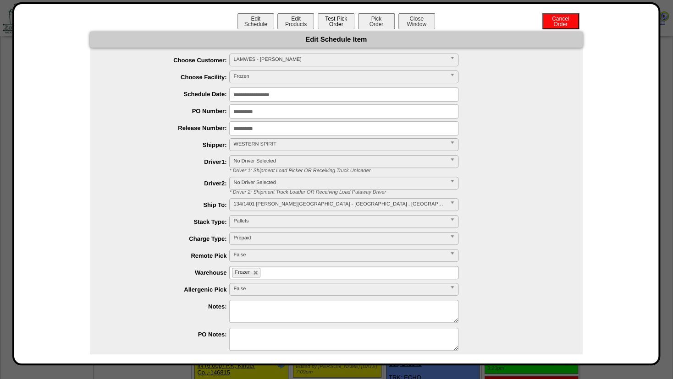
click at [331, 22] on button "Test Pick Order" at bounding box center [336, 21] width 37 height 16
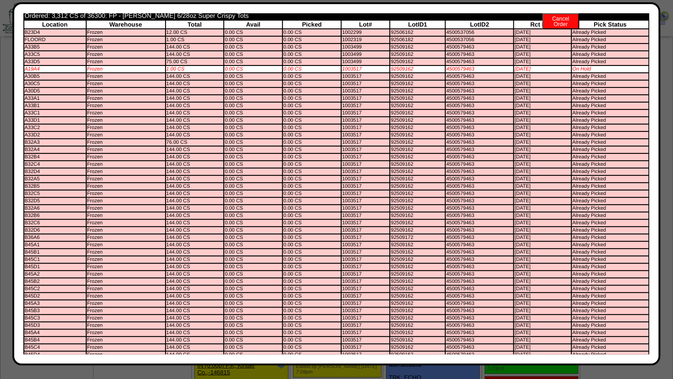
scroll to position [0, 0]
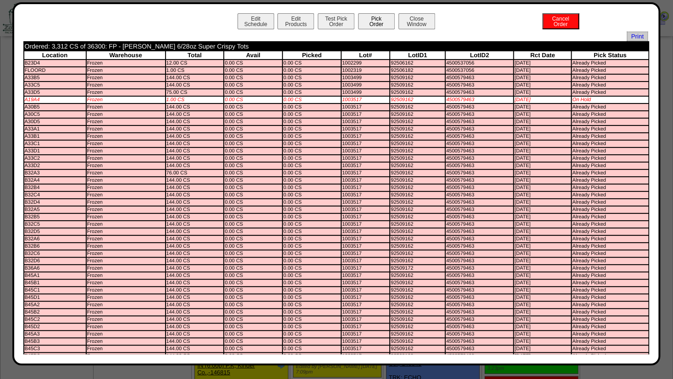
click at [371, 21] on button "Pick Order" at bounding box center [376, 21] width 37 height 16
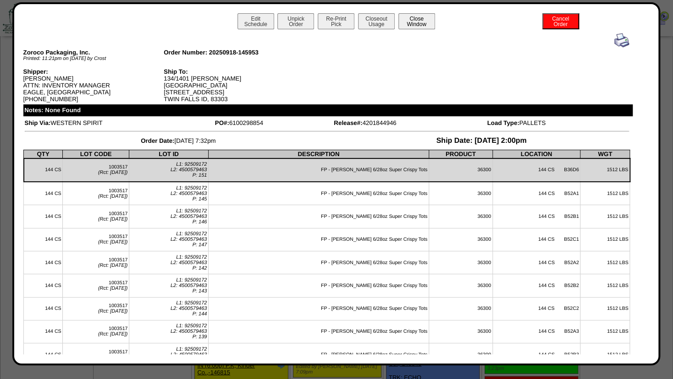
click at [407, 22] on button "Close Window" at bounding box center [416, 21] width 37 height 16
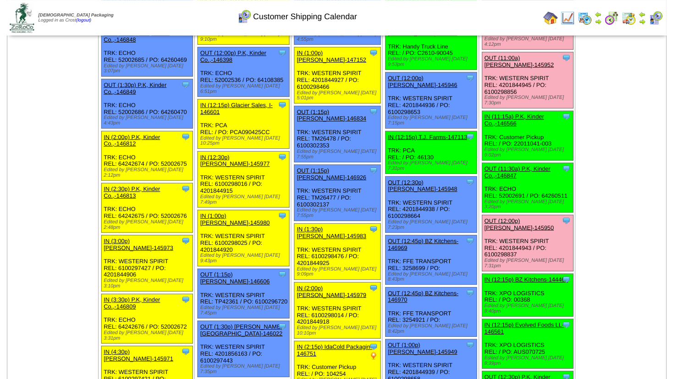
scroll to position [617, 0]
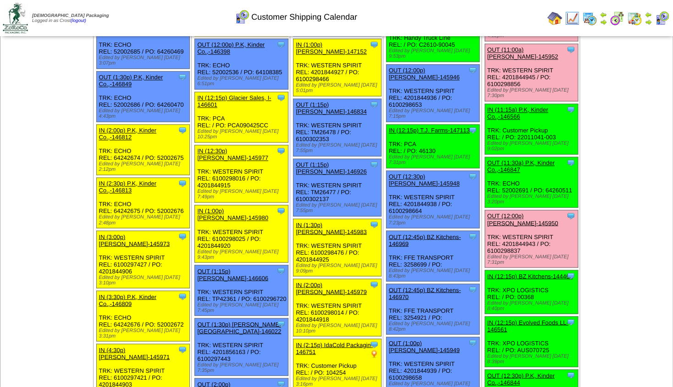
click at [512, 159] on link "OUT (11:30a) P.K, Kinder Co.,-146847" at bounding box center [520, 166] width 67 height 14
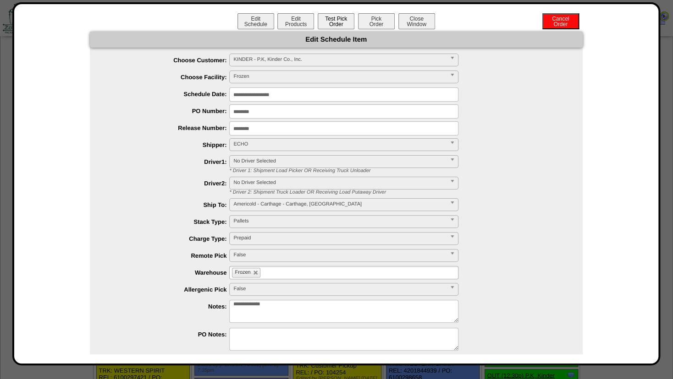
click at [330, 22] on button "Test Pick Order" at bounding box center [336, 21] width 37 height 16
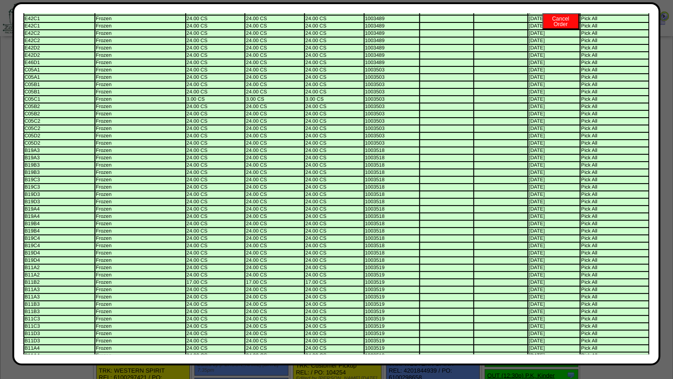
scroll to position [0, 0]
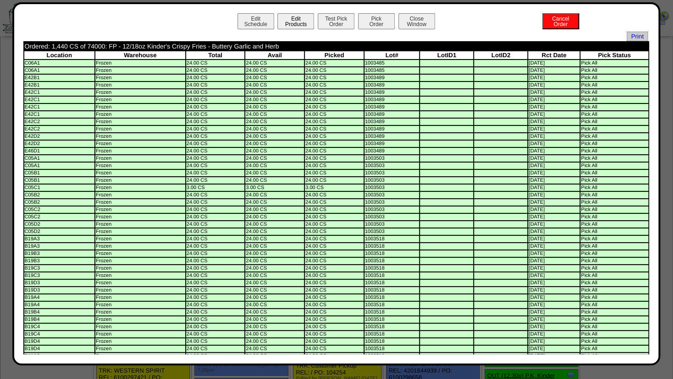
click at [286, 19] on button "Edit Products" at bounding box center [295, 21] width 37 height 16
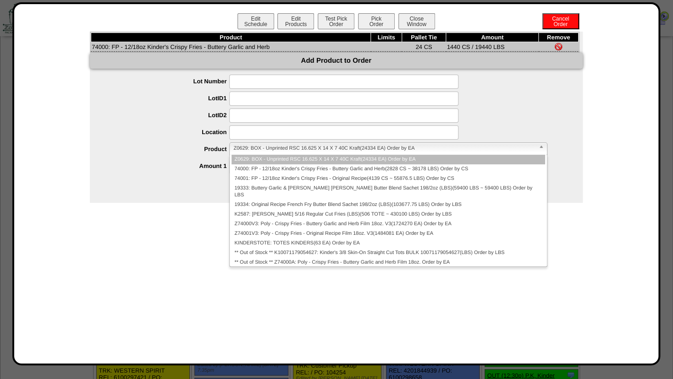
click at [253, 148] on span "Z0629: BOX - Unprinted RSC 16.625 X 14 X 7 40C Kraft(24334 EA) Order by EA" at bounding box center [383, 148] width 301 height 11
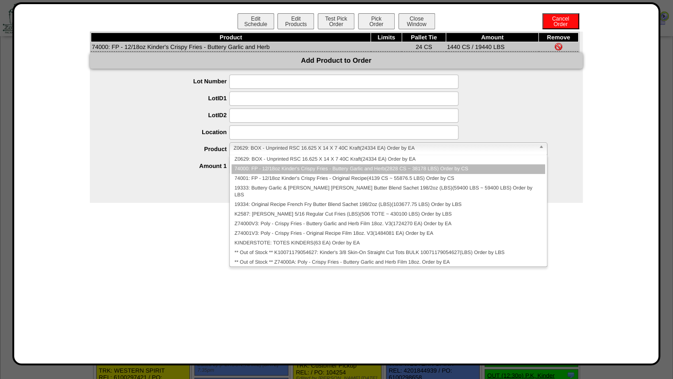
click at [261, 172] on li "74000: FP - 12/18oz Kinder's Crispy Fries - Buttery Garlic and Herb(2828 CS ~ 3…" at bounding box center [387, 170] width 313 height 10
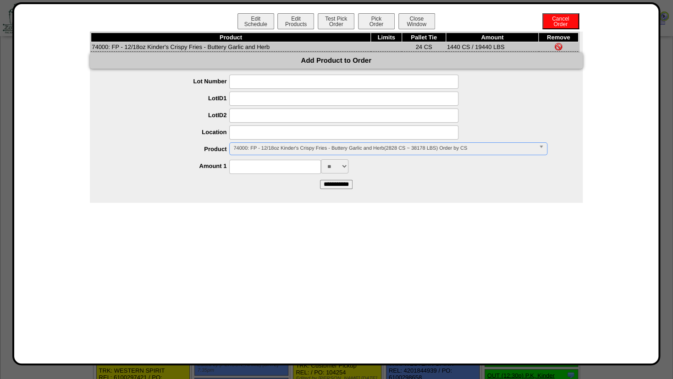
click at [248, 137] on input at bounding box center [343, 133] width 229 height 14
type input "*******"
click at [268, 167] on input at bounding box center [275, 167] width 92 height 14
type input "****"
click at [180, 151] on label "Product" at bounding box center [168, 149] width 121 height 7
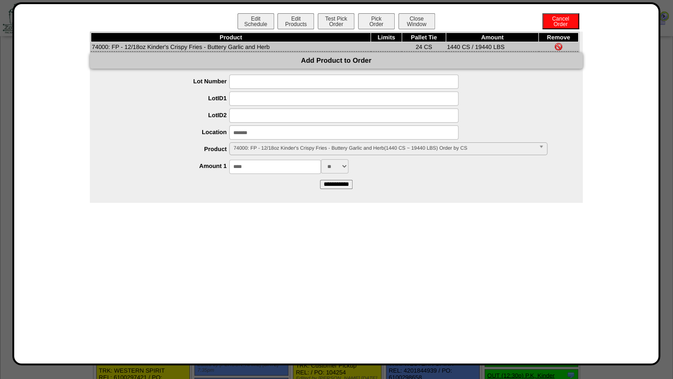
click at [335, 188] on input "**********" at bounding box center [336, 184] width 33 height 9
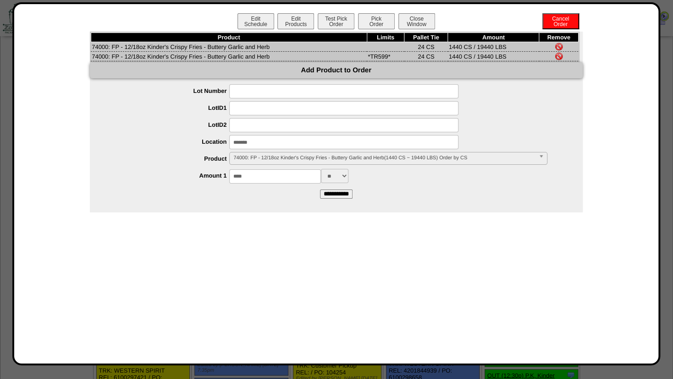
click at [559, 48] on img at bounding box center [558, 46] width 7 height 7
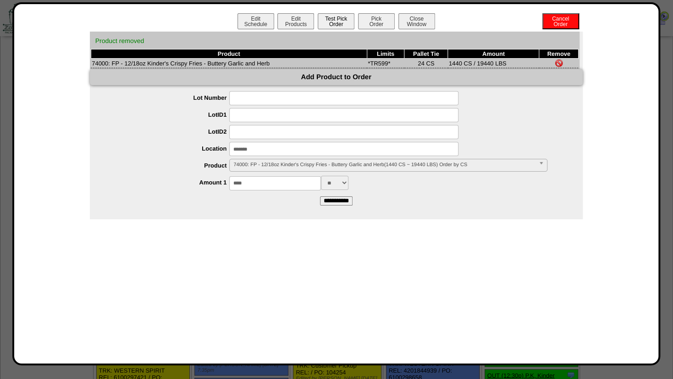
click at [337, 18] on button "Test Pick Order" at bounding box center [336, 21] width 37 height 16
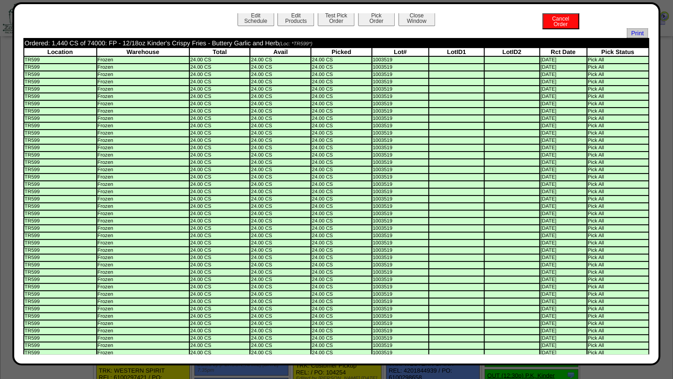
scroll to position [3, 0]
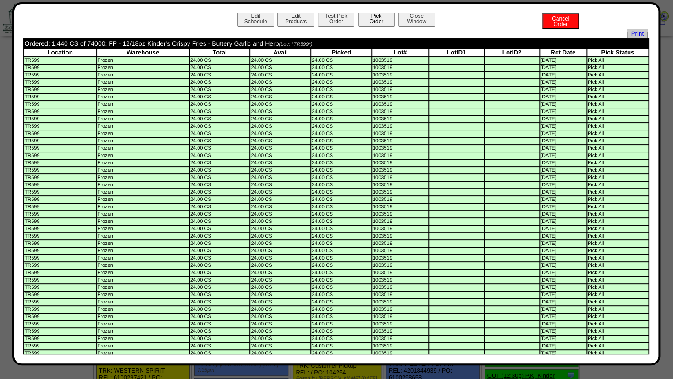
click at [377, 22] on button "Pick Order" at bounding box center [376, 19] width 37 height 16
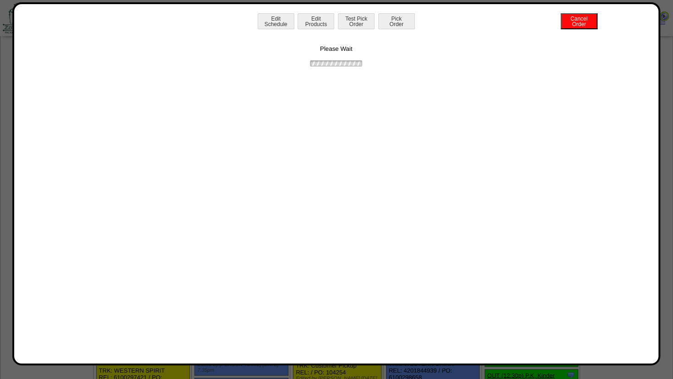
scroll to position [0, 0]
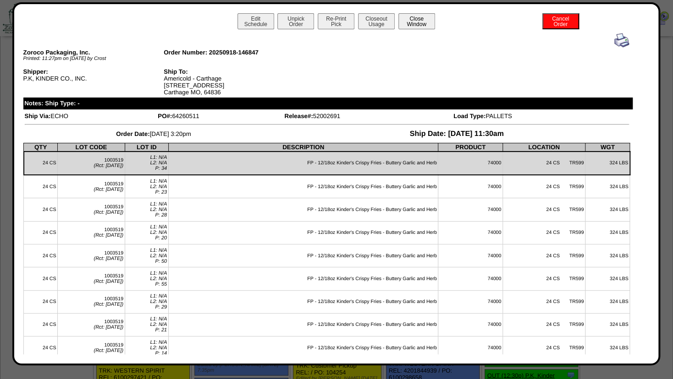
click at [417, 23] on button "Close Window" at bounding box center [416, 21] width 37 height 16
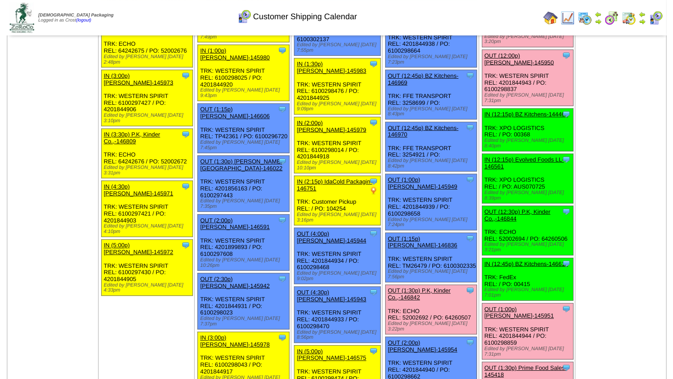
scroll to position [782, 0]
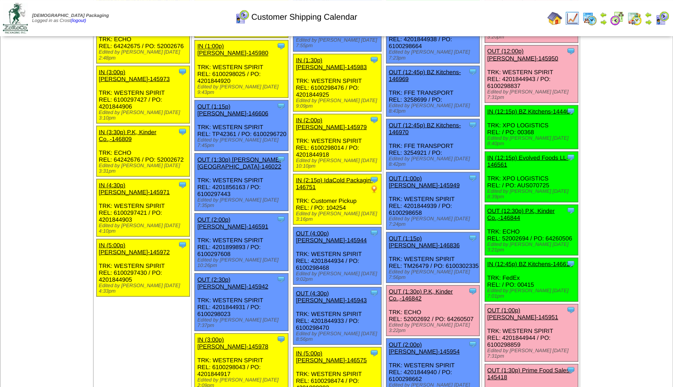
click at [509, 207] on link "OUT (12:30p) P.K, Kinder Co.,-146844" at bounding box center [520, 214] width 67 height 14
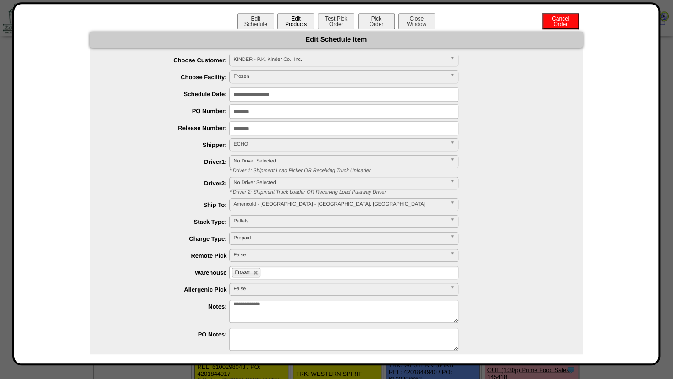
click at [286, 24] on button "Edit Products" at bounding box center [295, 21] width 37 height 16
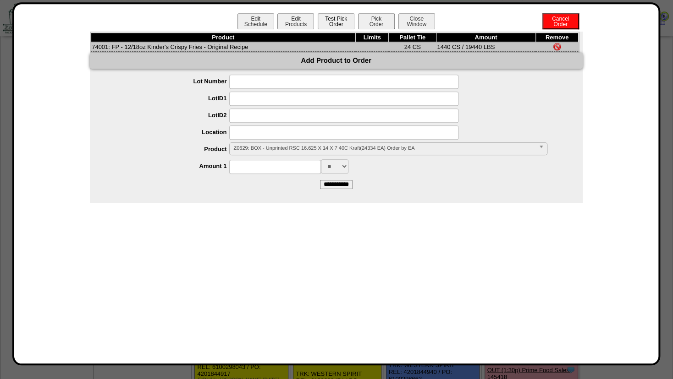
click at [324, 20] on button "Test Pick Order" at bounding box center [336, 21] width 37 height 16
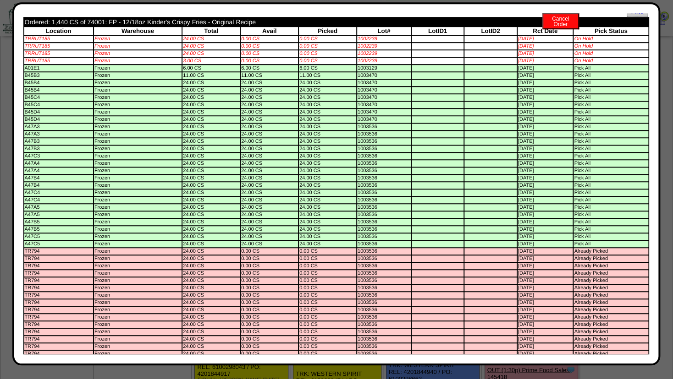
scroll to position [0, 0]
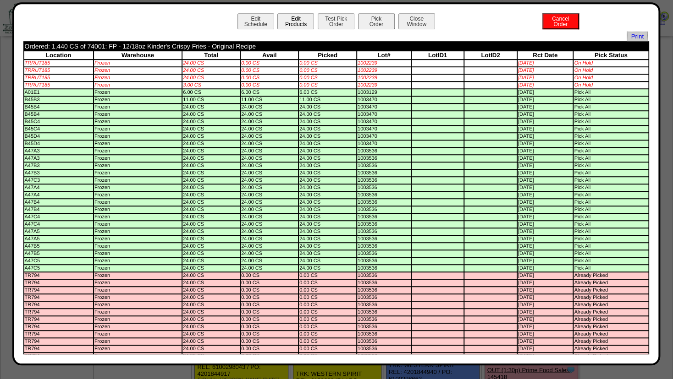
click at [286, 20] on button "Edit Products" at bounding box center [295, 21] width 37 height 16
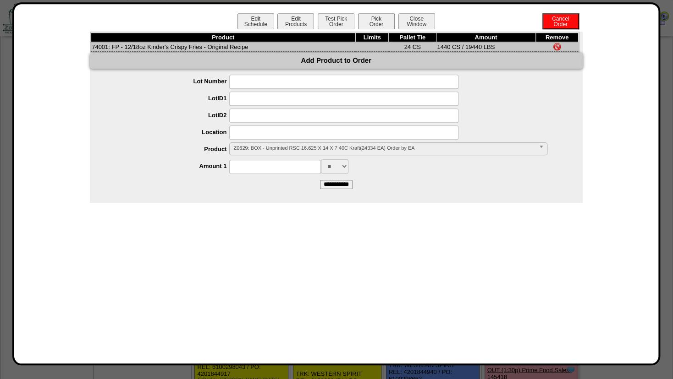
click at [250, 155] on link "Z0629: BOX - Unprinted RSC 16.625 X 14 X 7 40C Kraft(24334 EA) Order by EA" at bounding box center [388, 149] width 318 height 13
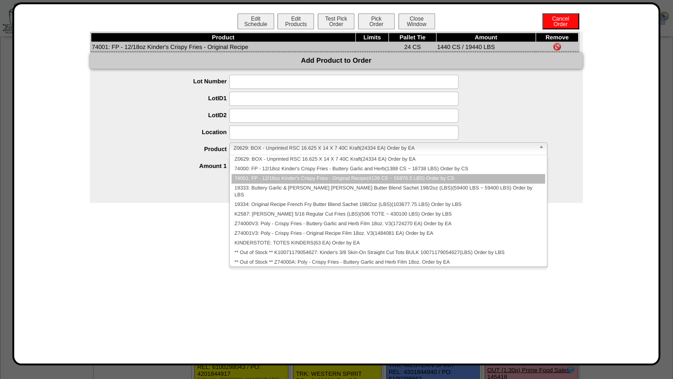
click at [254, 180] on li "74001: FP - 12/18oz Kinder's Crispy Fries - Original Recipe(4139 CS ~ 55876.5 L…" at bounding box center [387, 179] width 313 height 10
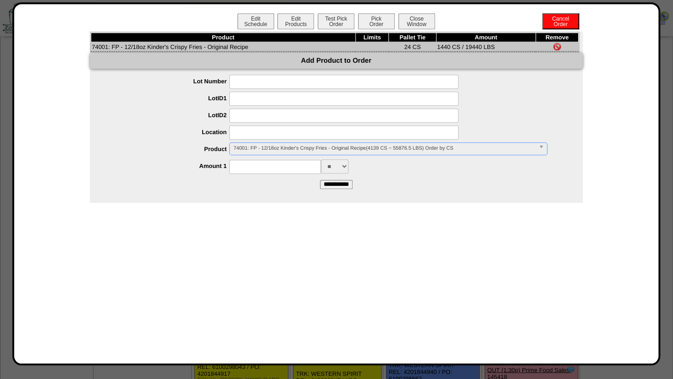
click at [253, 137] on input at bounding box center [343, 133] width 229 height 14
click at [241, 169] on input at bounding box center [275, 167] width 92 height 14
click at [247, 149] on span "None Found..." at bounding box center [383, 148] width 301 height 11
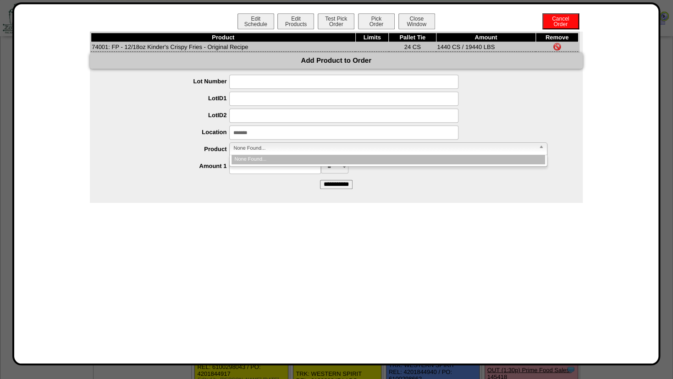
click at [250, 133] on input "*******" at bounding box center [343, 133] width 229 height 14
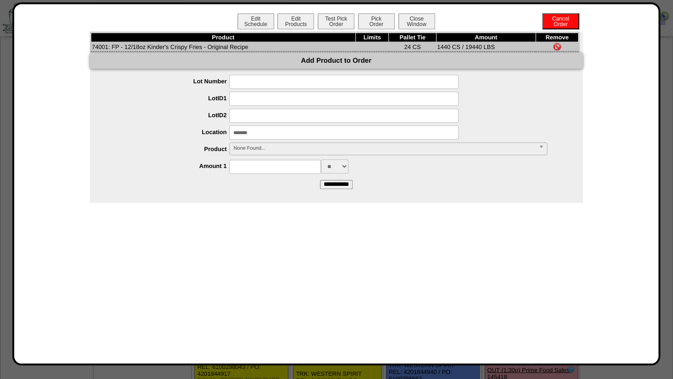
type input "*******"
click at [275, 121] on input at bounding box center [343, 116] width 229 height 14
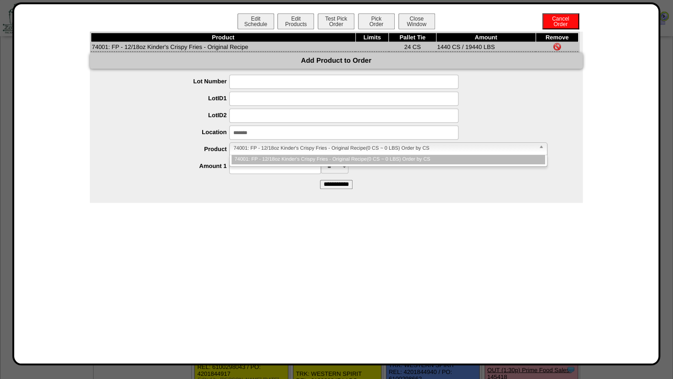
click at [284, 149] on span "74001: FP - 12/18oz Kinder's Crispy Fries - Original Recipe(0 CS ~ 0 LBS) Order…" at bounding box center [383, 148] width 301 height 11
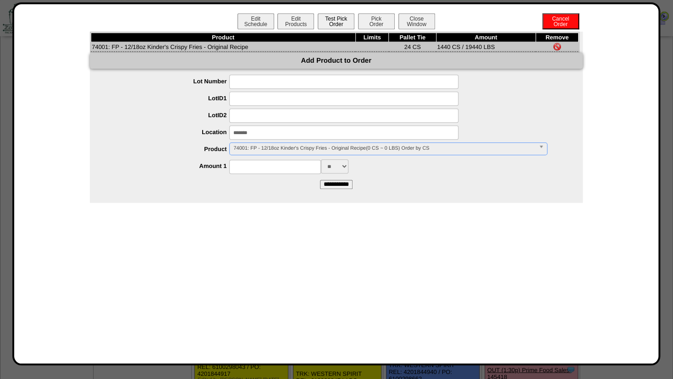
click at [328, 22] on button "Test Pick Order" at bounding box center [336, 21] width 37 height 16
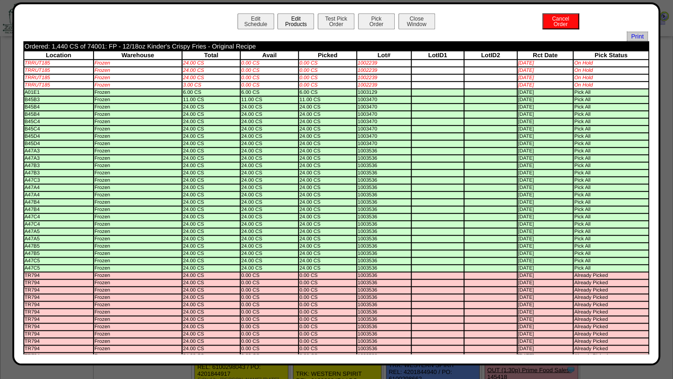
click at [295, 24] on button "Edit Products" at bounding box center [295, 21] width 37 height 16
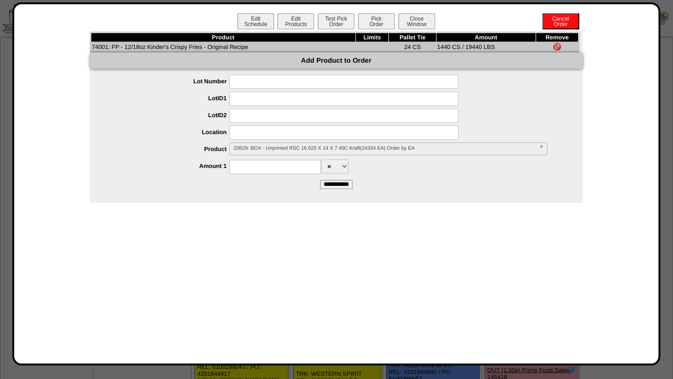
click at [246, 150] on span "Z0629: BOX - Unprinted RSC 16.625 X 14 X 7 40C Kraft(24334 EA) Order by EA" at bounding box center [383, 148] width 301 height 11
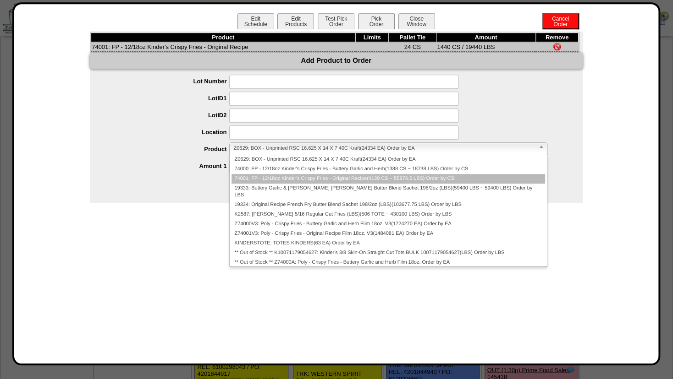
click at [256, 179] on li "74001: FP - 12/18oz Kinder's Crispy Fries - Original Recipe(4139 CS ~ 55876.5 L…" at bounding box center [387, 179] width 313 height 10
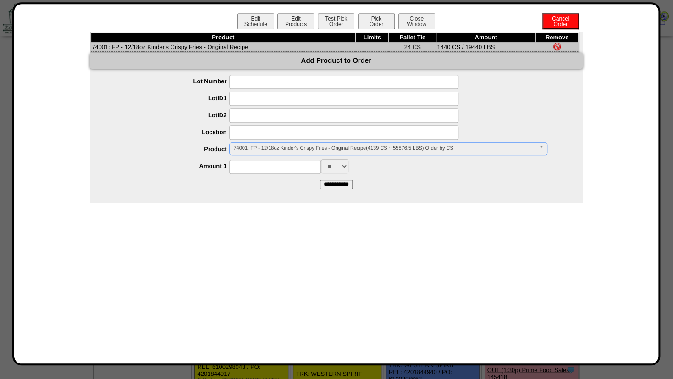
click at [250, 136] on input at bounding box center [343, 133] width 229 height 14
type input "*******"
click at [177, 162] on div "** ***" at bounding box center [345, 166] width 474 height 14
click at [241, 171] on input at bounding box center [275, 167] width 92 height 14
type input "****"
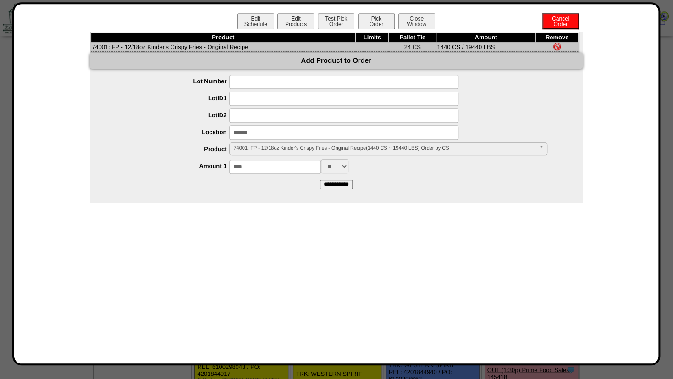
click at [394, 171] on div "**** ** ***" at bounding box center [345, 166] width 474 height 14
click at [344, 185] on input "**********" at bounding box center [336, 184] width 33 height 9
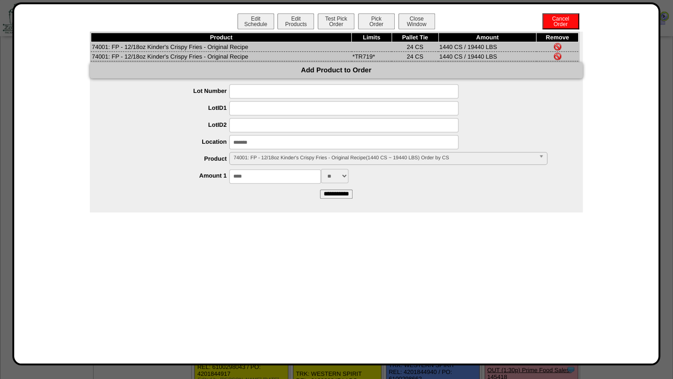
click at [557, 47] on img at bounding box center [557, 46] width 7 height 7
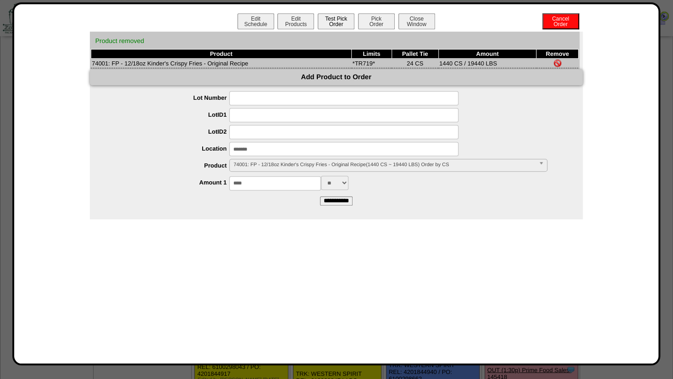
click at [335, 22] on button "Test Pick Order" at bounding box center [336, 21] width 37 height 16
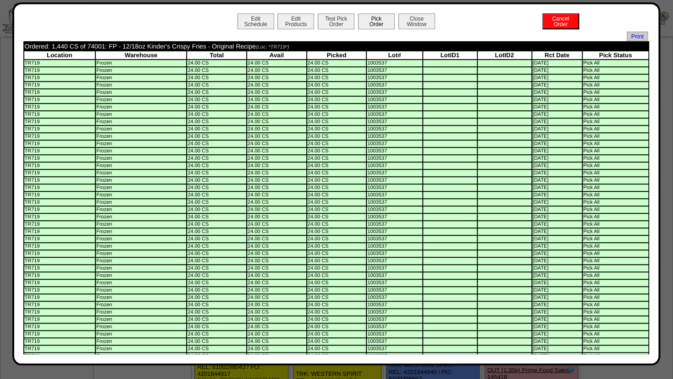
click at [376, 27] on button "Pick Order" at bounding box center [376, 21] width 37 height 16
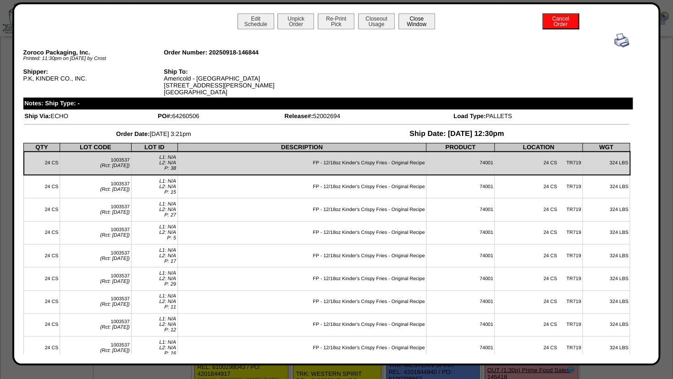
click at [407, 23] on button "Close Window" at bounding box center [416, 21] width 37 height 16
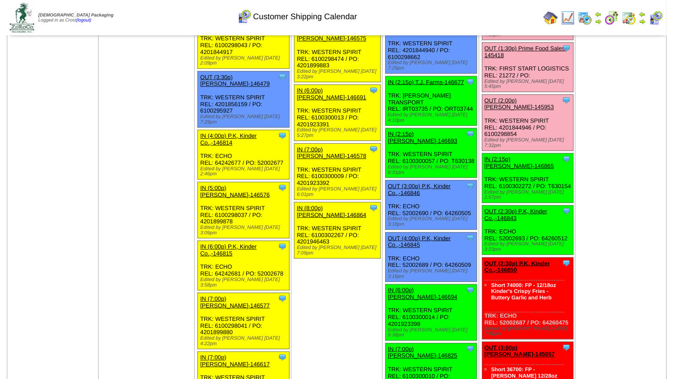
scroll to position [1104, 0]
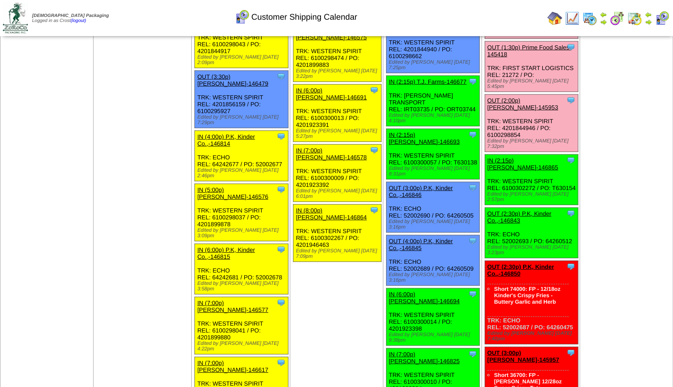
click at [521, 210] on link "OUT (2:30p) P.K, Kinder Co.,-146843" at bounding box center [519, 217] width 64 height 14
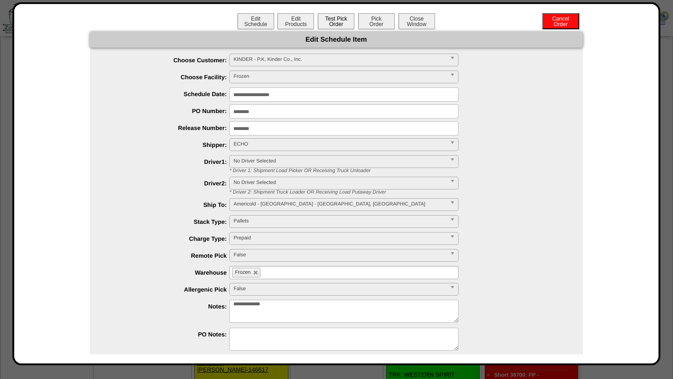
click at [318, 26] on button "Test Pick Order" at bounding box center [336, 21] width 37 height 16
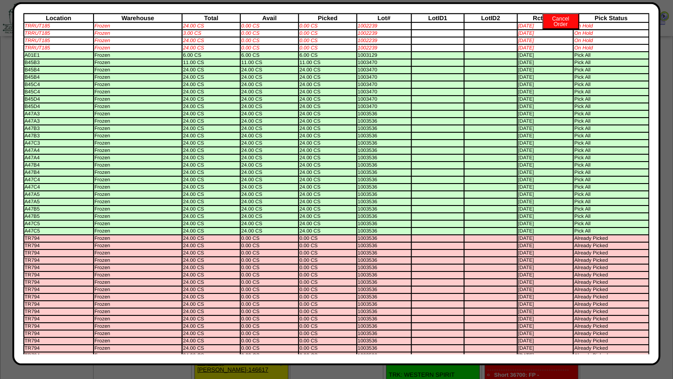
scroll to position [0, 0]
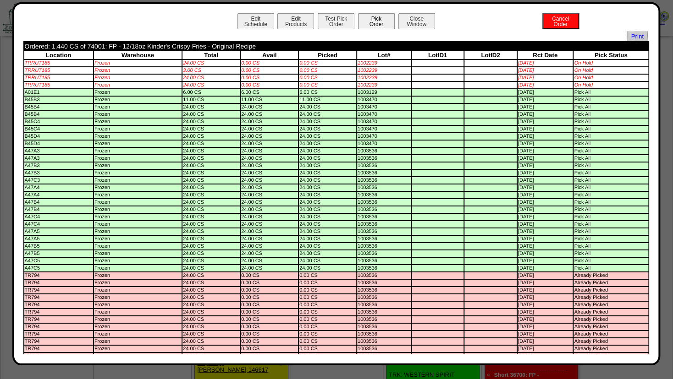
click at [374, 22] on button "Pick Order" at bounding box center [376, 21] width 37 height 16
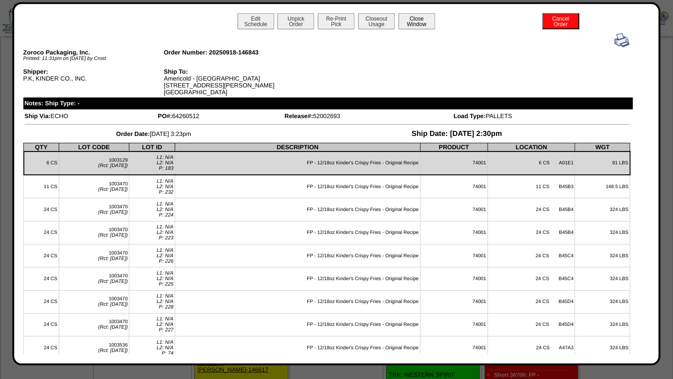
click at [419, 23] on button "Close Window" at bounding box center [416, 21] width 37 height 16
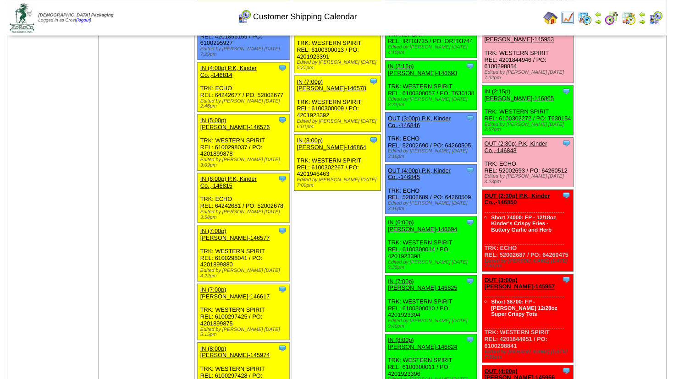
scroll to position [1170, 0]
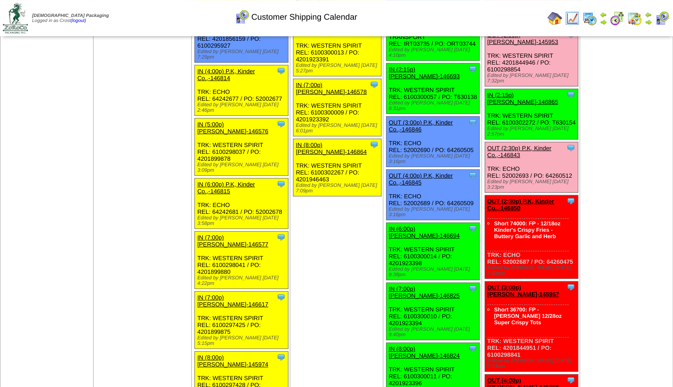
click at [528, 198] on link "OUT (2:30p) P.K, Kinder Co.,-146850" at bounding box center [520, 205] width 67 height 14
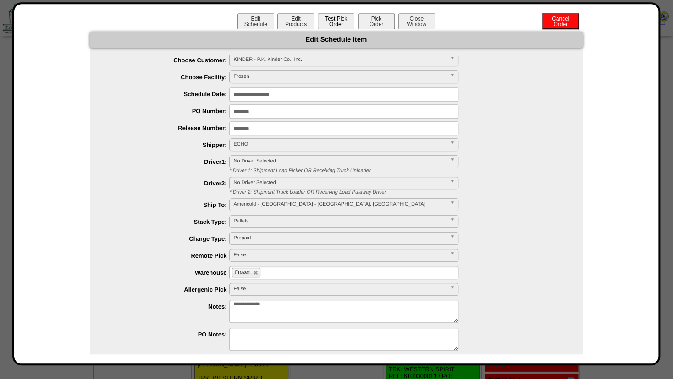
click at [320, 21] on button "Test Pick Order" at bounding box center [336, 21] width 37 height 16
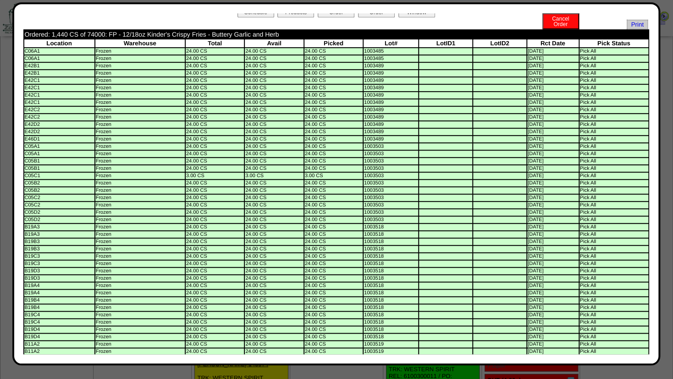
scroll to position [0, 0]
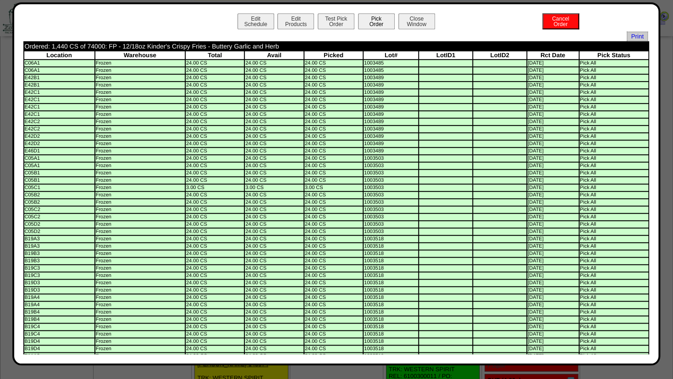
click at [371, 24] on button "Pick Order" at bounding box center [376, 21] width 37 height 16
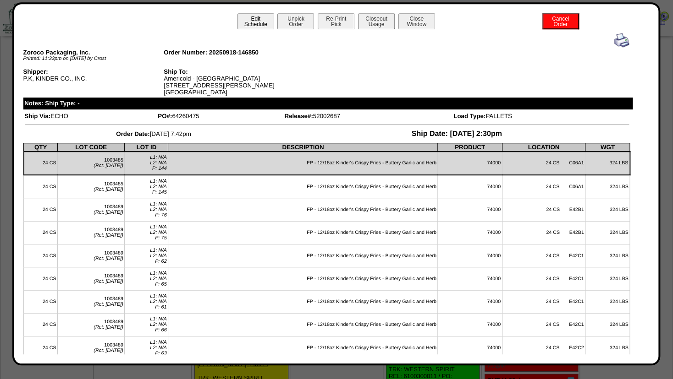
click at [243, 23] on button "Edit Schedule" at bounding box center [255, 21] width 37 height 16
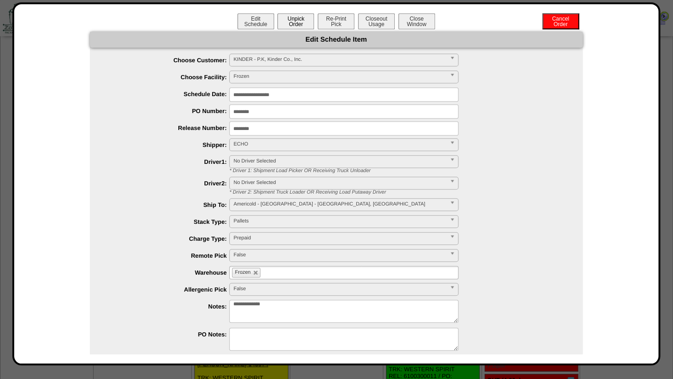
click at [295, 24] on button "Unpick Order" at bounding box center [295, 21] width 37 height 16
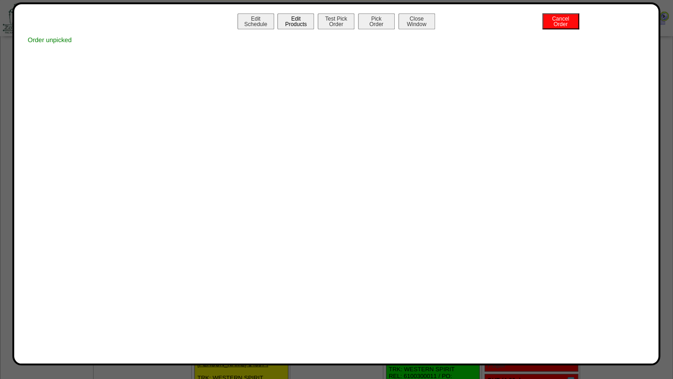
click at [295, 18] on button "Edit Products" at bounding box center [295, 21] width 37 height 16
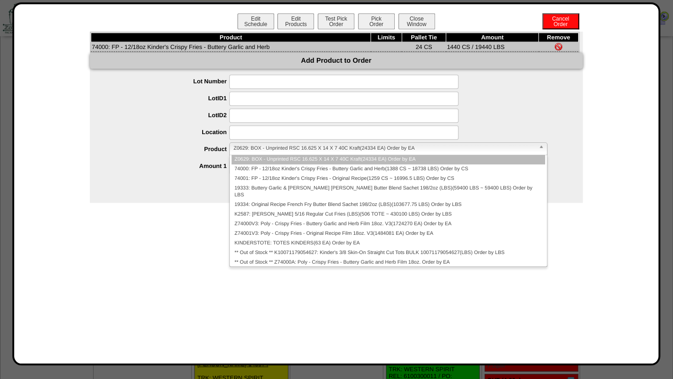
click at [244, 150] on span "Z0629: BOX - Unprinted RSC 16.625 X 14 X 7 40C Kraft(24334 EA) Order by EA" at bounding box center [383, 148] width 301 height 11
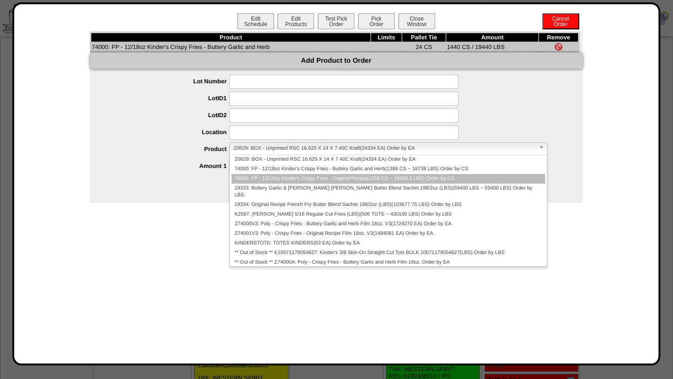
click at [249, 177] on li "74001: FP - 12/18oz Kinder's Crispy Fries - Original Recipe(1259 CS ~ 16996.5 L…" at bounding box center [387, 179] width 313 height 10
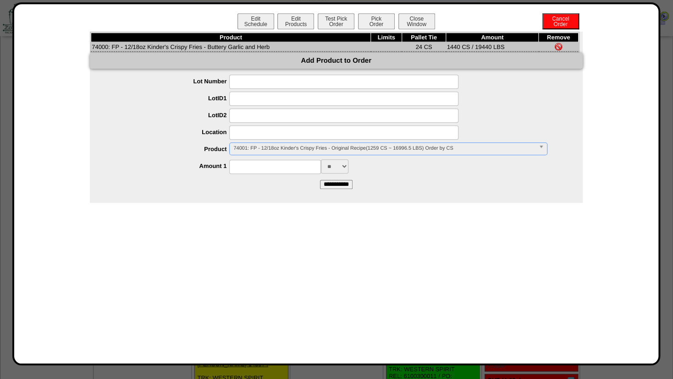
click at [249, 170] on input at bounding box center [275, 167] width 92 height 14
type input "**"
click at [415, 174] on div "** ** ***" at bounding box center [345, 166] width 474 height 14
click at [331, 185] on input "**********" at bounding box center [336, 184] width 33 height 9
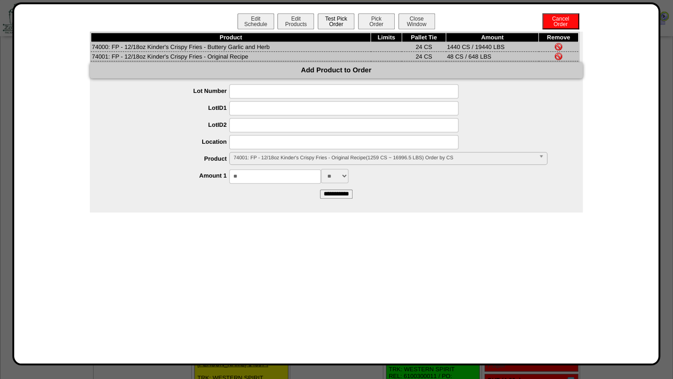
click at [329, 19] on button "Test Pick Order" at bounding box center [336, 21] width 37 height 16
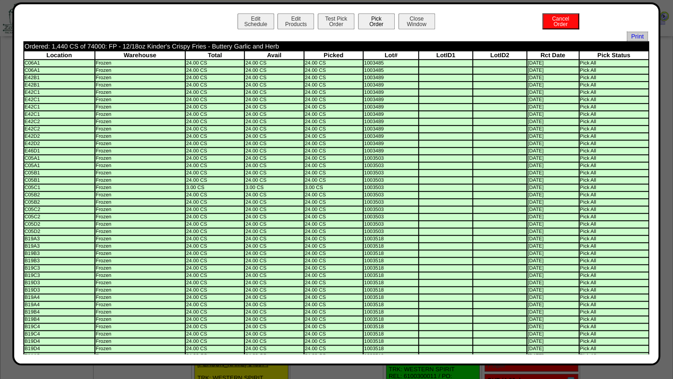
click at [369, 22] on button "Pick Order" at bounding box center [376, 21] width 37 height 16
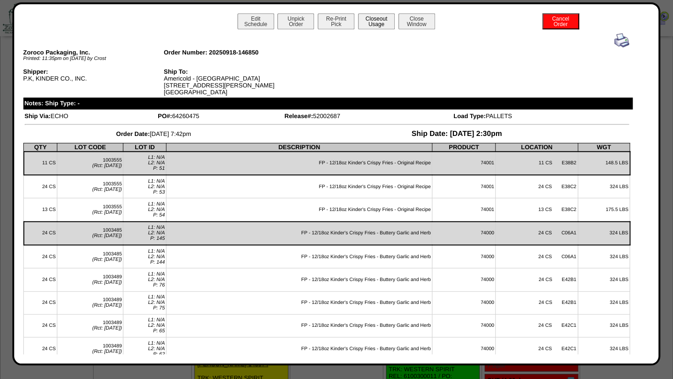
click at [369, 20] on button "Closeout Usage" at bounding box center [376, 21] width 37 height 16
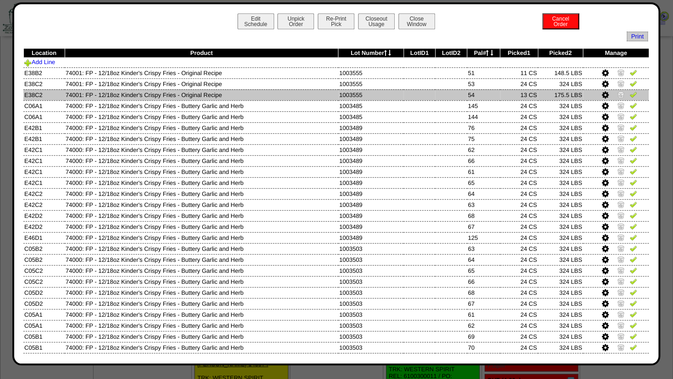
click at [602, 93] on icon at bounding box center [605, 95] width 7 height 8
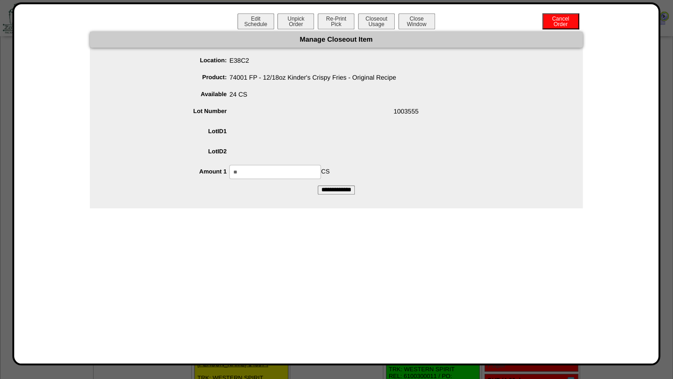
drag, startPoint x: 244, startPoint y: 169, endPoint x: 188, endPoint y: 167, distance: 55.9
click at [229, 167] on input "**" at bounding box center [275, 172] width 92 height 14
type input "**"
click span
click input "**********"
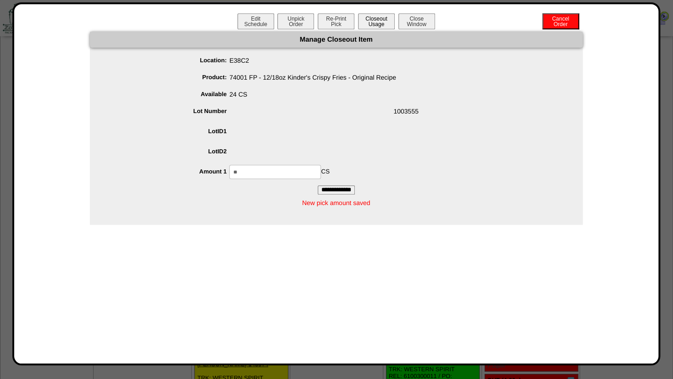
click button "Closeout Usage"
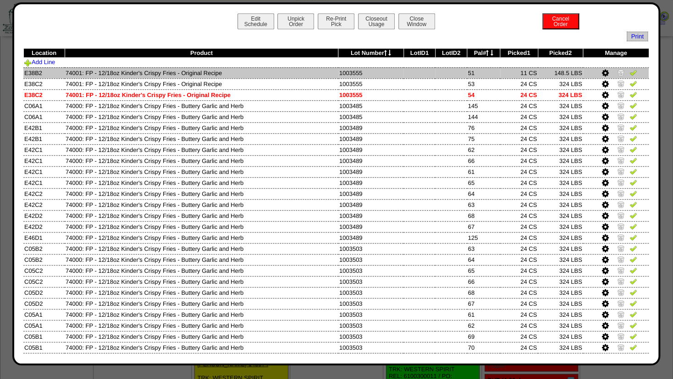
click img
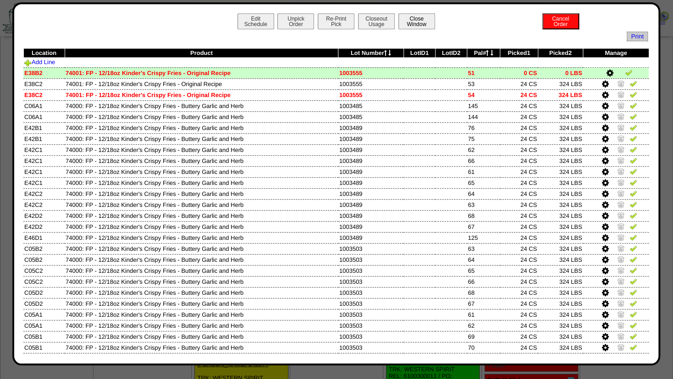
click button "Close Window"
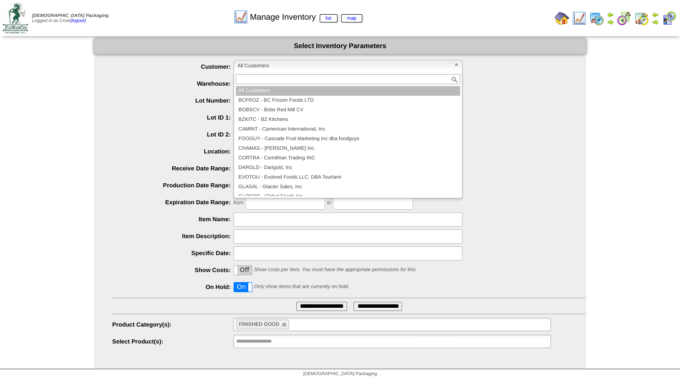
click at [260, 67] on span "All Customers" at bounding box center [344, 65] width 213 height 11
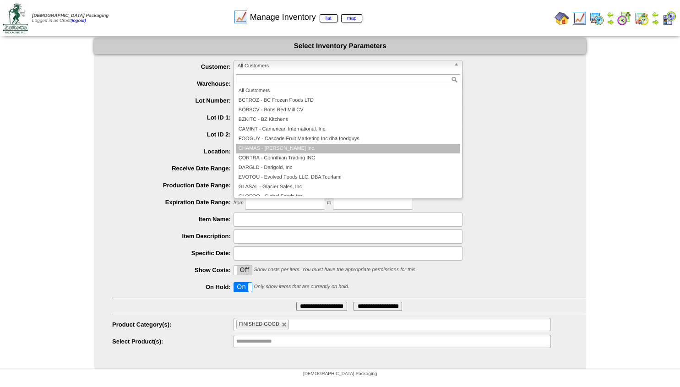
scroll to position [55, 0]
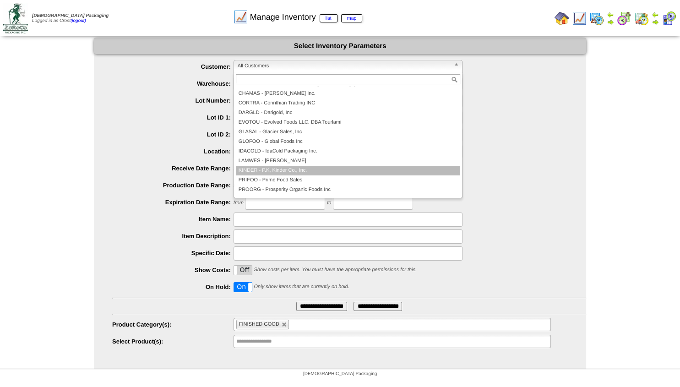
click at [279, 172] on li "KINDER - P.K, Kinder Co., Inc." at bounding box center [348, 171] width 225 height 10
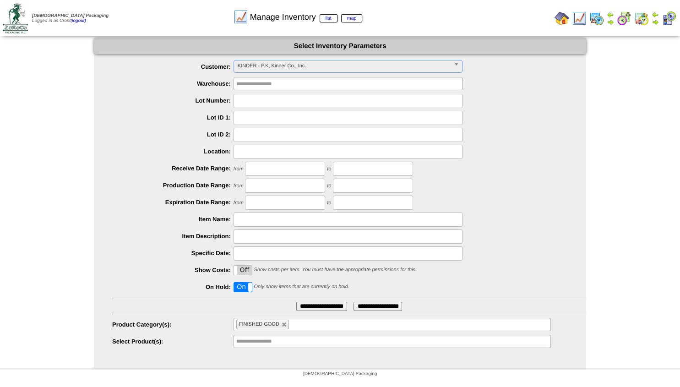
click at [249, 289] on div "On Off" at bounding box center [252, 287] width 36 height 9
click at [252, 341] on input "text" at bounding box center [265, 341] width 59 height 11
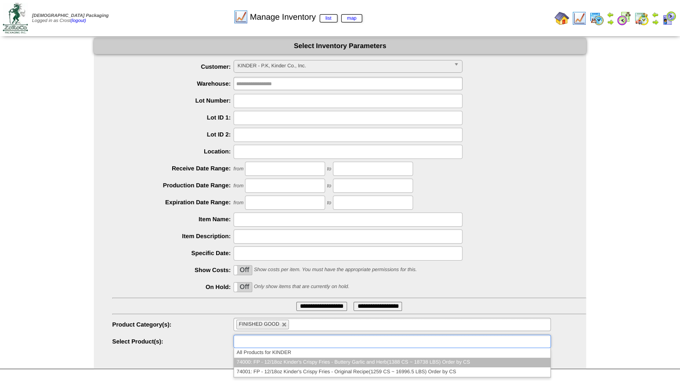
drag, startPoint x: 250, startPoint y: 361, endPoint x: 256, endPoint y: 355, distance: 8.1
click at [251, 361] on li "74000: FP - 12/18oz Kinder's Crispy Fries - Buttery Garlic and Herb(1388 CS ~ 1…" at bounding box center [392, 363] width 317 height 10
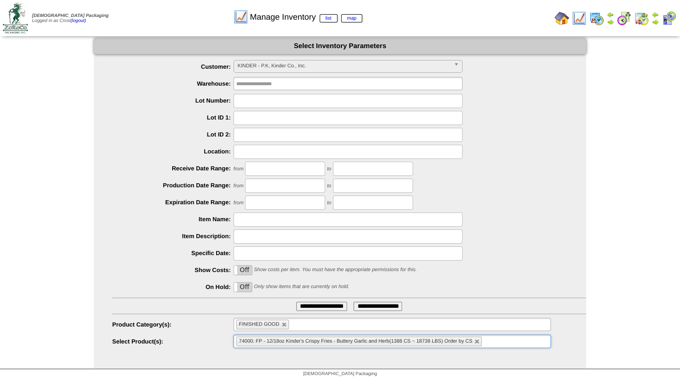
click at [315, 307] on input "**********" at bounding box center [321, 306] width 51 height 9
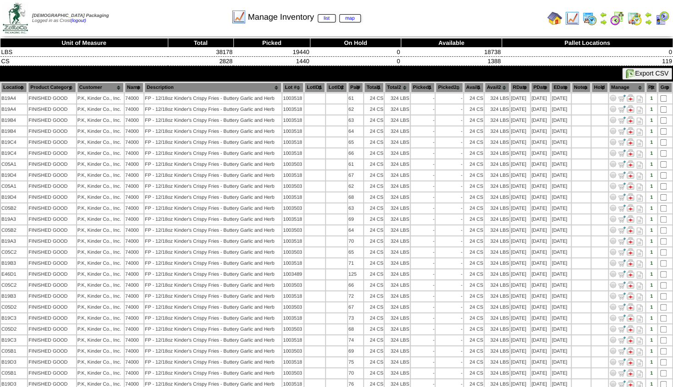
click at [649, 22] on img at bounding box center [647, 21] width 7 height 7
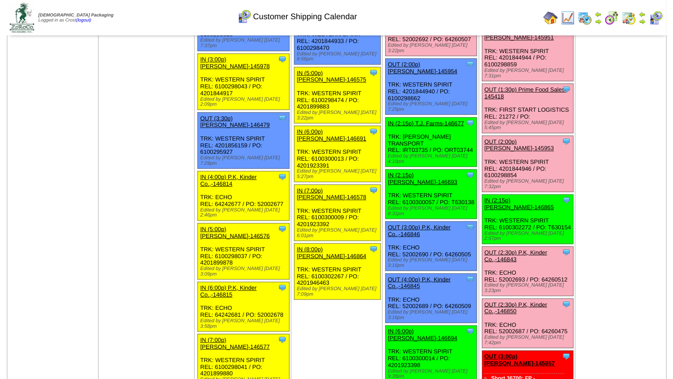
scroll to position [1059, 0]
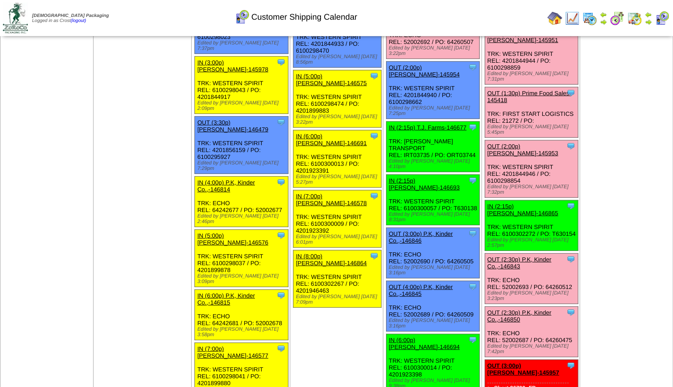
click at [525, 256] on link "OUT (2:30p) P.K, Kinder Co.,-146843" at bounding box center [519, 263] width 64 height 14
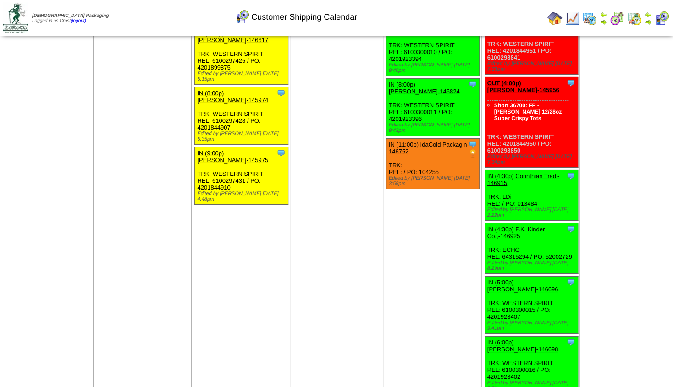
scroll to position [1431, 0]
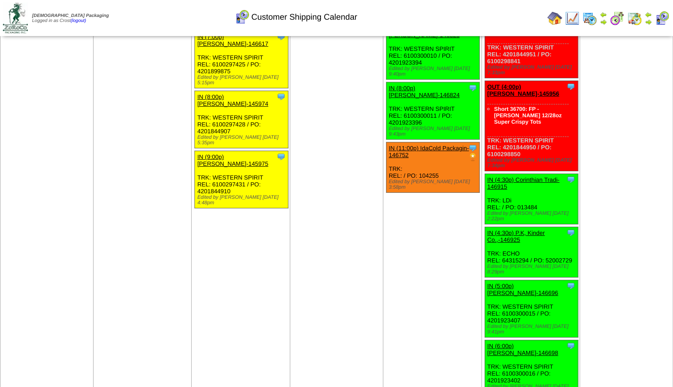
click at [553, 17] on img at bounding box center [554, 18] width 15 height 15
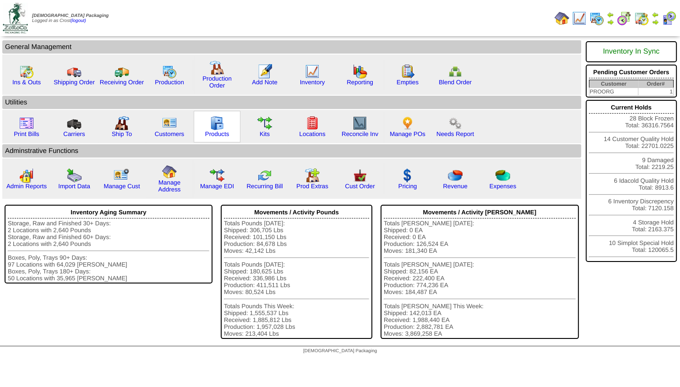
click at [211, 126] on img at bounding box center [217, 123] width 15 height 15
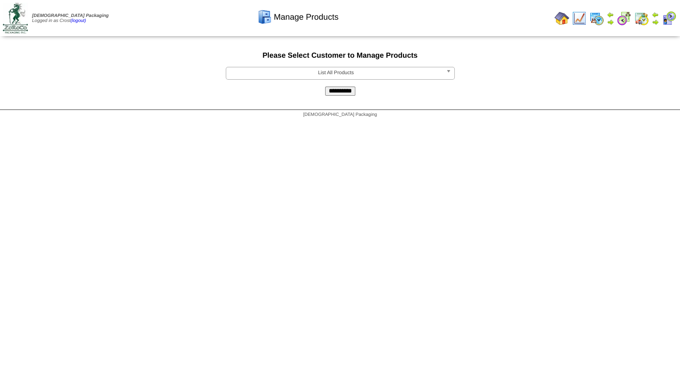
click at [274, 74] on span "List All Products" at bounding box center [336, 72] width 213 height 11
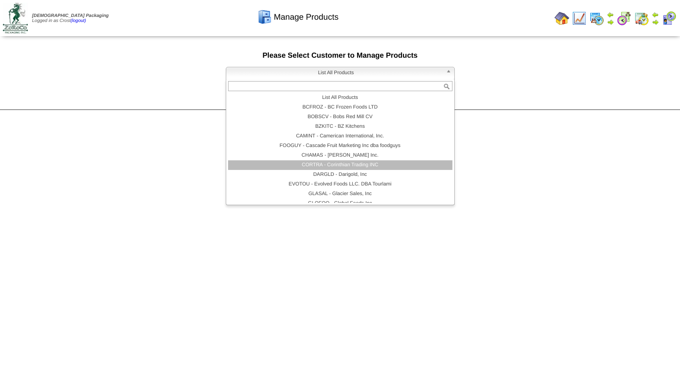
click at [335, 165] on li "CORTRA - Corinthian Trading INC" at bounding box center [340, 165] width 225 height 10
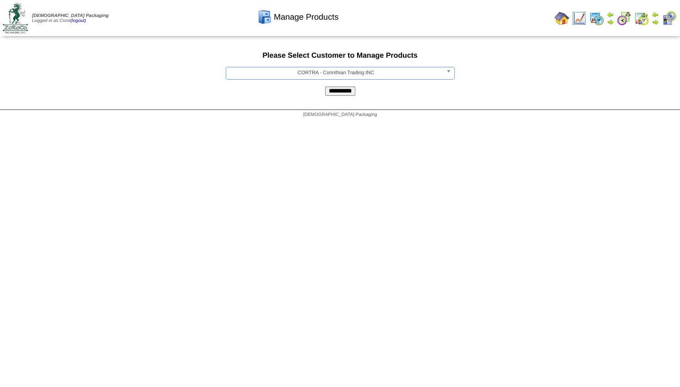
click at [336, 91] on input "**********" at bounding box center [340, 91] width 30 height 9
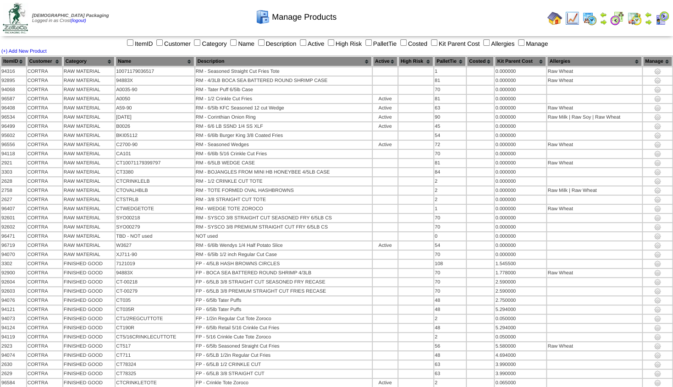
click at [137, 61] on th "Name" at bounding box center [154, 61] width 79 height 10
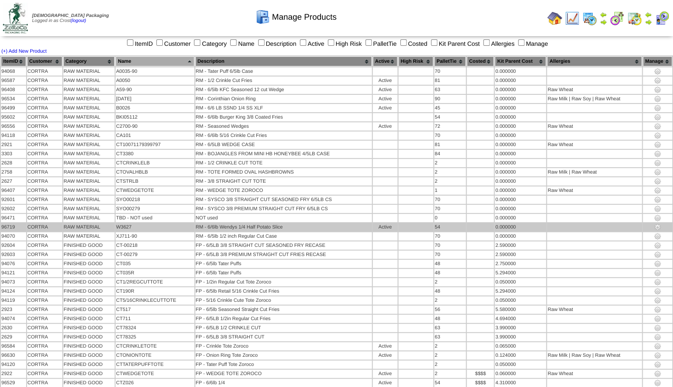
click at [655, 225] on img at bounding box center [656, 227] width 7 height 7
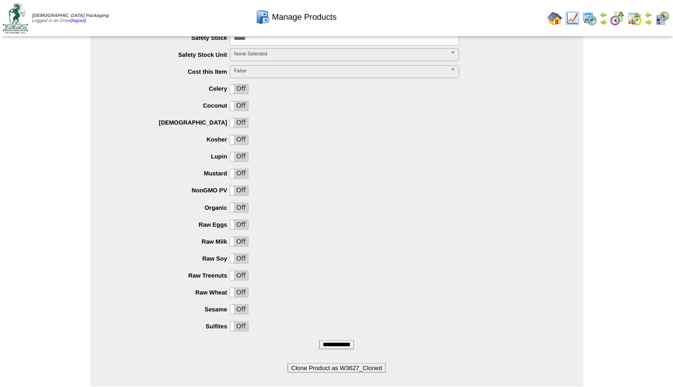
scroll to position [653, 0]
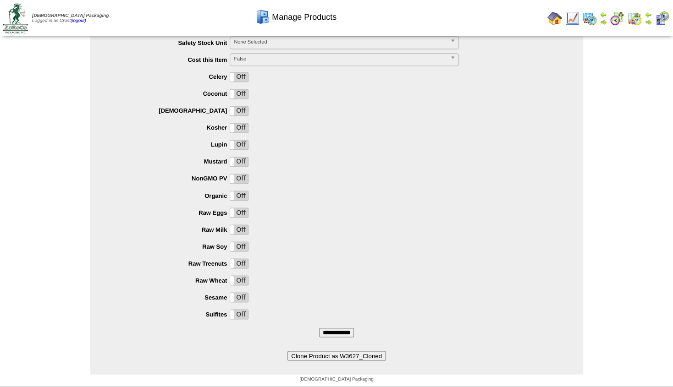
click at [330, 356] on button "Clone Product as W3627_Cloned" at bounding box center [336, 356] width 98 height 10
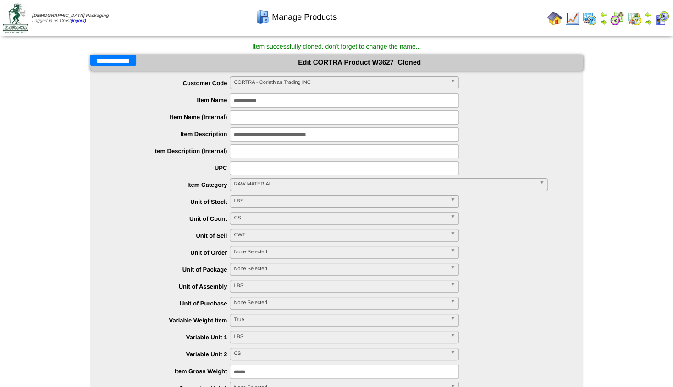
drag, startPoint x: 285, startPoint y: 102, endPoint x: 115, endPoint y: 104, distance: 169.6
click at [230, 104] on input "**********" at bounding box center [344, 100] width 229 height 14
type input "*****"
drag, startPoint x: 354, startPoint y: 132, endPoint x: 248, endPoint y: 135, distance: 105.9
click at [248, 135] on input "**********" at bounding box center [344, 134] width 229 height 14
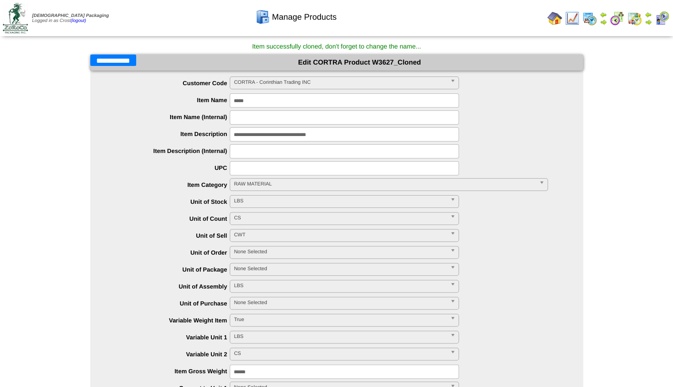
click at [260, 135] on input "**********" at bounding box center [344, 134] width 229 height 14
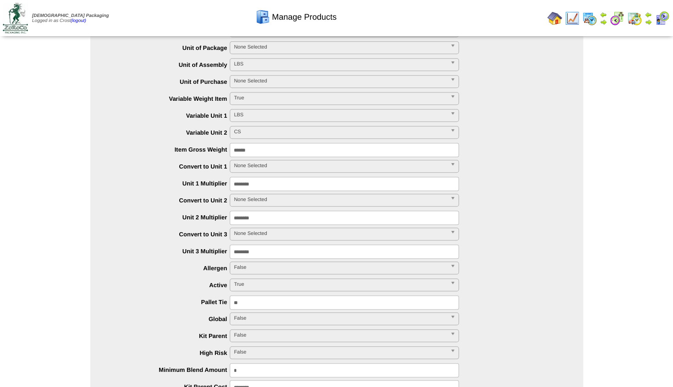
scroll to position [242, 0]
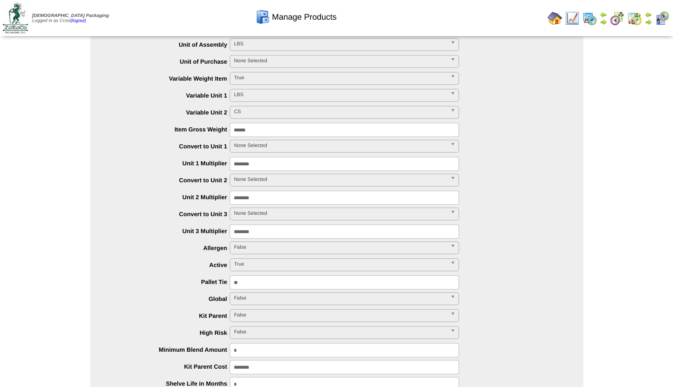
type input "**********"
drag, startPoint x: 250, startPoint y: 286, endPoint x: 195, endPoint y: 285, distance: 54.5
click at [230, 285] on input "**" at bounding box center [344, 282] width 229 height 14
type input "**"
click at [176, 271] on div "***** **** True" at bounding box center [346, 265] width 474 height 14
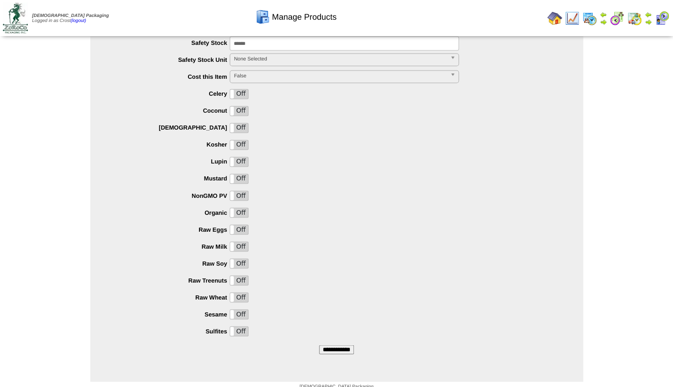
scroll to position [660, 0]
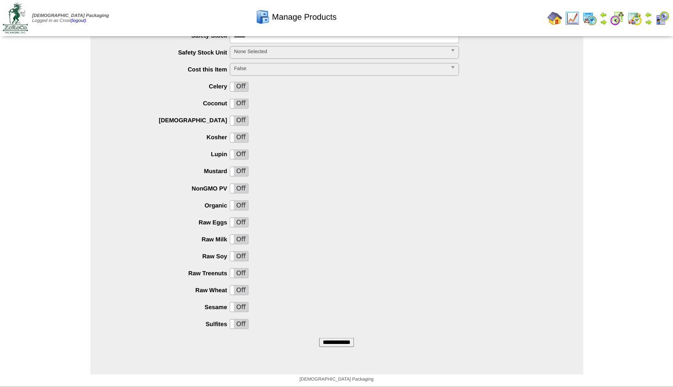
click at [335, 340] on input "**********" at bounding box center [336, 342] width 35 height 9
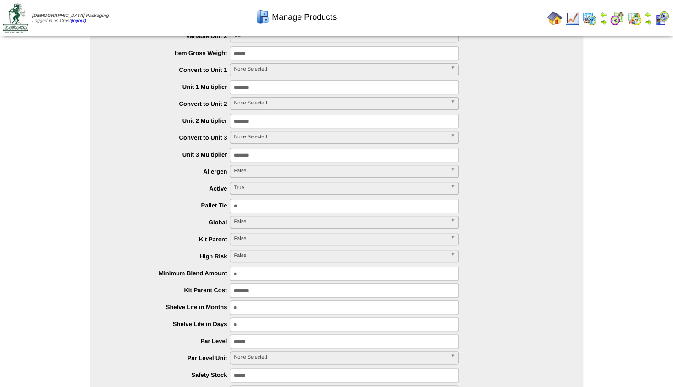
scroll to position [0, 0]
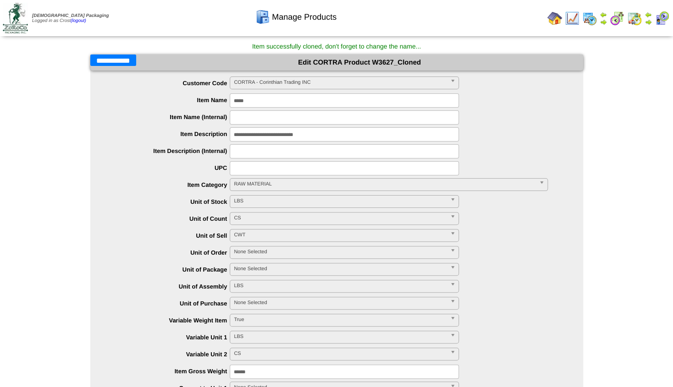
click at [118, 62] on input "**********" at bounding box center [113, 60] width 46 height 11
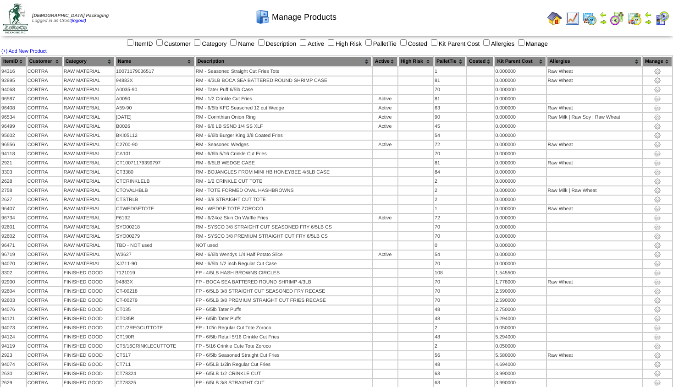
scroll to position [148, 0]
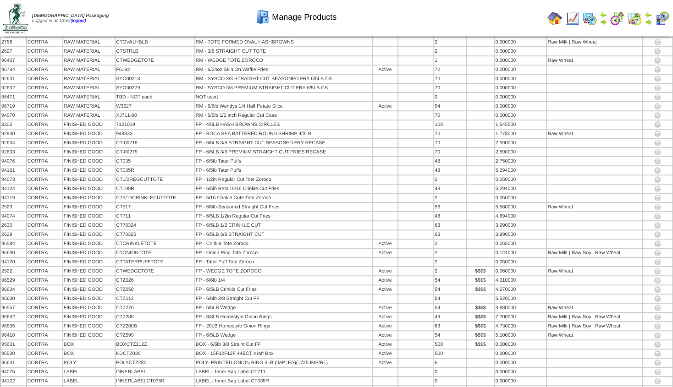
click at [648, 19] on img at bounding box center [647, 21] width 7 height 7
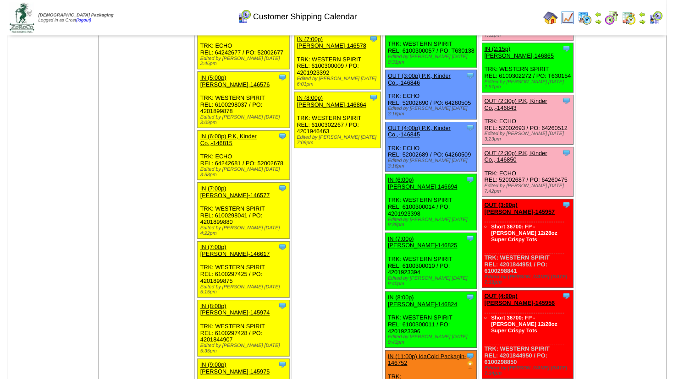
scroll to position [1237, 0]
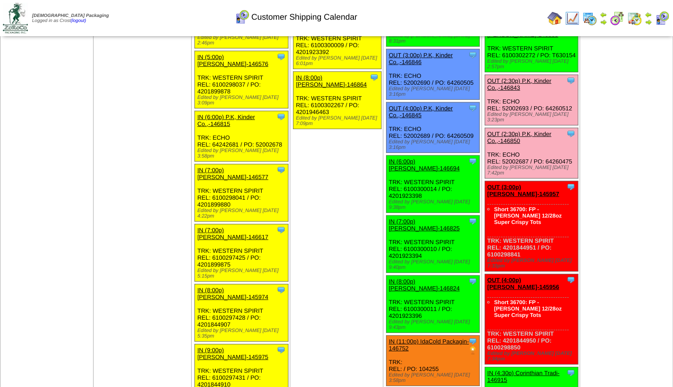
click at [513, 370] on link "IN (4:30p) Corinthian Tradi-146915" at bounding box center [523, 377] width 72 height 14
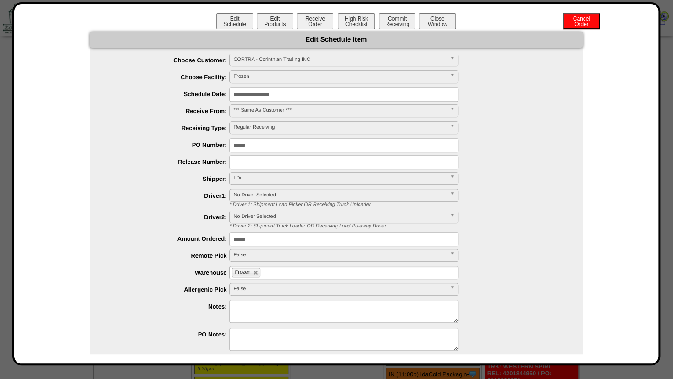
scroll to position [1188, 0]
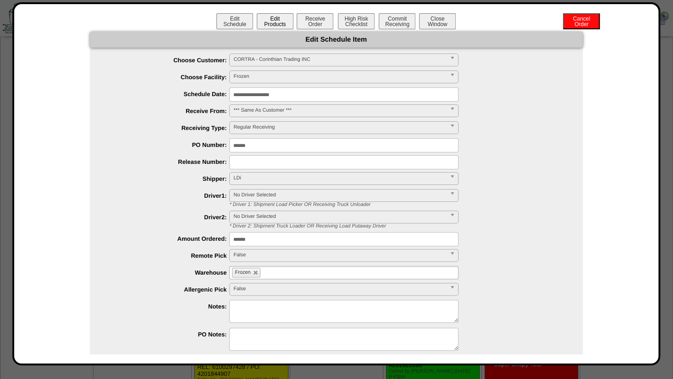
click at [275, 26] on button "Edit Products" at bounding box center [275, 21] width 37 height 16
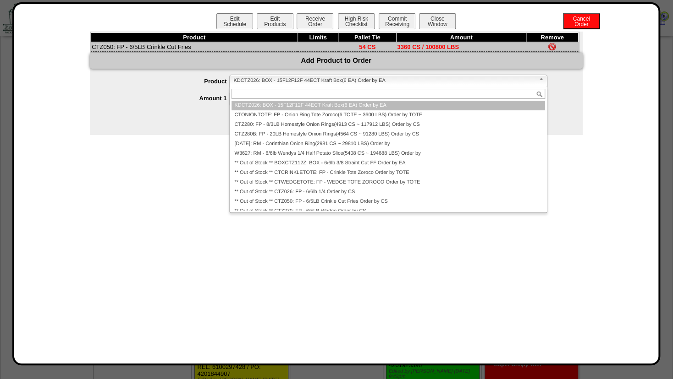
click at [256, 84] on span "KDCTZ026: BOX - 15F12F12F 44ECT Kraft Box(6 EA) Order by EA" at bounding box center [383, 80] width 301 height 11
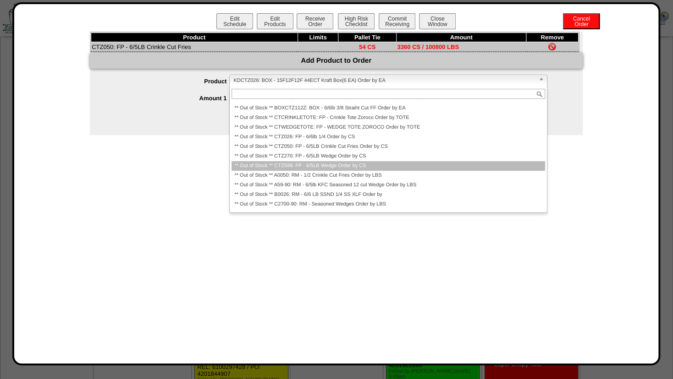
scroll to position [72, 0]
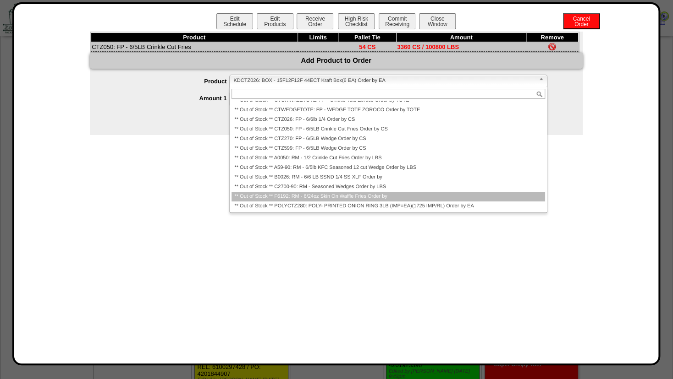
click at [299, 196] on li "** Out of Stock ** F6192: RM - 6/24oz Skin On Waffle Fries Order by" at bounding box center [387, 197] width 313 height 10
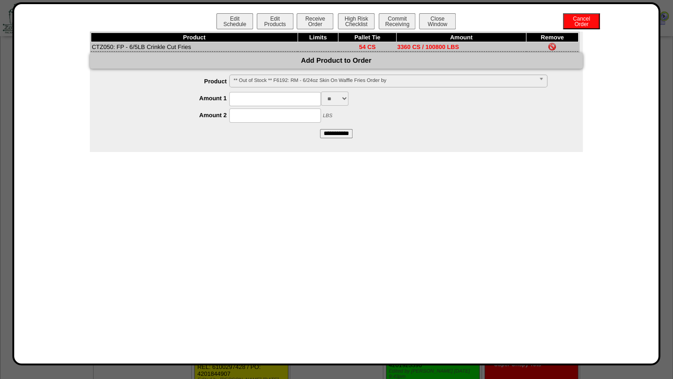
click at [263, 102] on input at bounding box center [275, 99] width 92 height 14
type input "*"
type input "****"
click at [171, 145] on div "Product Limits Pallet Tie Amount Remove CTZ050: FP - 6/5LB Crinkle Cut Fries 54…" at bounding box center [336, 92] width 493 height 121
drag, startPoint x: 258, startPoint y: 118, endPoint x: 177, endPoint y: 114, distance: 81.7
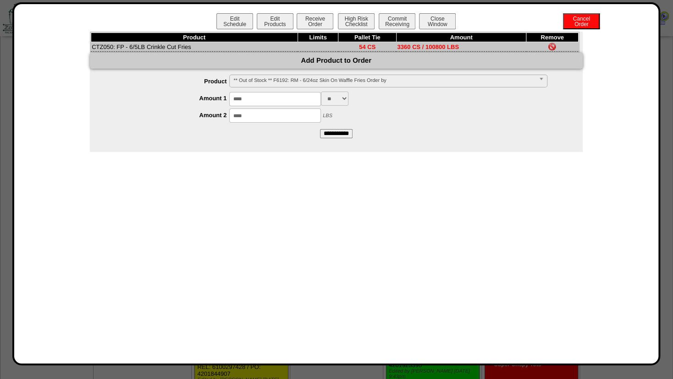
click at [229, 114] on input "****" at bounding box center [275, 116] width 92 height 14
type input "*****"
click at [331, 132] on input "**********" at bounding box center [336, 133] width 33 height 9
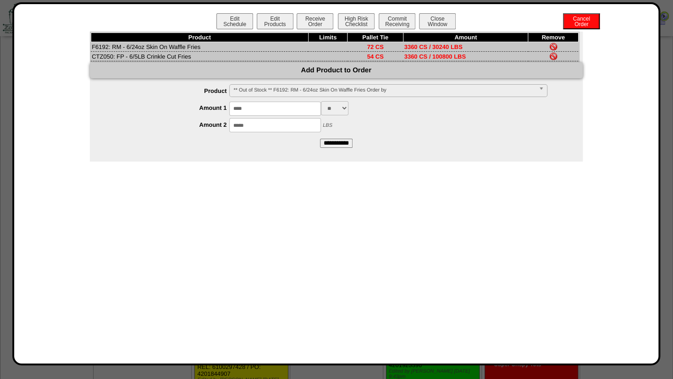
click at [554, 58] on img at bounding box center [552, 56] width 7 height 7
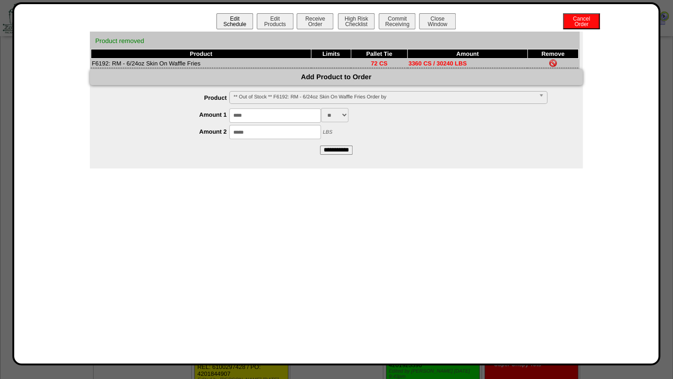
click at [236, 23] on button "Edit Schedule" at bounding box center [234, 21] width 37 height 16
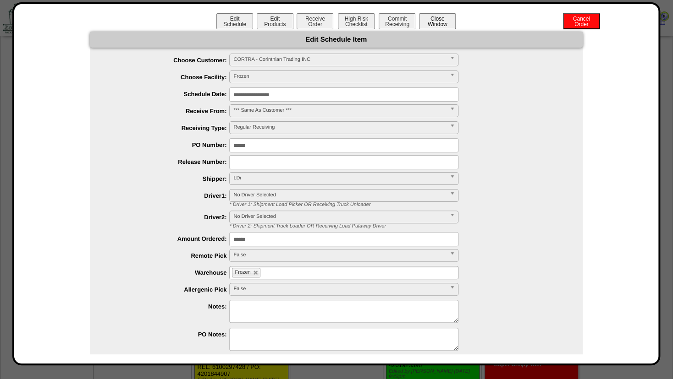
click at [437, 23] on button "Close Window" at bounding box center [437, 21] width 37 height 16
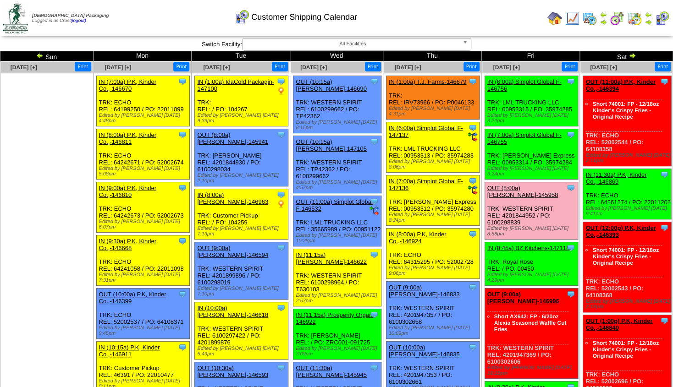
click at [630, 55] on img at bounding box center [631, 55] width 7 height 7
